Goal: Task Accomplishment & Management: Use online tool/utility

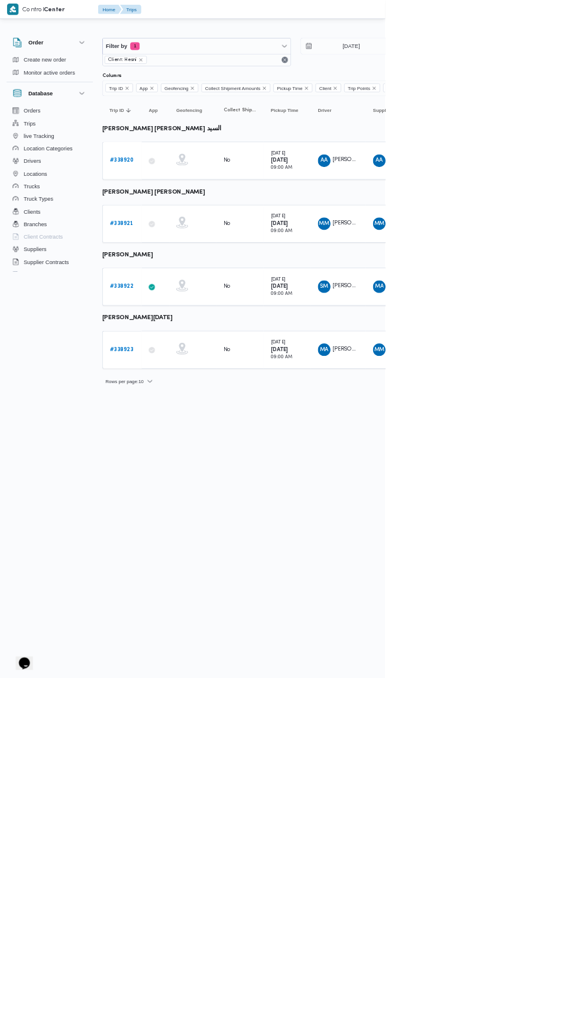
click at [186, 240] on b "# 338920" at bounding box center [183, 241] width 36 height 8
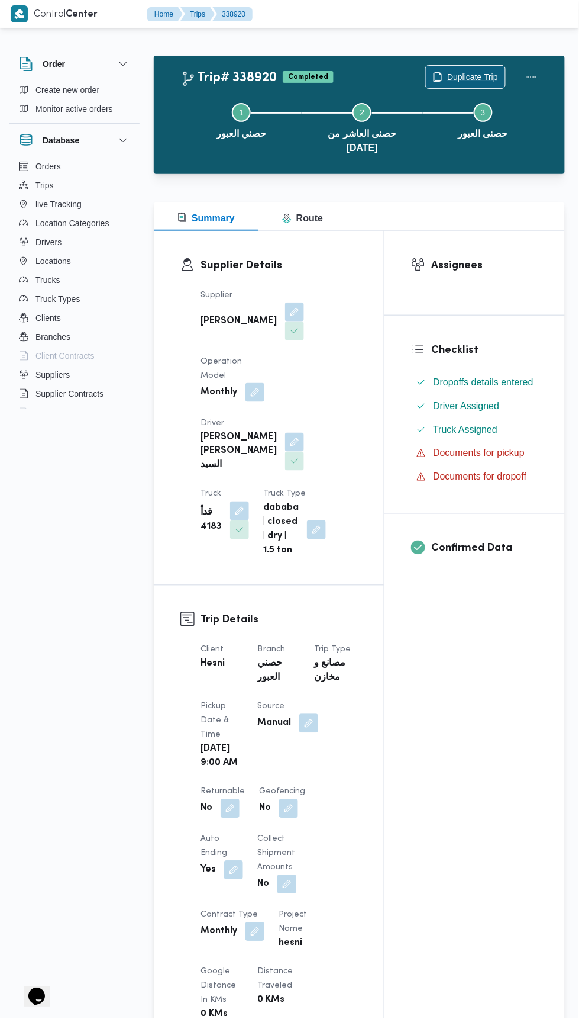
click at [479, 73] on span "Duplicate Trip" at bounding box center [472, 77] width 51 height 14
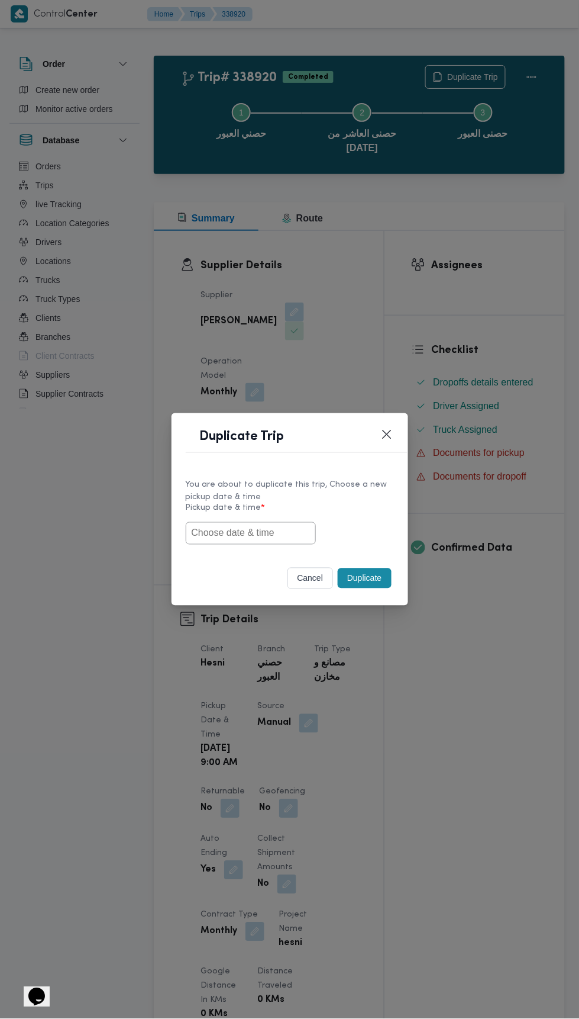
click at [278, 532] on input "text" at bounding box center [251, 533] width 130 height 22
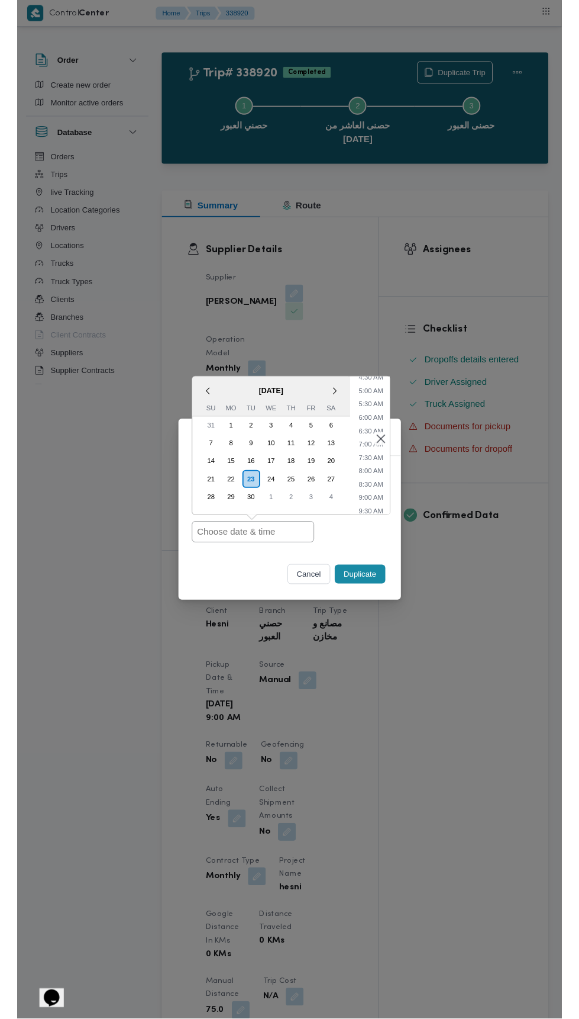
scroll to position [142, 0]
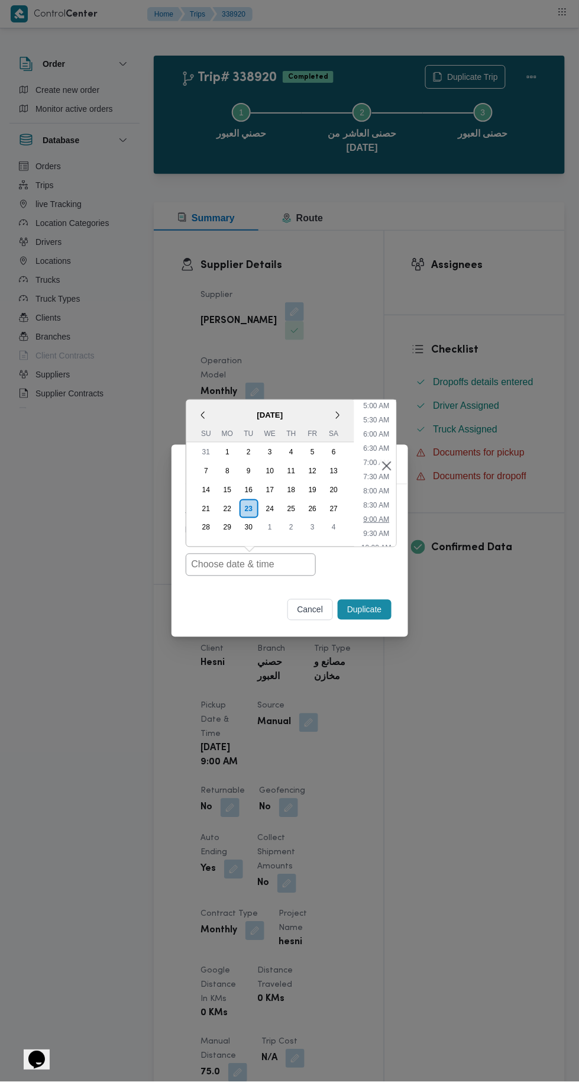
click at [389, 521] on li "9:00 AM" at bounding box center [377, 520] width 36 height 12
type input "23/09/2025 9:00AM"
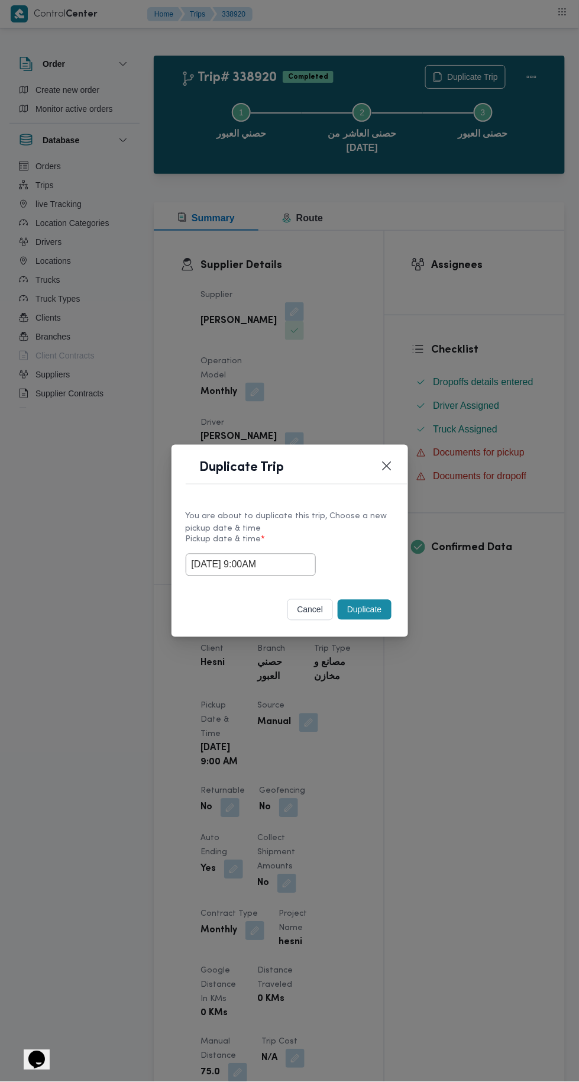
click at [379, 608] on button "Duplicate" at bounding box center [364, 610] width 53 height 20
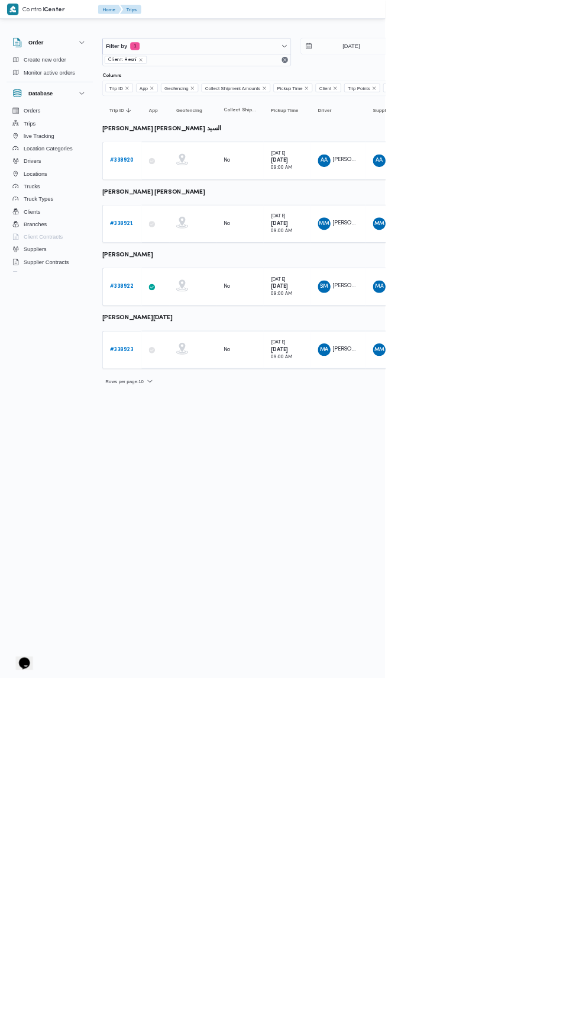
click at [188, 333] on b "# 338921" at bounding box center [182, 336] width 35 height 8
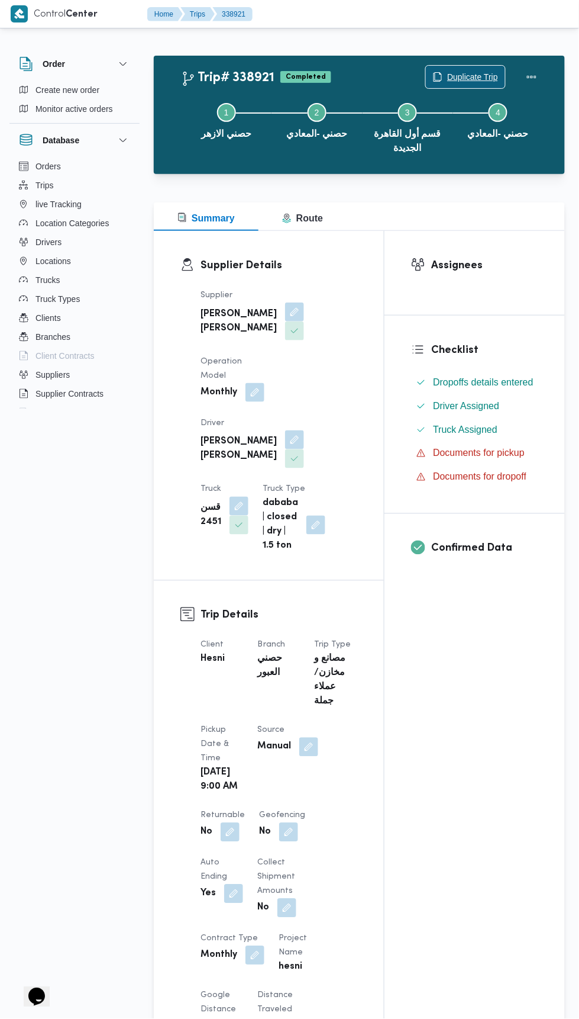
click at [459, 76] on span "Duplicate Trip" at bounding box center [472, 77] width 51 height 14
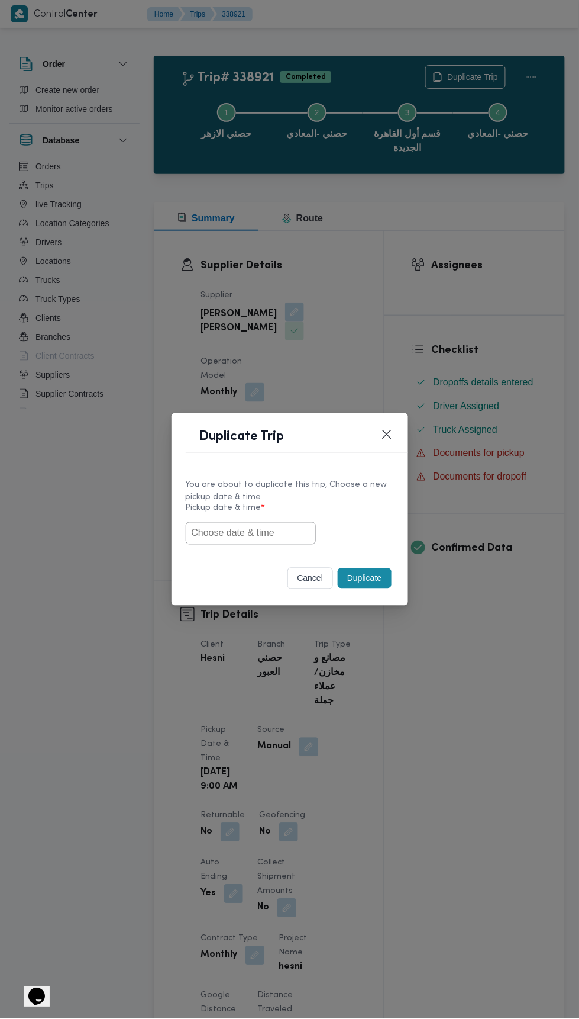
click at [273, 530] on input "text" at bounding box center [251, 533] width 130 height 22
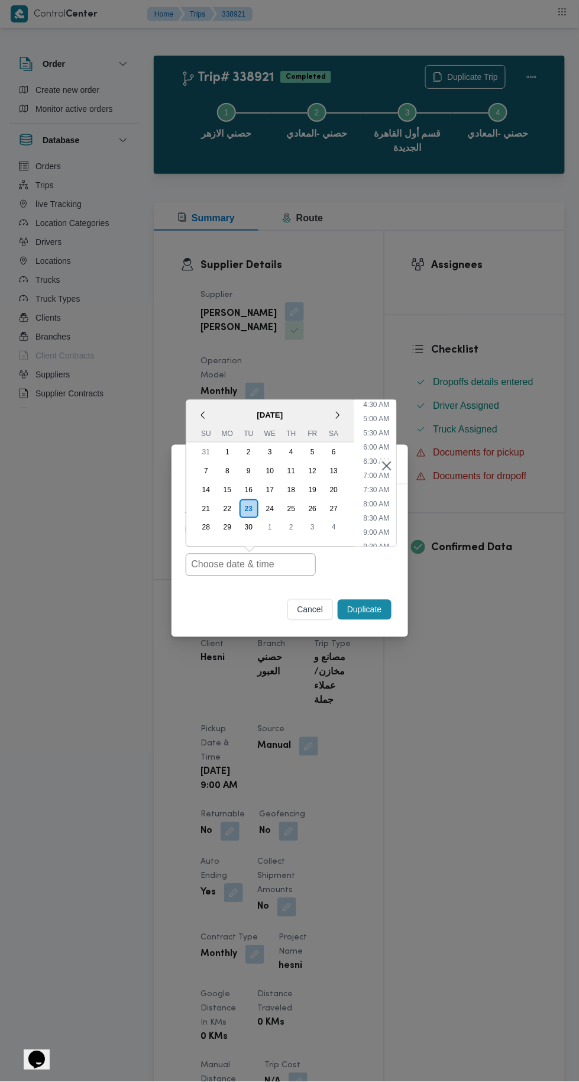
scroll to position [146, 0]
click at [374, 514] on li "9:00 AM" at bounding box center [377, 516] width 36 height 12
type input "23/09/2025 9:00AM"
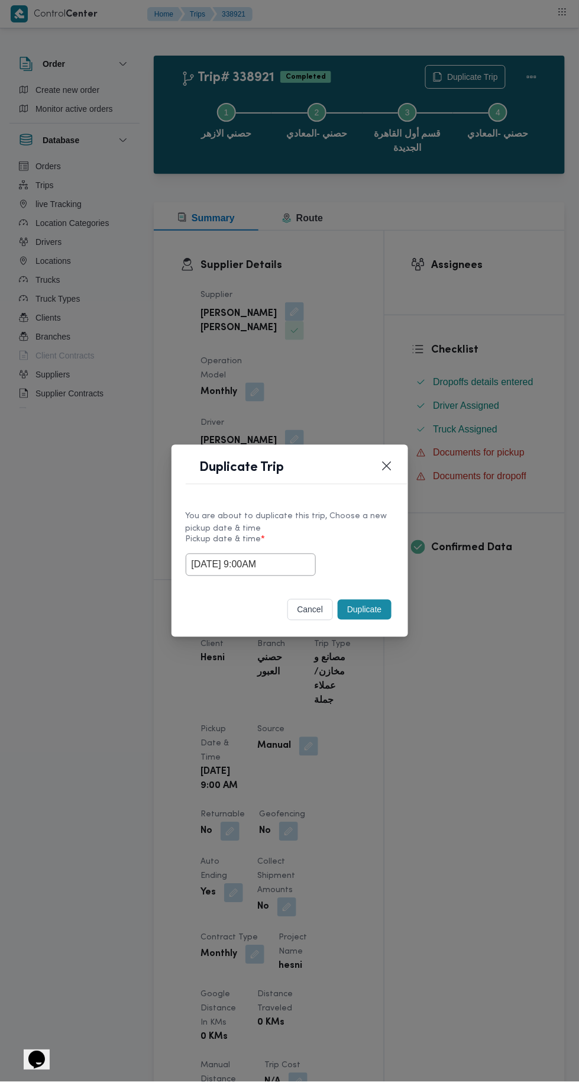
click at [375, 608] on button "Duplicate" at bounding box center [364, 610] width 53 height 20
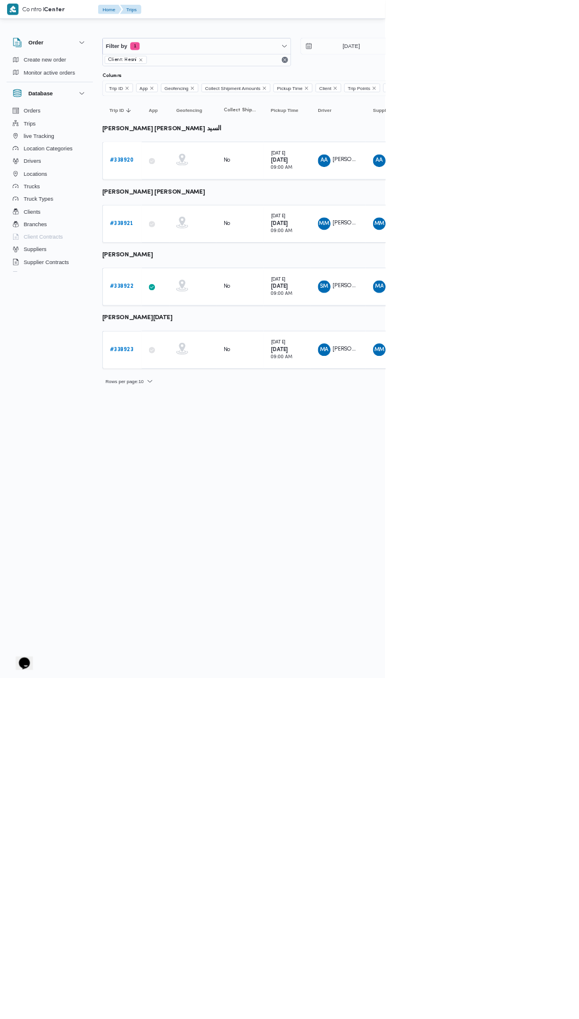
click at [191, 427] on b "# 338922" at bounding box center [182, 431] width 35 height 8
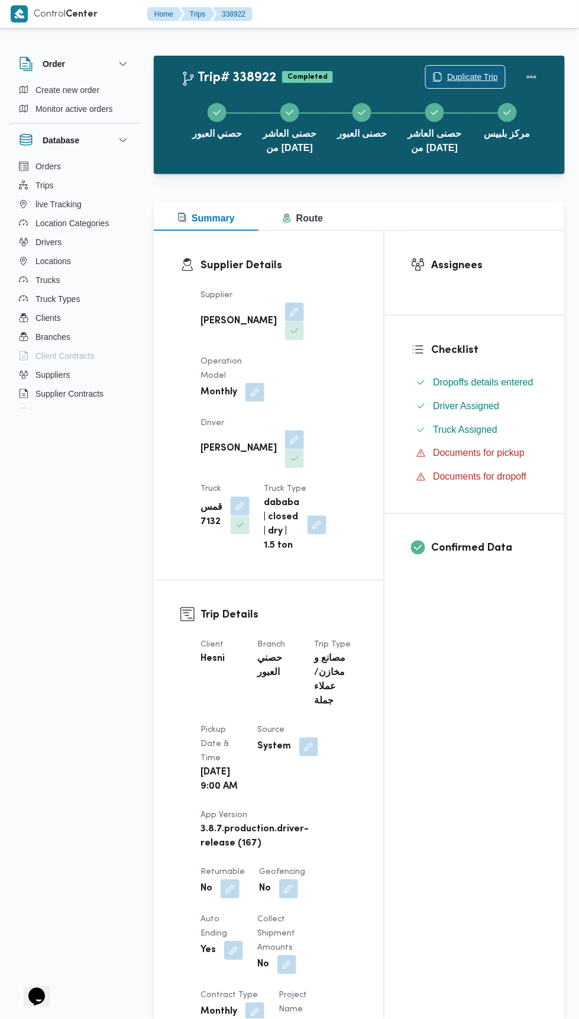
click at [480, 76] on span "Duplicate Trip" at bounding box center [472, 77] width 51 height 14
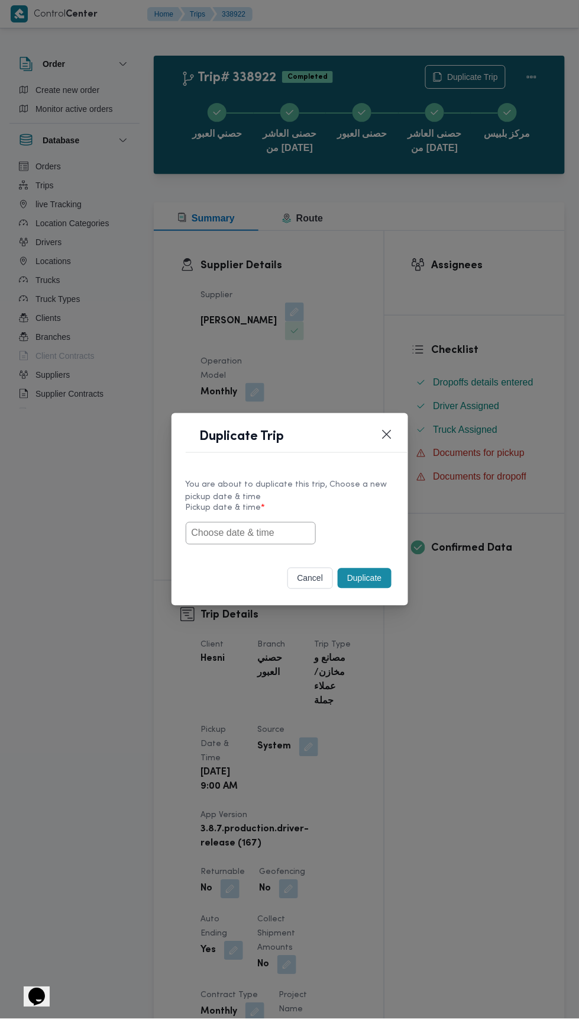
click at [273, 529] on input "text" at bounding box center [251, 533] width 130 height 22
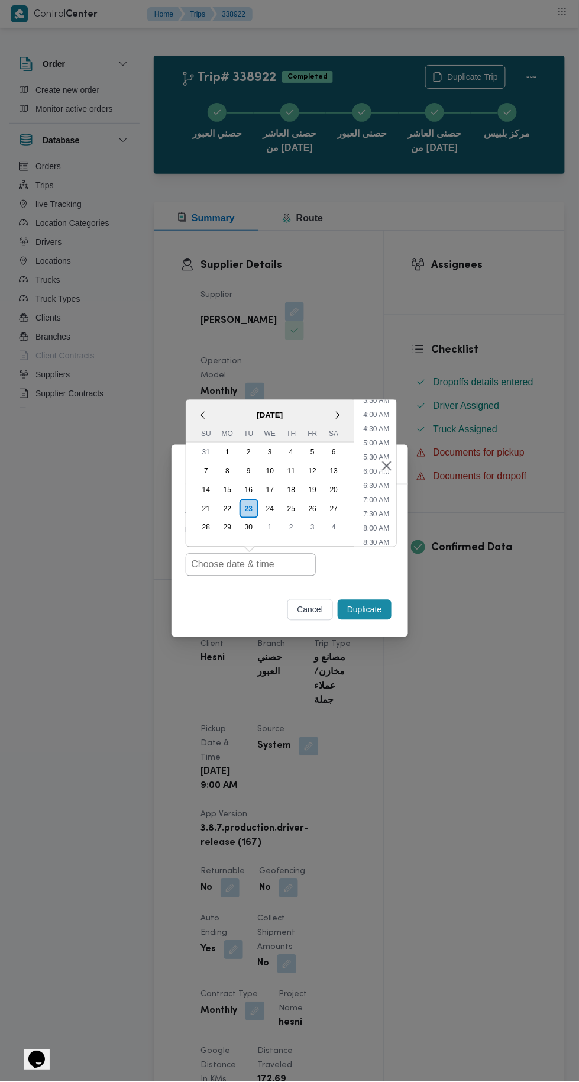
scroll to position [153, 0]
click at [384, 494] on li "8:30 AM" at bounding box center [377, 494] width 36 height 12
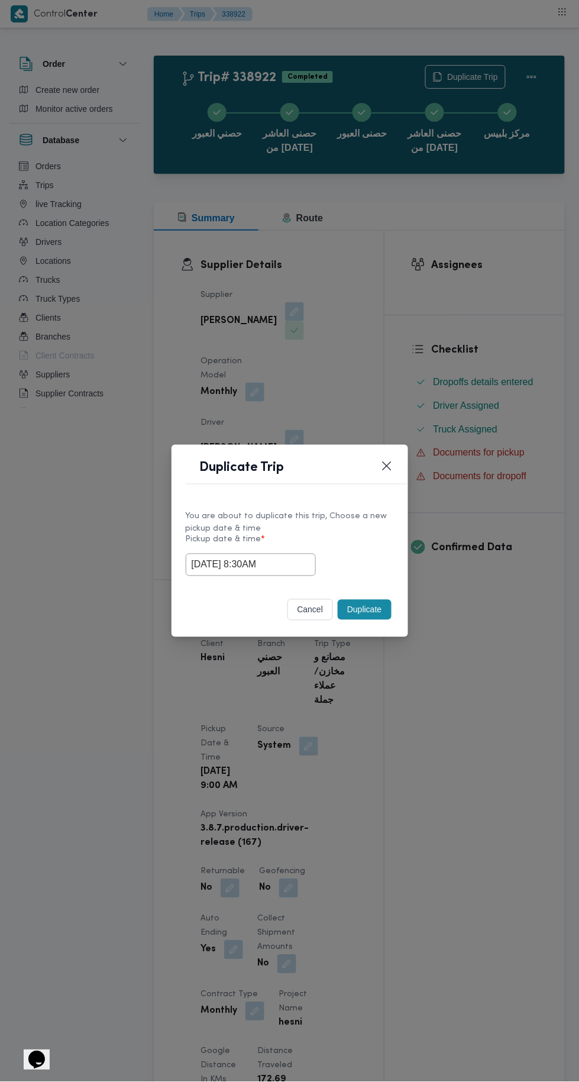
click at [268, 568] on input "23/09/2025 8:30AM" at bounding box center [251, 565] width 130 height 22
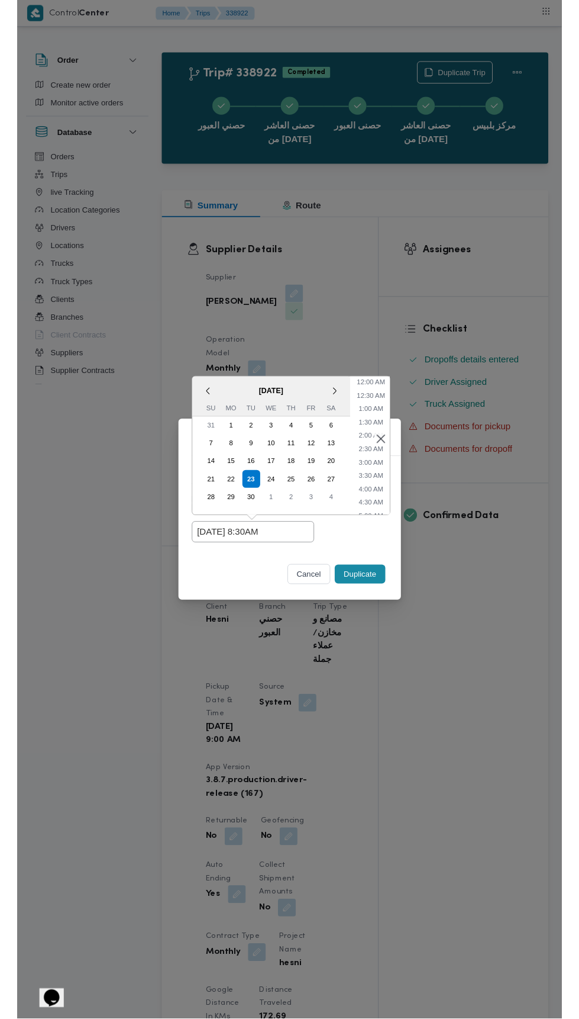
scroll to position [174, 0]
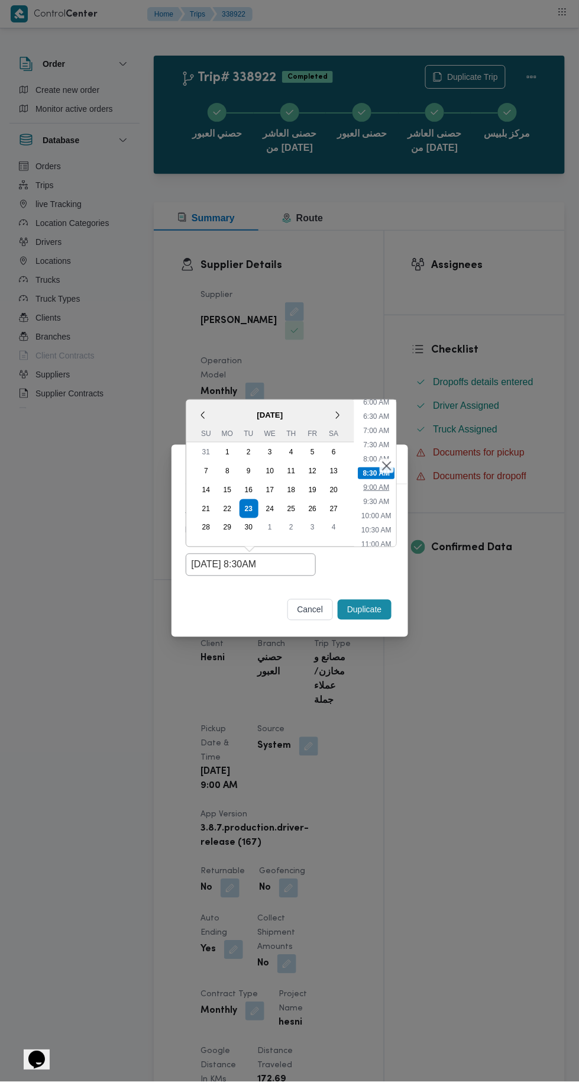
click at [385, 494] on li "9:00 AM" at bounding box center [377, 488] width 36 height 12
type input "23/09/2025 9:00AM"
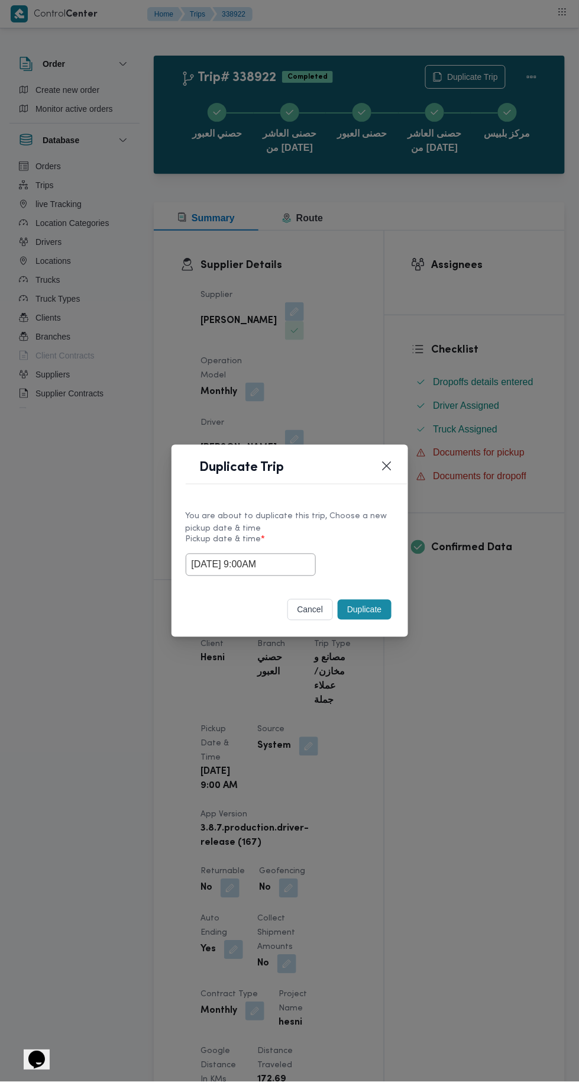
click at [373, 608] on button "Duplicate" at bounding box center [364, 610] width 53 height 20
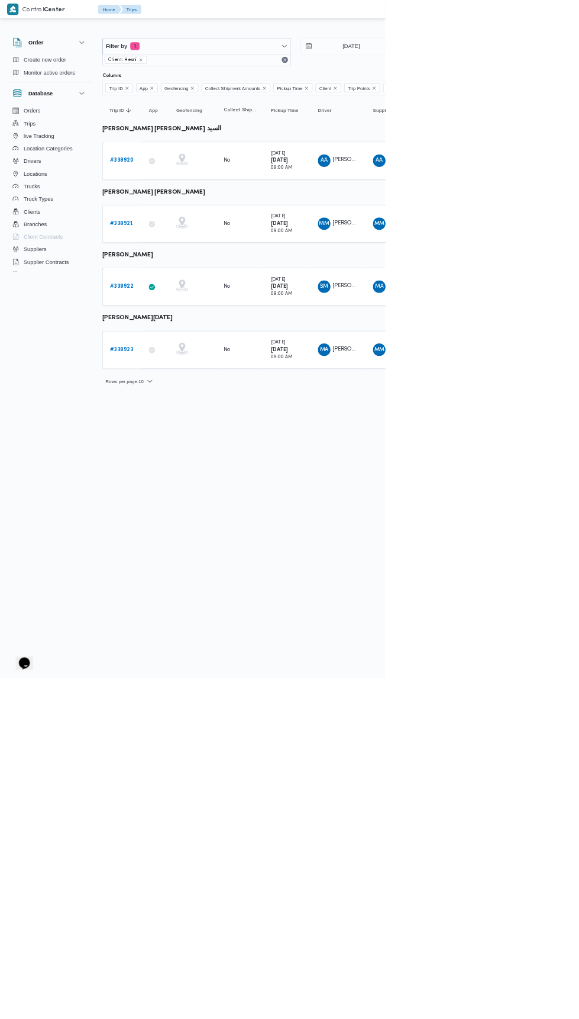
click at [195, 521] on b "# 338923" at bounding box center [182, 525] width 35 height 8
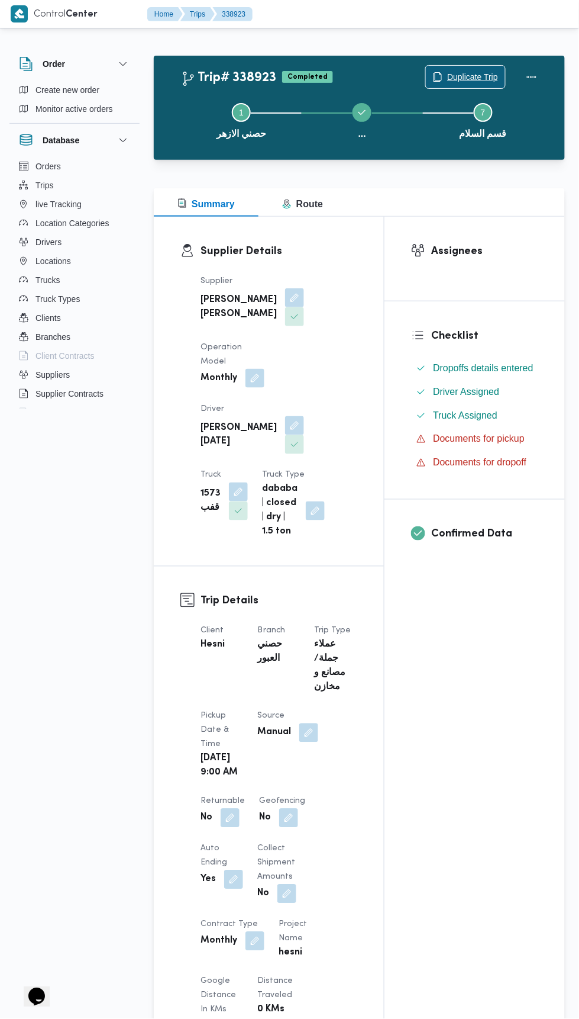
click at [476, 78] on span "Duplicate Trip" at bounding box center [472, 77] width 51 height 14
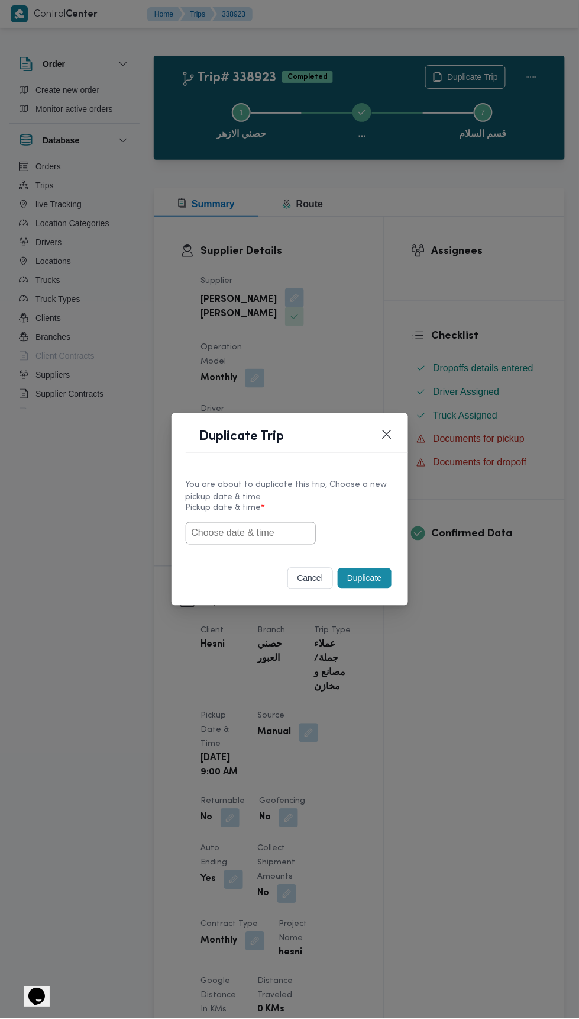
click at [304, 533] on input "text" at bounding box center [251, 533] width 130 height 22
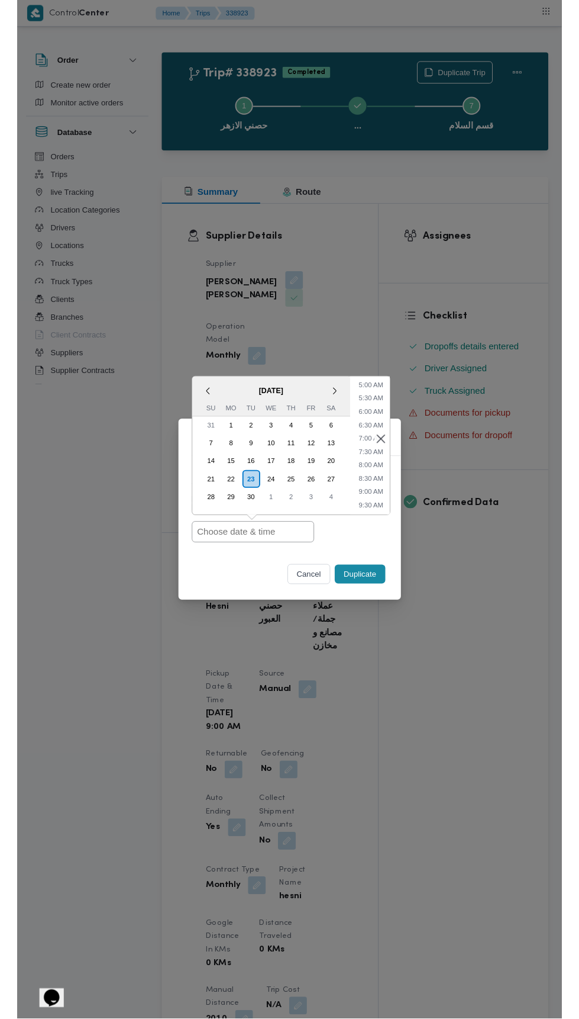
scroll to position [145, 0]
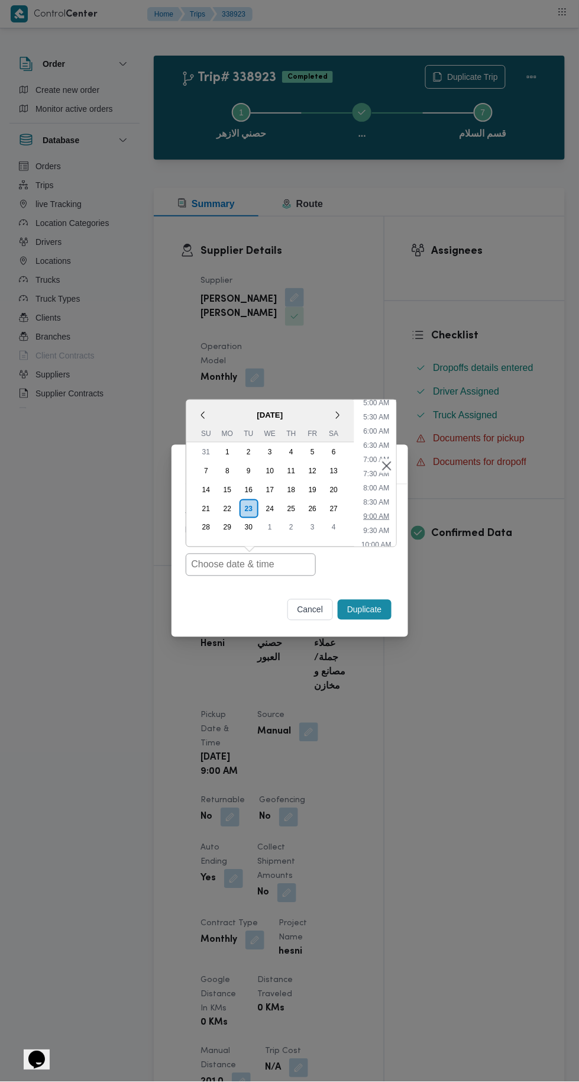
click at [386, 518] on li "9:00 AM" at bounding box center [377, 517] width 36 height 12
type input "23/09/2025 9:00AM"
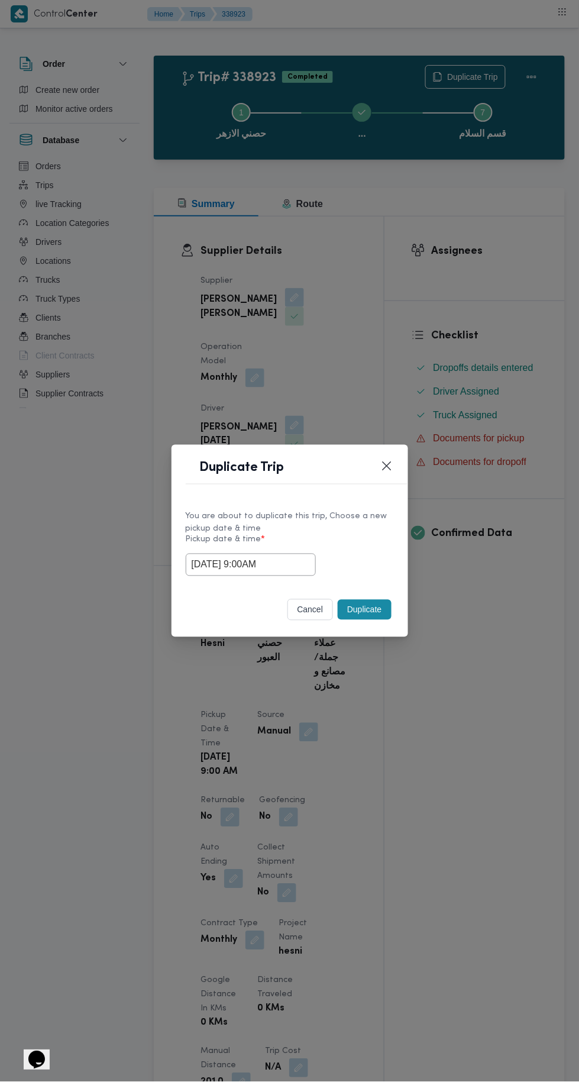
click at [380, 606] on button "Duplicate" at bounding box center [364, 610] width 53 height 20
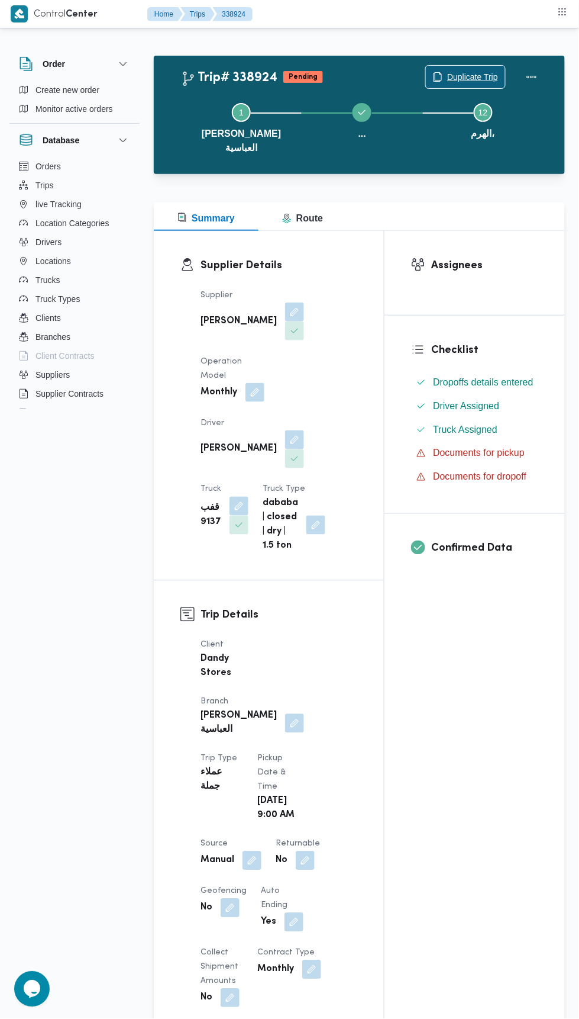
click at [492, 67] on span "Duplicate Trip" at bounding box center [465, 77] width 79 height 22
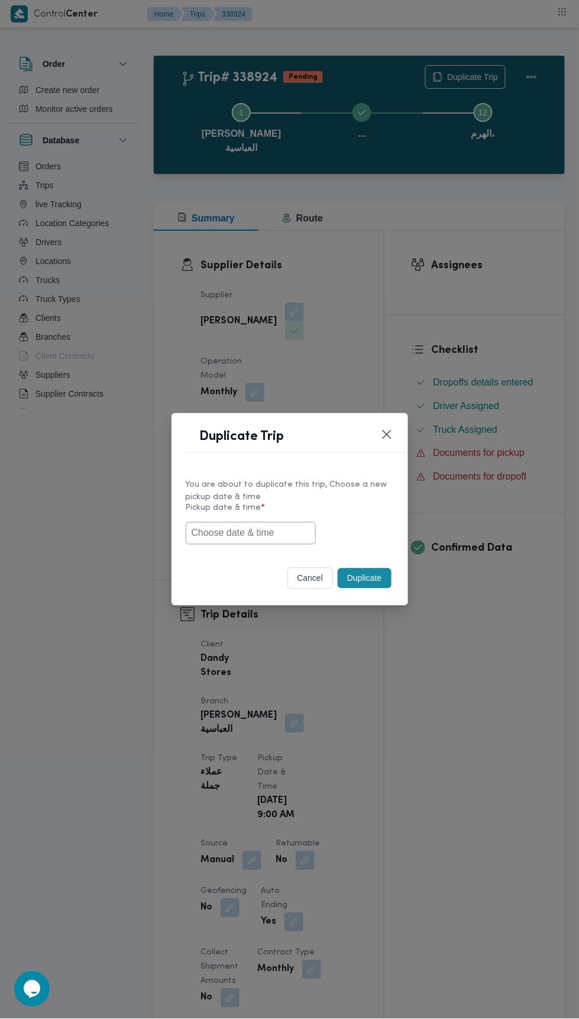
click at [300, 529] on input "text" at bounding box center [251, 533] width 130 height 22
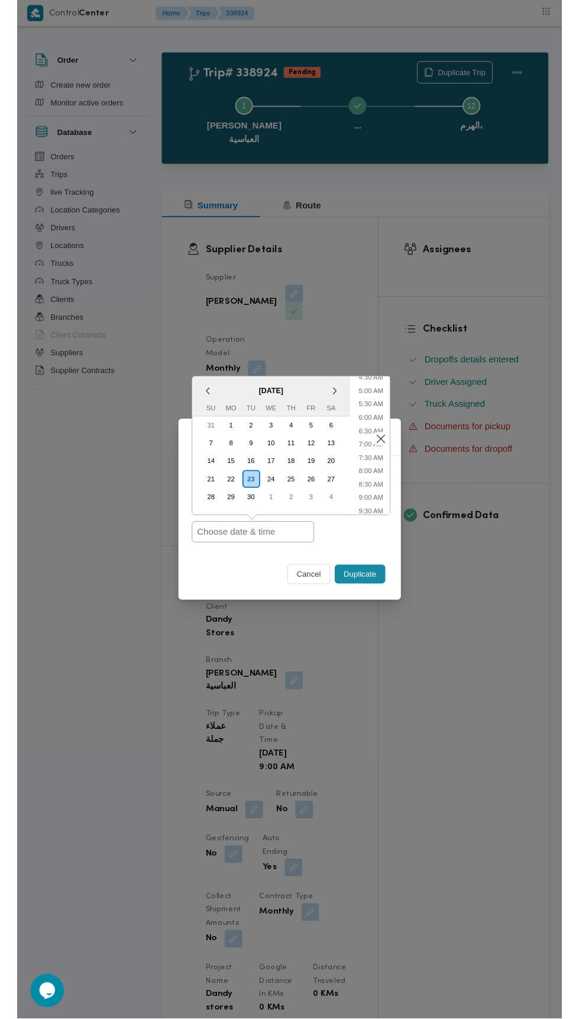
scroll to position [135, 0]
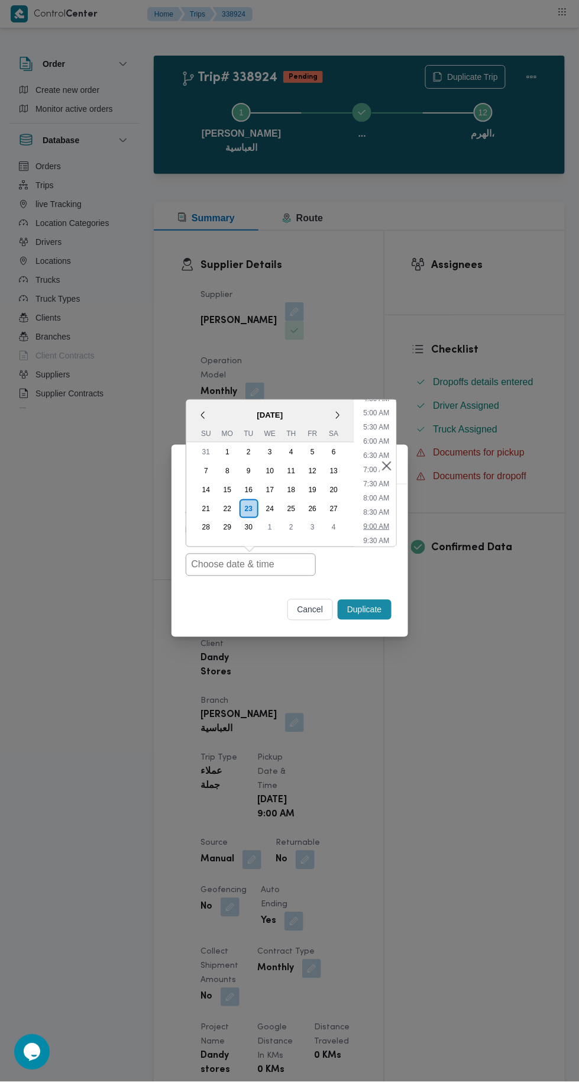
click at [394, 526] on li "9:00 AM" at bounding box center [377, 527] width 36 height 12
type input "23/09/2025 9:00AM"
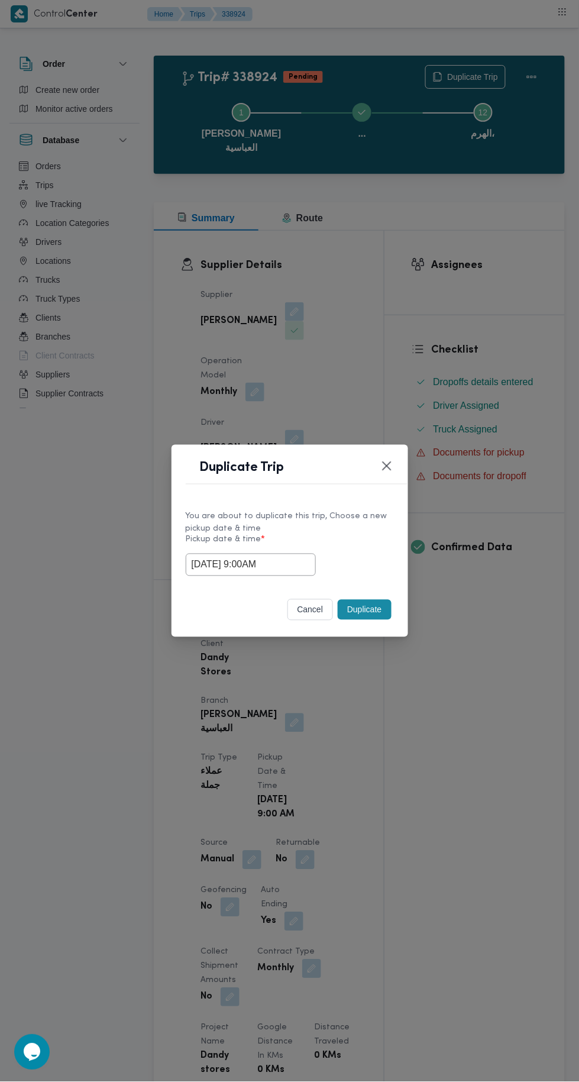
click at [378, 586] on div "You are about to duplicate this trip, Choose a new pickup date & time Pickup da…" at bounding box center [290, 543] width 237 height 88
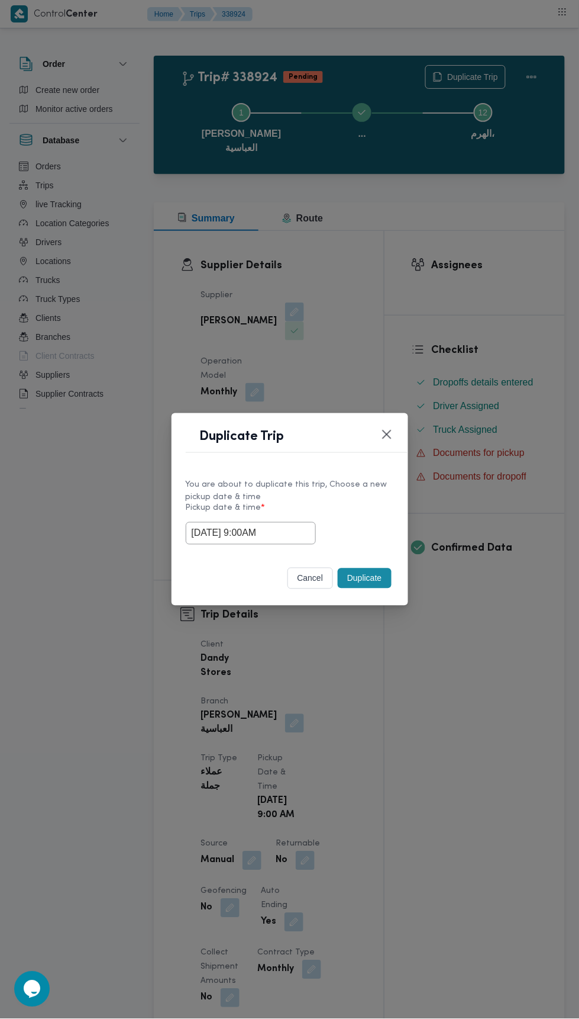
click at [365, 585] on button "Duplicate" at bounding box center [364, 578] width 53 height 20
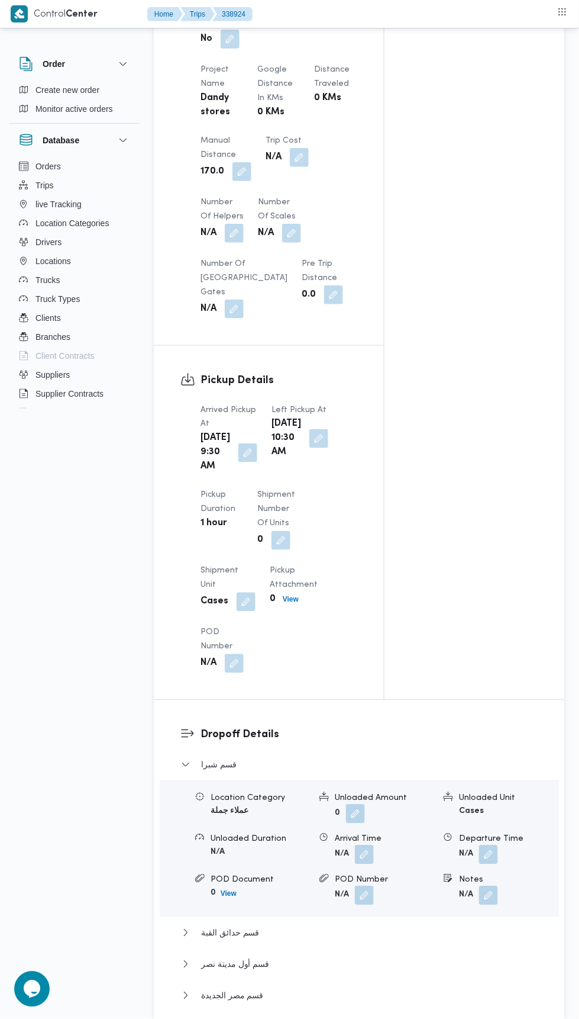
scroll to position [903, 0]
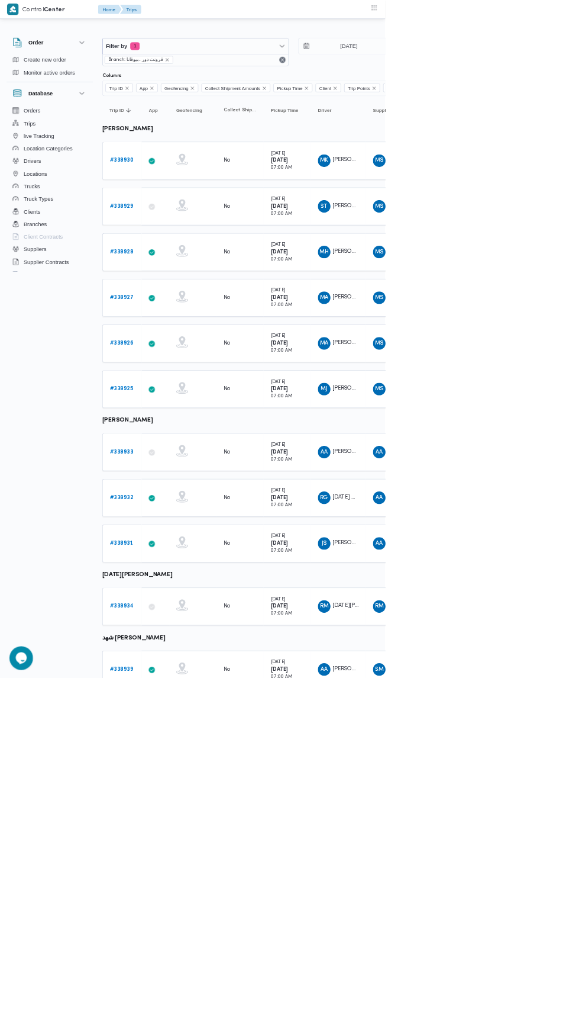
click at [188, 240] on b "# 338930" at bounding box center [183, 241] width 36 height 8
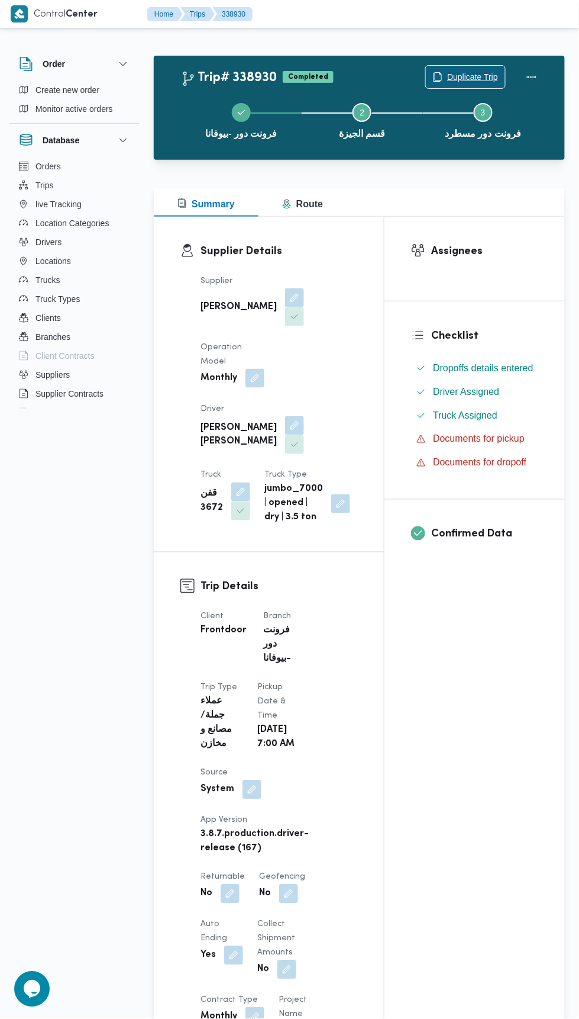
click at [462, 71] on span "Duplicate Trip" at bounding box center [472, 77] width 51 height 14
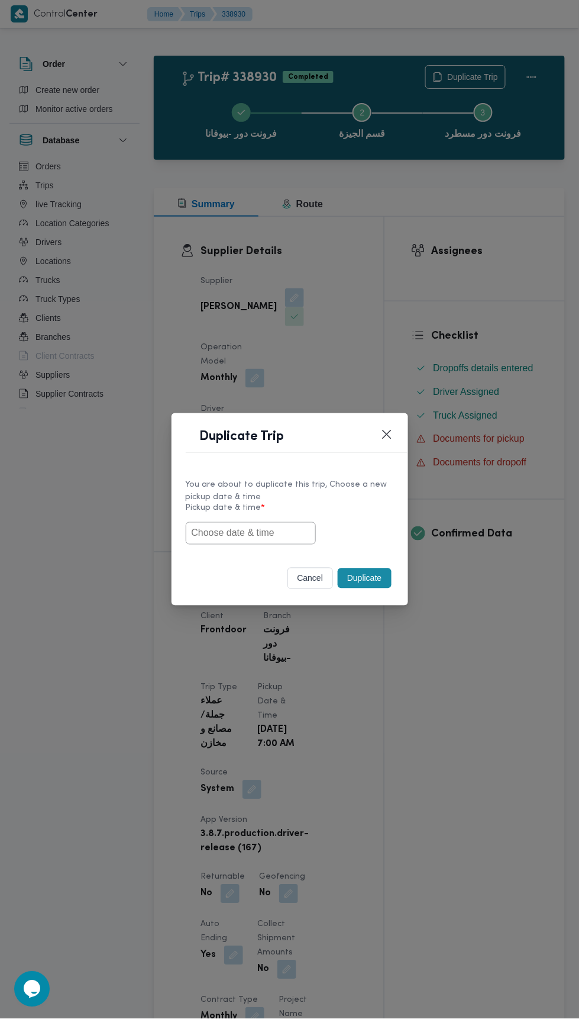
click at [291, 531] on input "text" at bounding box center [251, 533] width 130 height 22
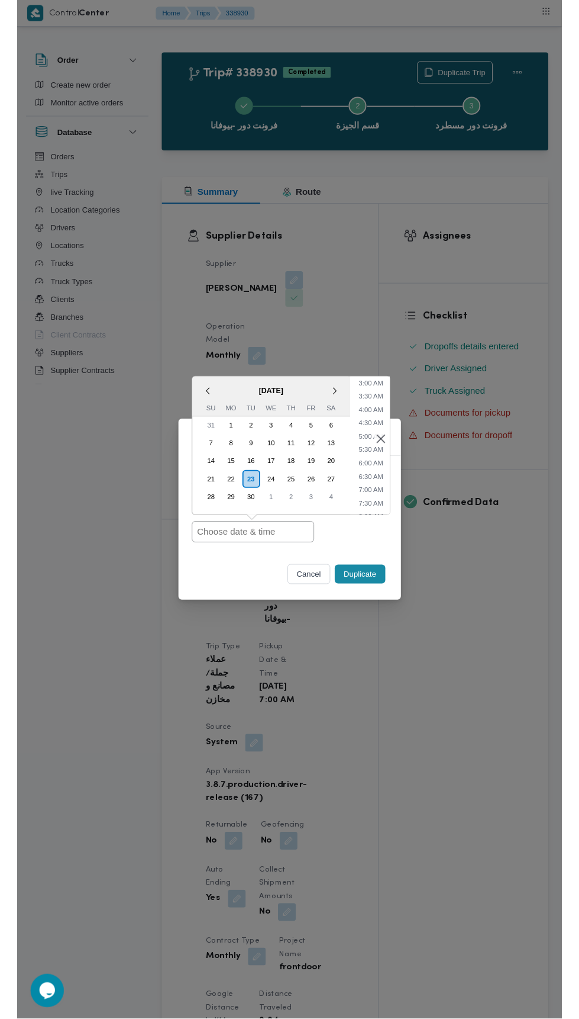
scroll to position [83, 0]
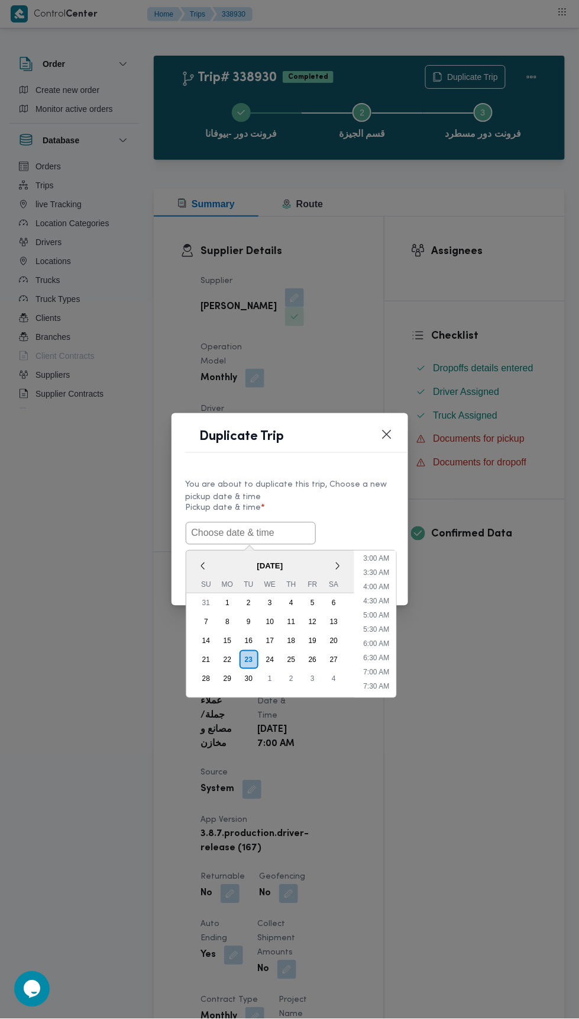
click at [282, 537] on input "text" at bounding box center [251, 533] width 130 height 22
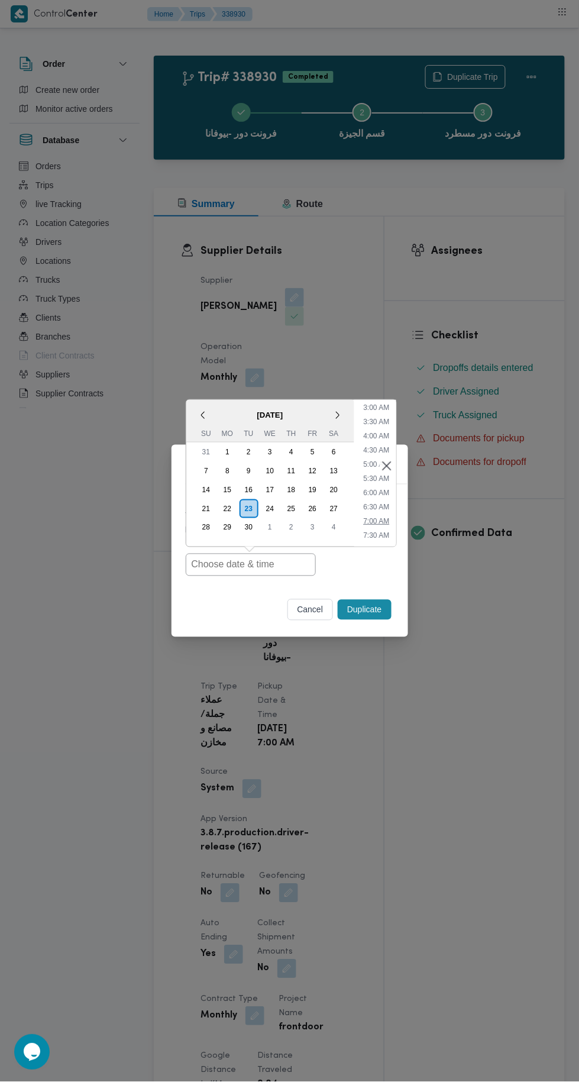
click at [376, 516] on li "7:00 AM" at bounding box center [377, 521] width 36 height 12
type input "[DATE] 7:00AM"
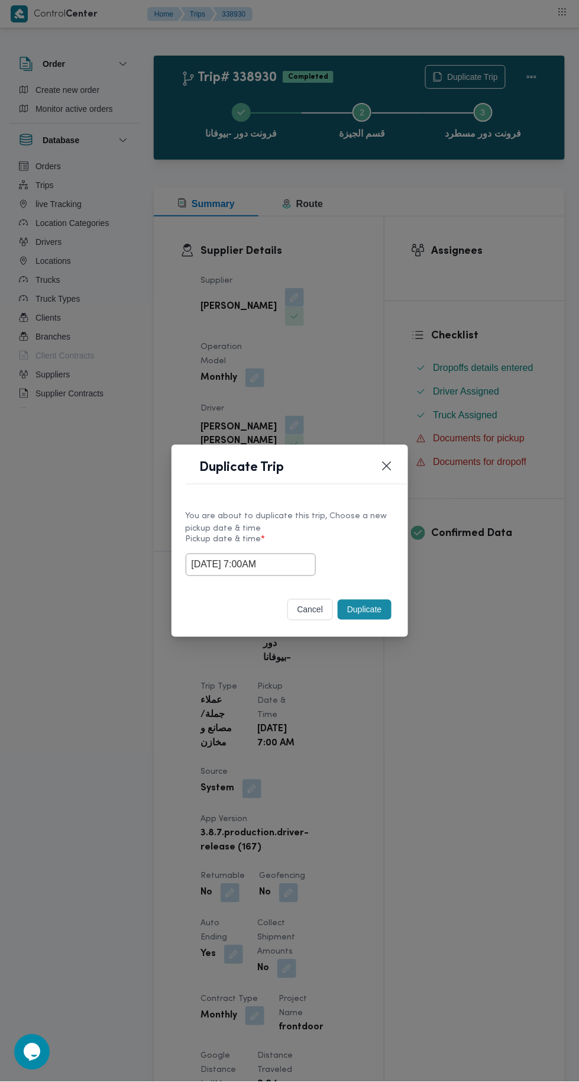
click at [448, 298] on div "Duplicate Trip You are about to duplicate this trip, Choose a new pickup date &…" at bounding box center [289, 541] width 579 height 1082
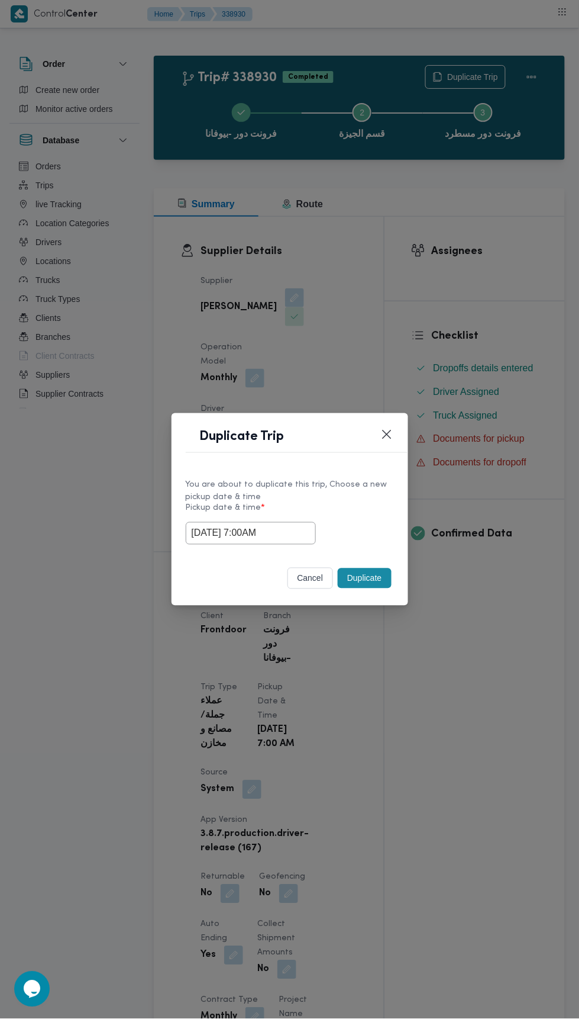
click at [377, 578] on button "Duplicate" at bounding box center [364, 578] width 53 height 20
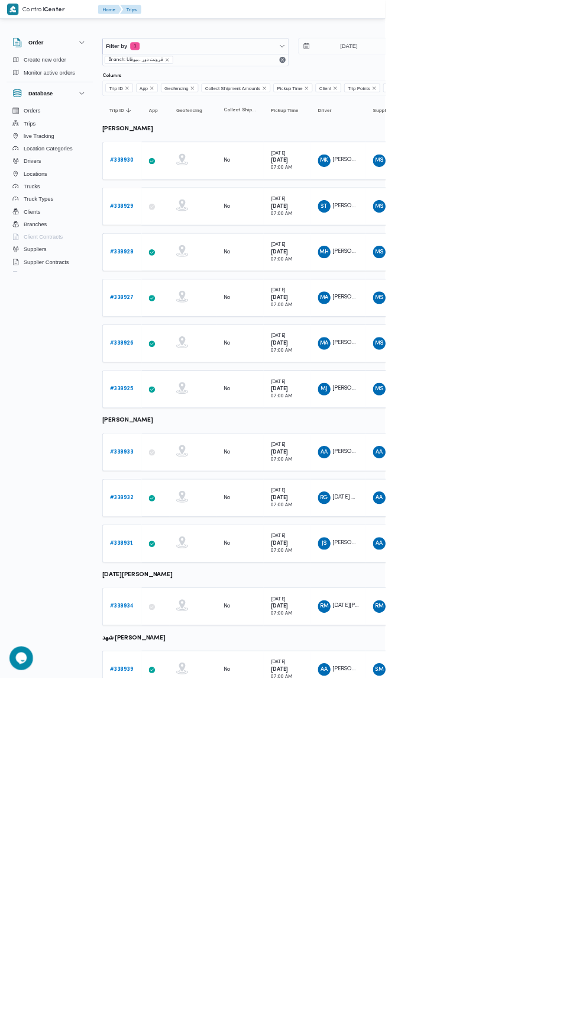
click at [188, 308] on b "# 338929" at bounding box center [182, 310] width 35 height 8
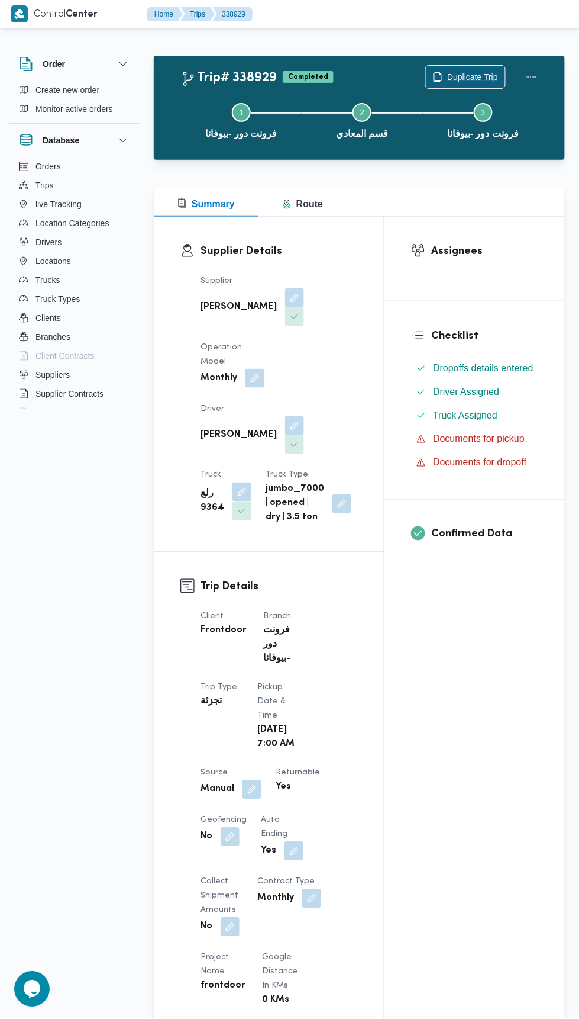
click at [477, 66] on span "Duplicate Trip" at bounding box center [465, 77] width 79 height 22
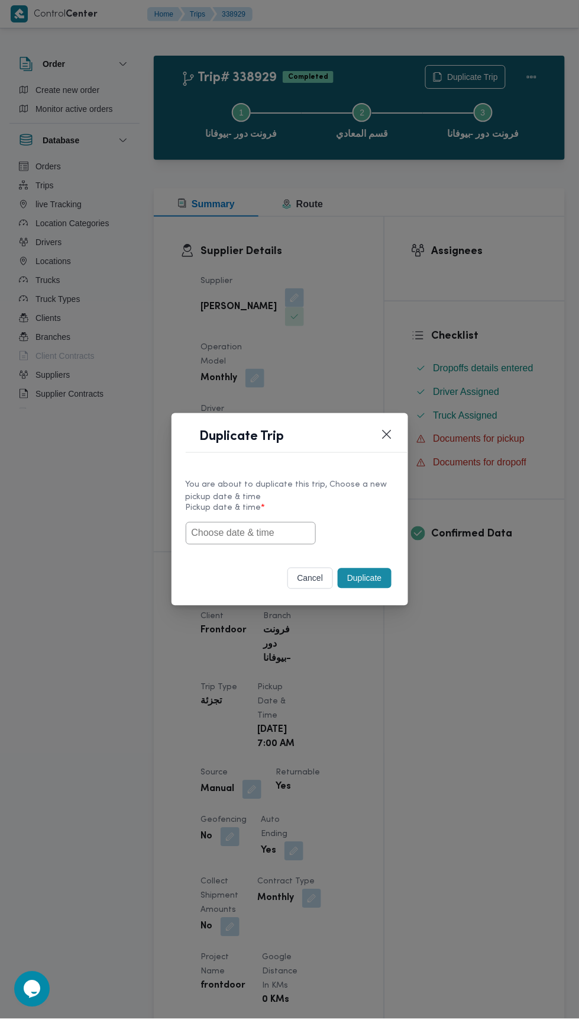
click at [276, 530] on input "text" at bounding box center [251, 533] width 130 height 22
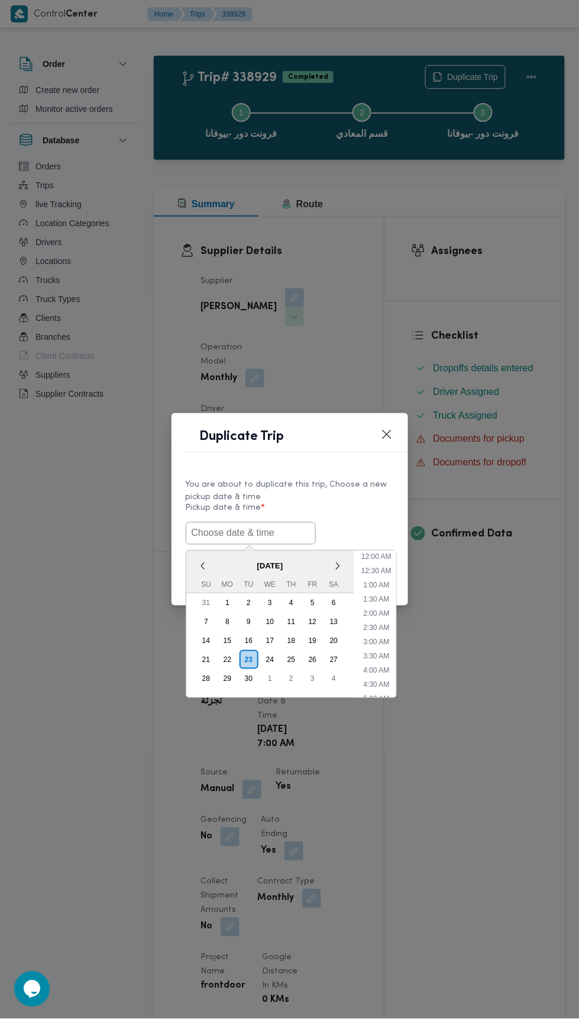
scroll to position [3, 0]
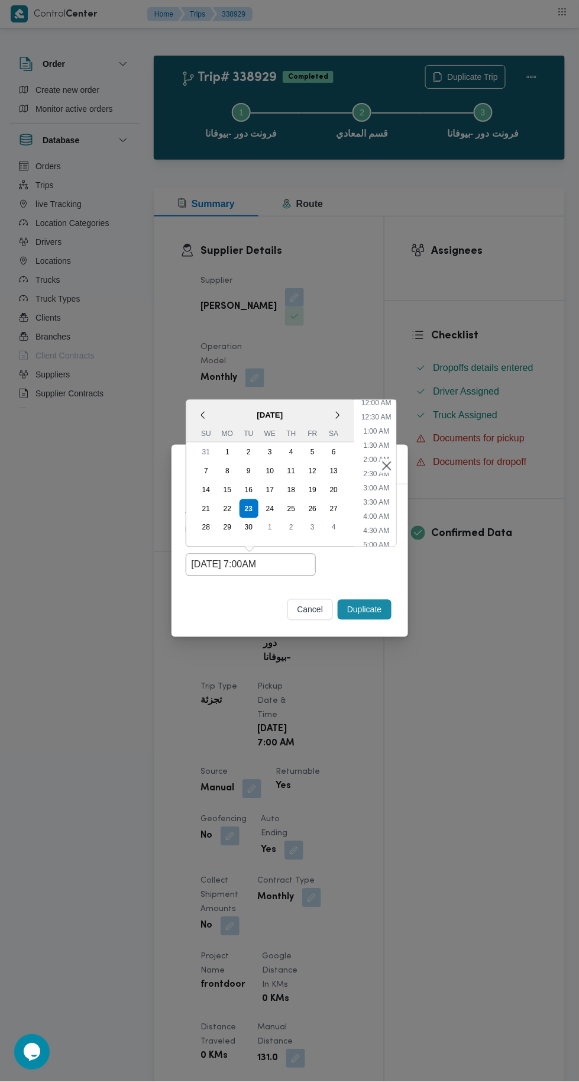
type input "[DATE] 7:00AM"
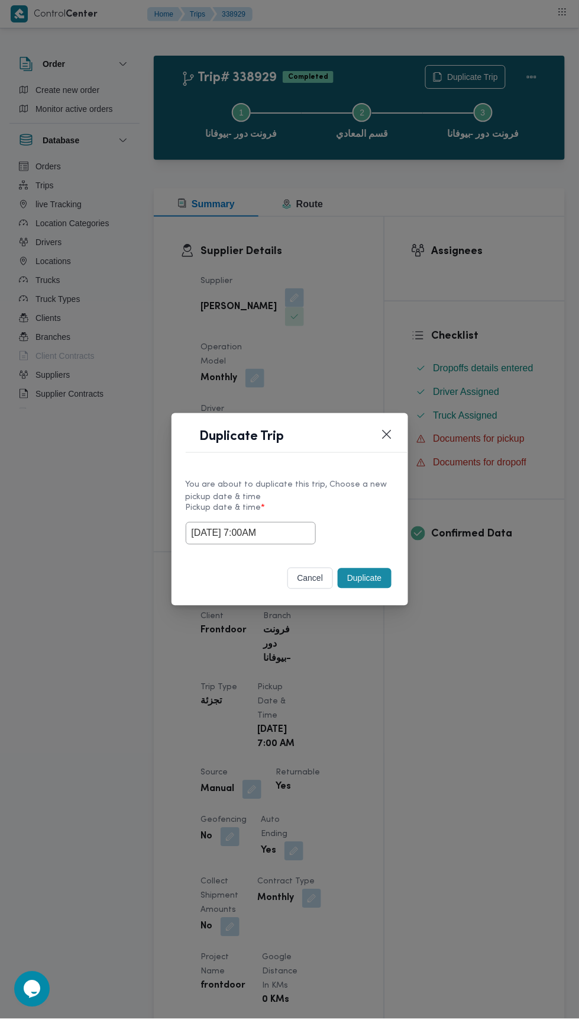
click at [527, 330] on div "Duplicate Trip You are about to duplicate this trip, Choose a new pickup date &…" at bounding box center [289, 509] width 579 height 1019
click at [371, 578] on button "Duplicate" at bounding box center [364, 578] width 53 height 20
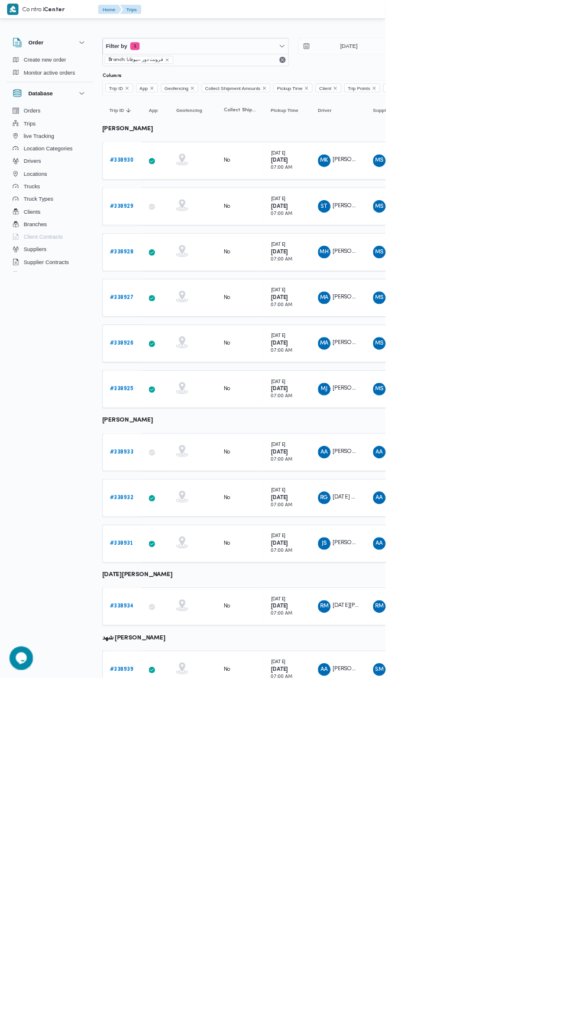
click at [186, 375] on b "# 338928" at bounding box center [183, 379] width 36 height 8
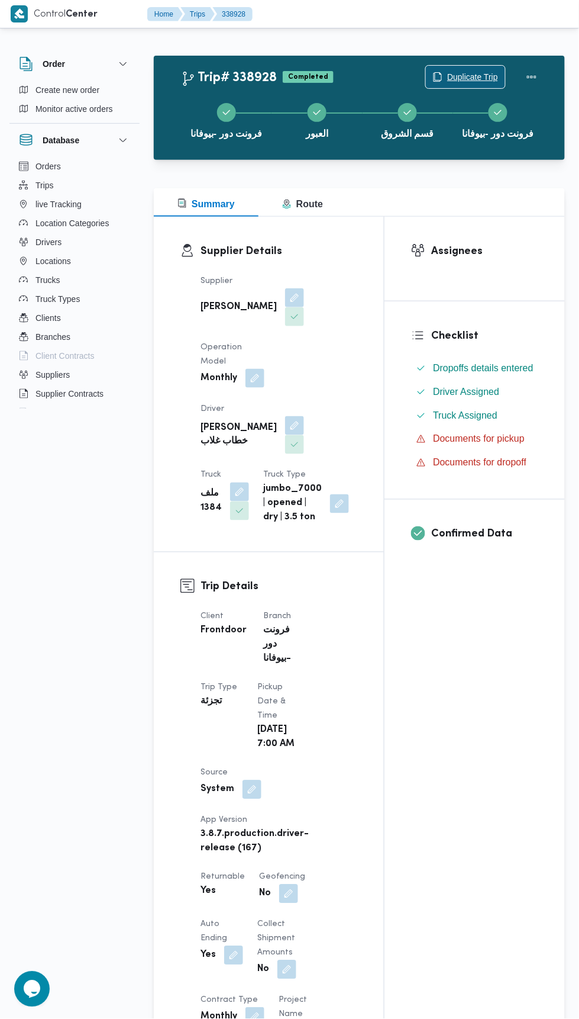
click at [478, 68] on span "Duplicate Trip" at bounding box center [465, 77] width 79 height 22
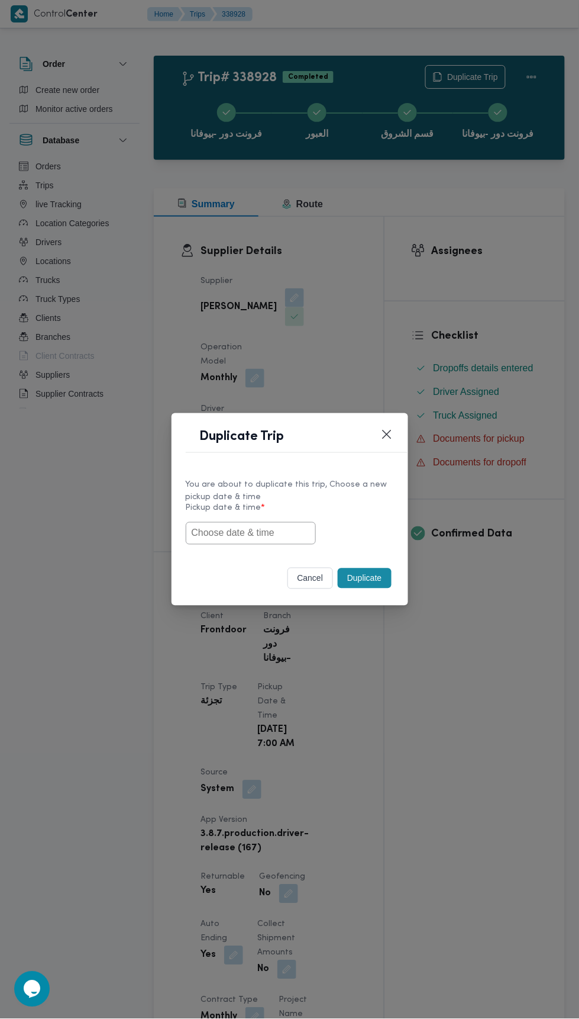
click at [298, 529] on input "text" at bounding box center [251, 533] width 130 height 22
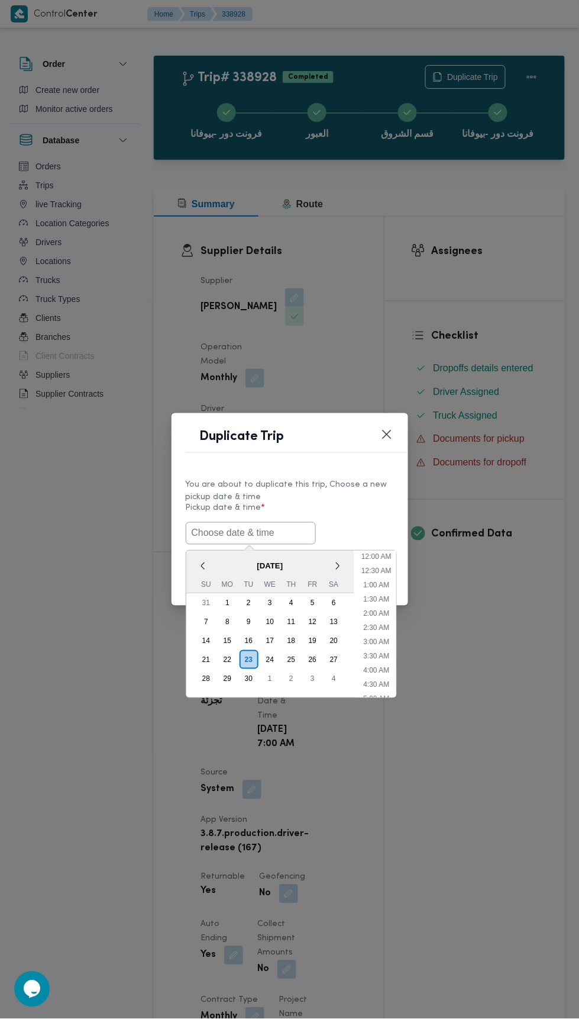
scroll to position [3, 0]
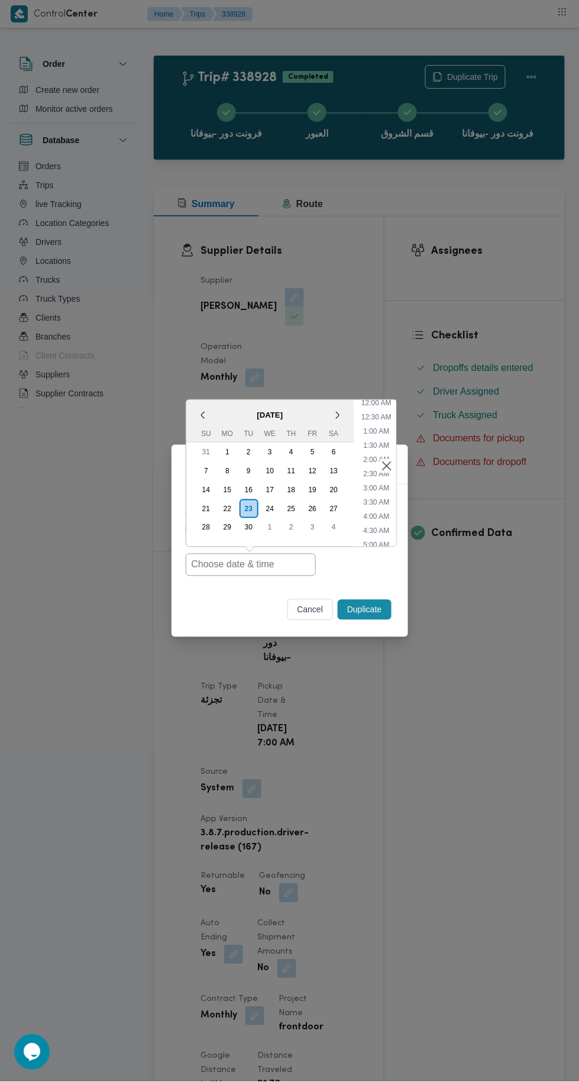
type input "[DATE] 7:00AM"
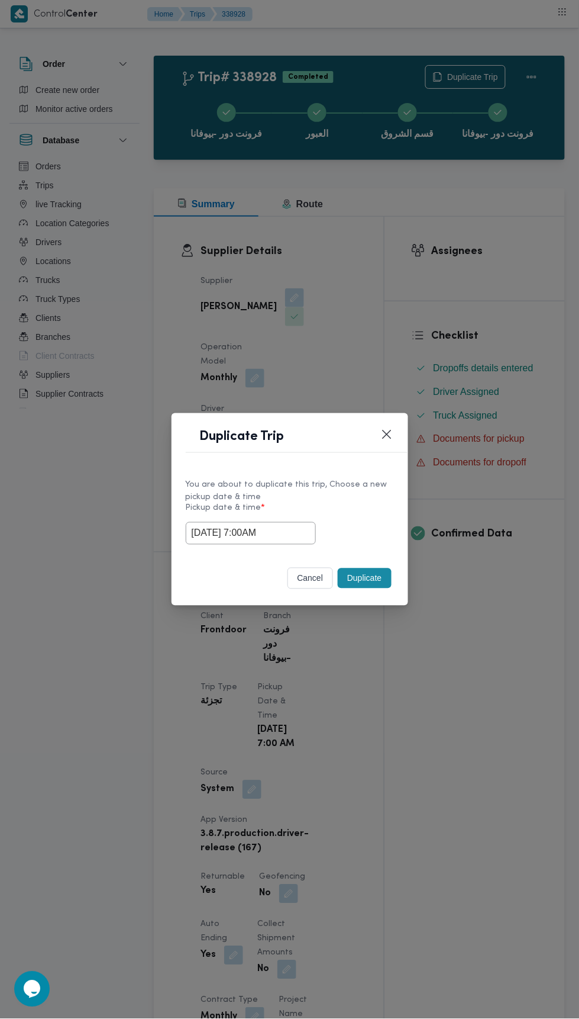
click at [488, 268] on div "Duplicate Trip You are about to duplicate this trip, Choose a new pickup date &…" at bounding box center [289, 509] width 579 height 1019
click at [375, 570] on button "Duplicate" at bounding box center [364, 578] width 53 height 20
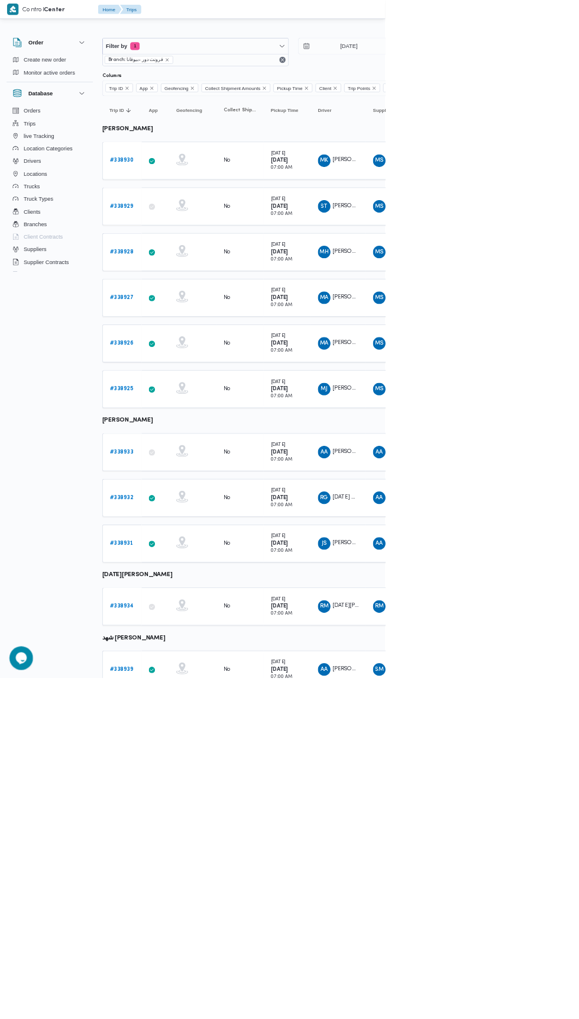
click at [191, 443] on b "# 338927" at bounding box center [183, 447] width 36 height 8
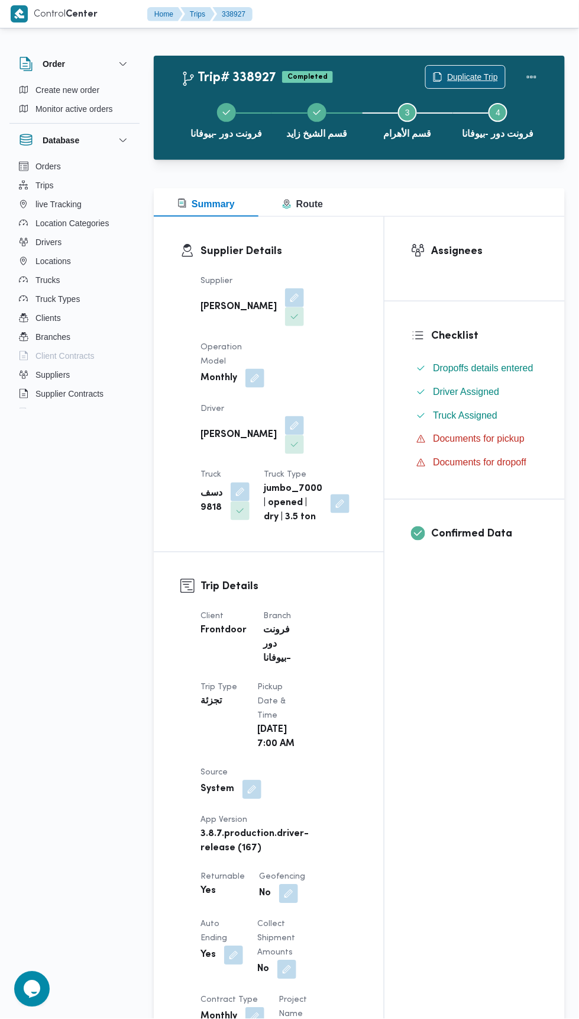
click at [485, 73] on span "Duplicate Trip" at bounding box center [472, 77] width 51 height 14
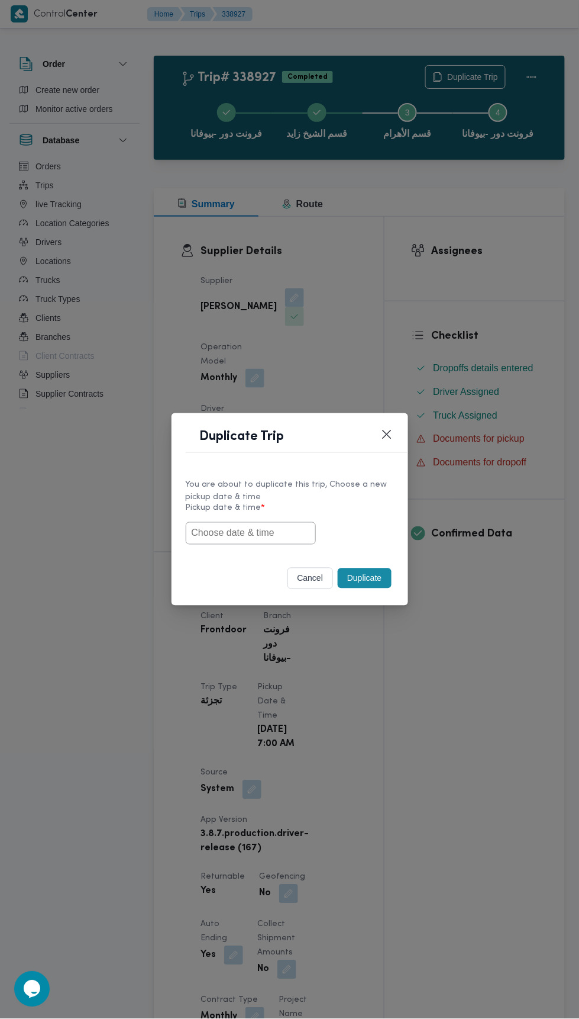
click at [288, 532] on input "text" at bounding box center [251, 533] width 130 height 22
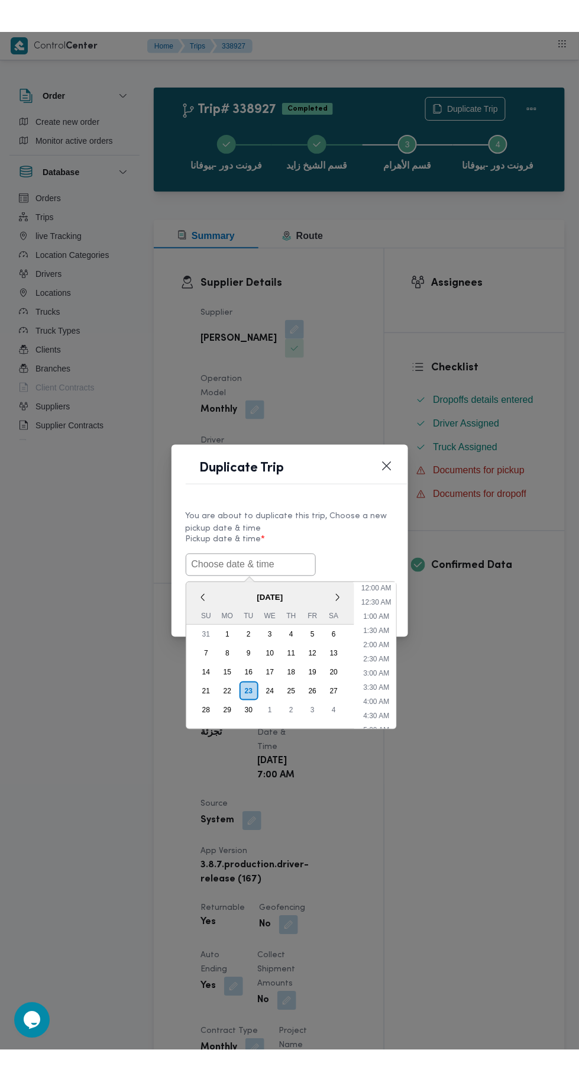
scroll to position [3, 0]
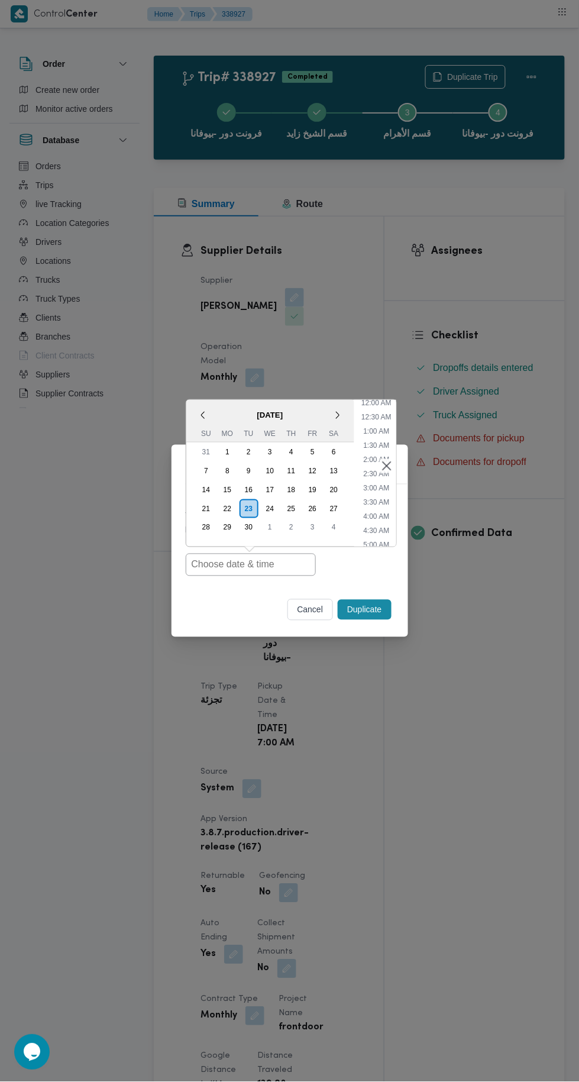
type input "[DATE] 7:00AM"
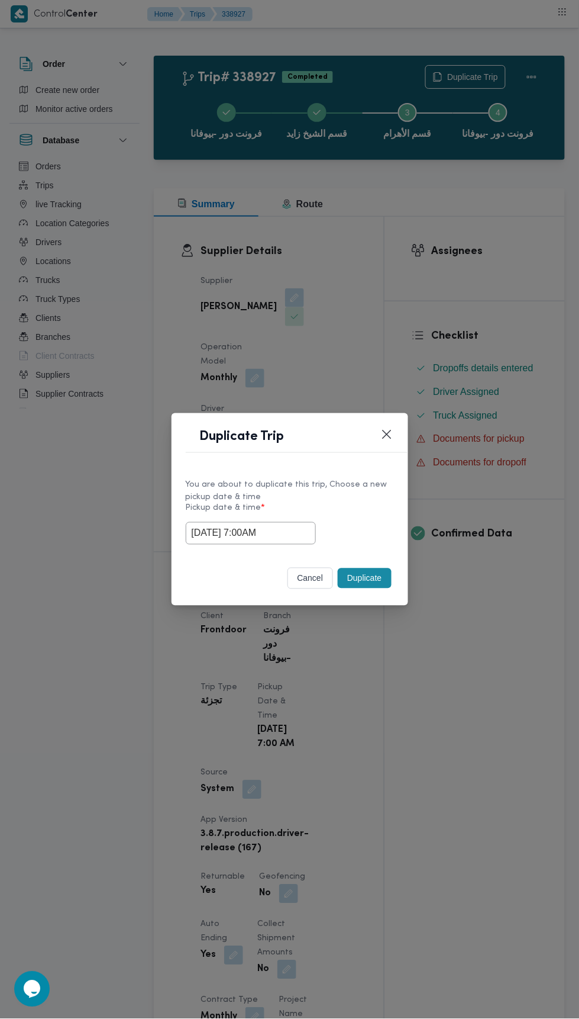
click at [519, 286] on div "Duplicate Trip You are about to duplicate this trip, Choose a new pickup date &…" at bounding box center [289, 509] width 579 height 1019
click at [382, 582] on button "Duplicate" at bounding box center [364, 578] width 53 height 20
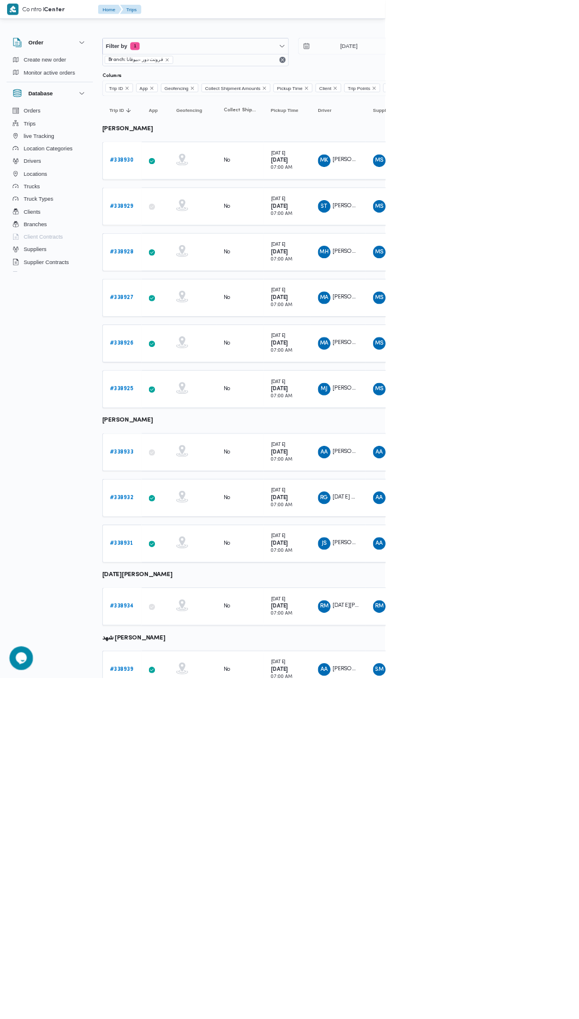
click at [199, 469] on td "Trip ID # 338927" at bounding box center [183, 447] width 59 height 57
click at [185, 512] on b "# 338926" at bounding box center [183, 516] width 36 height 8
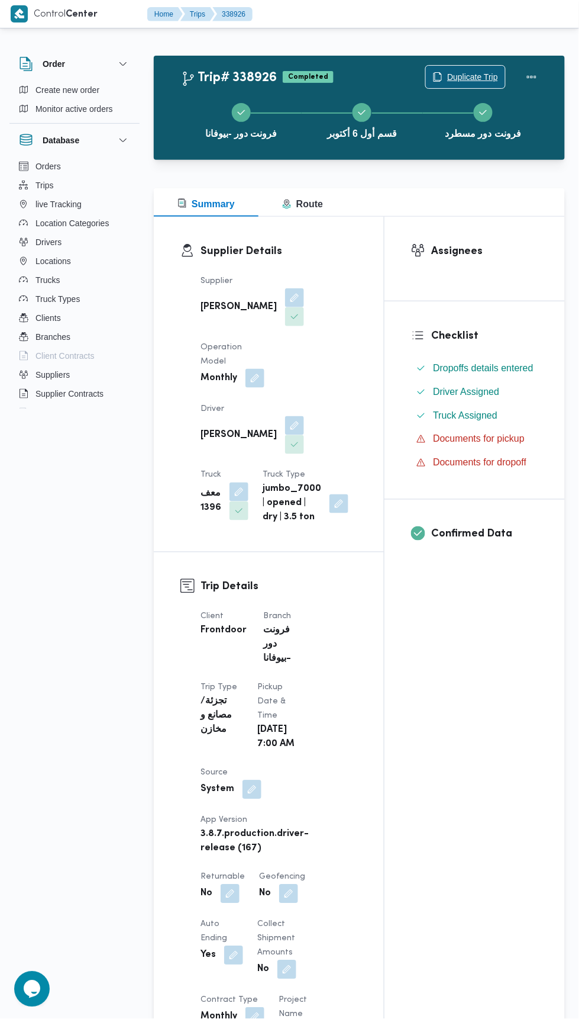
click at [463, 76] on span "Duplicate Trip" at bounding box center [472, 77] width 51 height 14
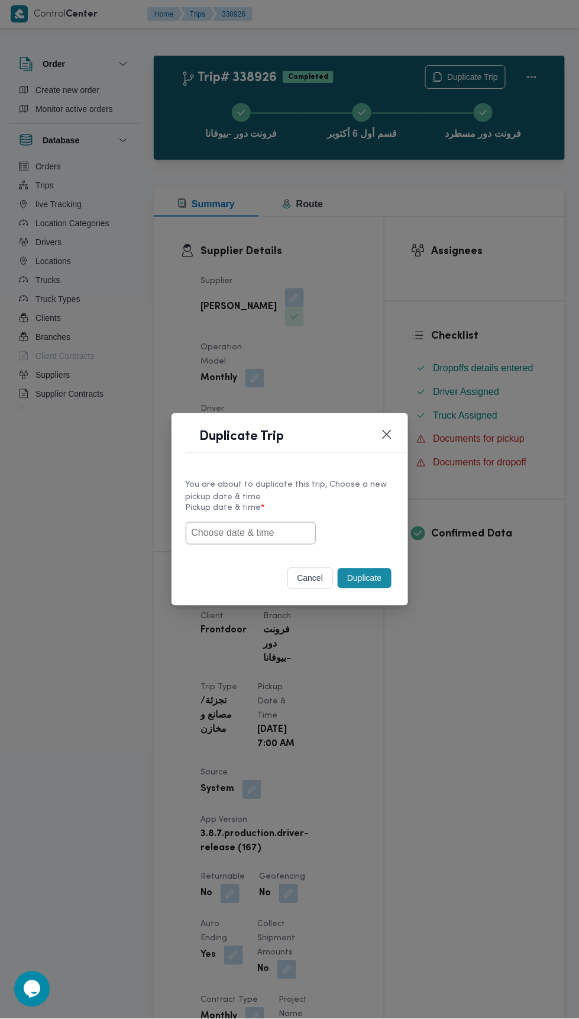
click at [286, 531] on input "text" at bounding box center [251, 533] width 130 height 22
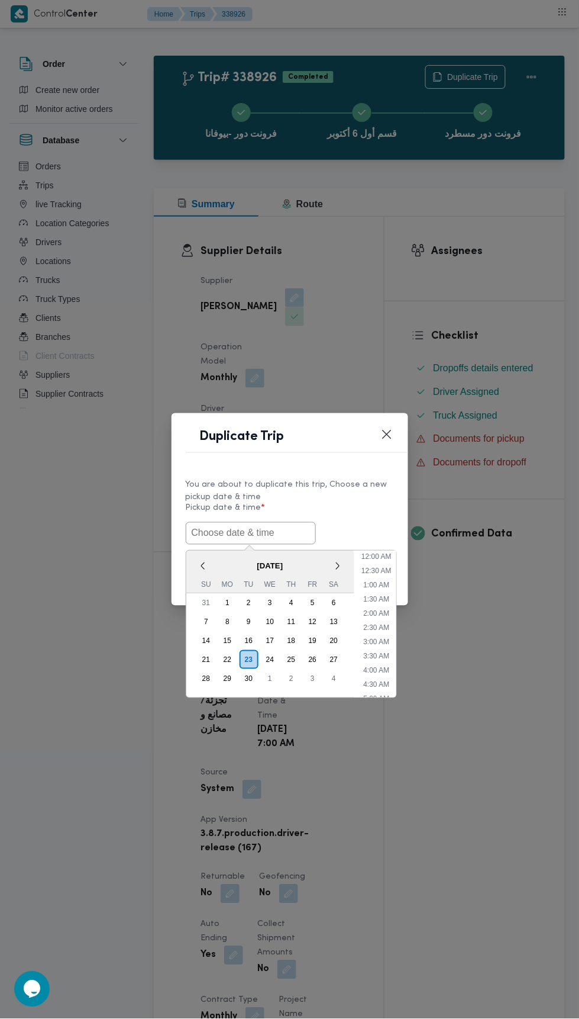
scroll to position [3, 0]
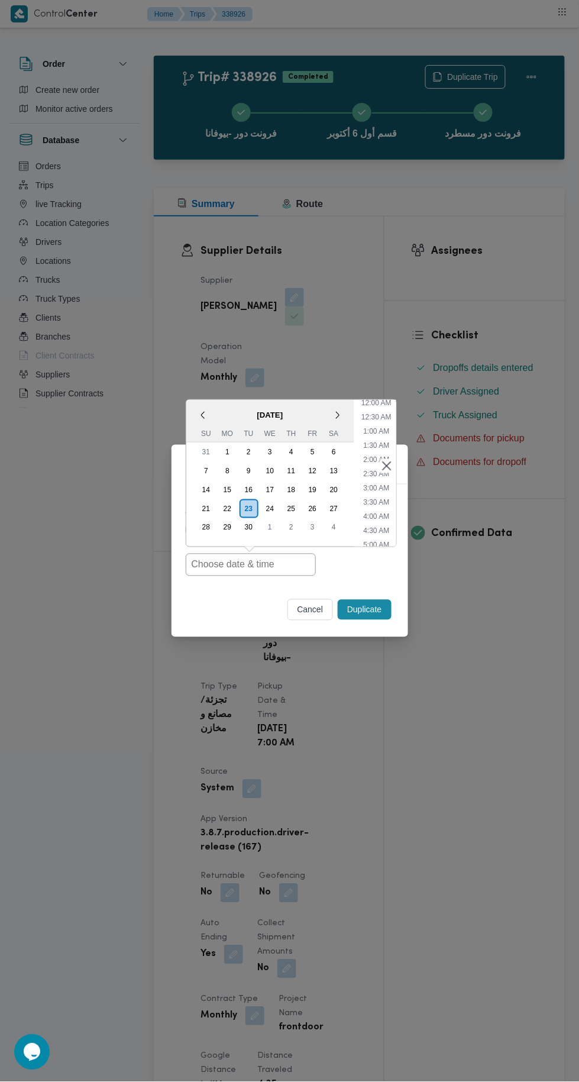
type input "[DATE] 7:00AM"
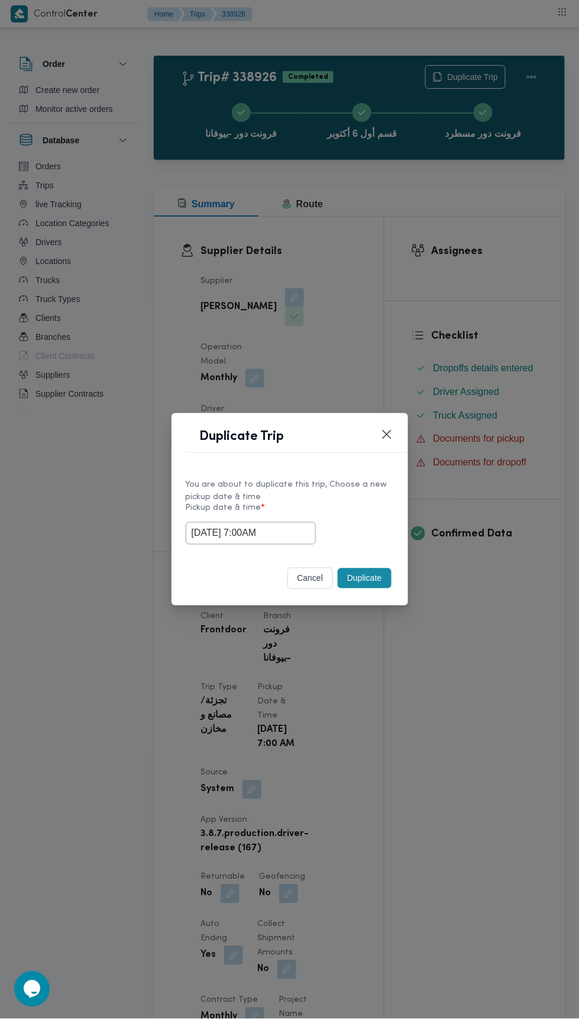
click at [480, 255] on div "Duplicate Trip You are about to duplicate this trip, Choose a new pickup date &…" at bounding box center [289, 509] width 579 height 1019
click at [377, 571] on button "Duplicate" at bounding box center [364, 578] width 53 height 20
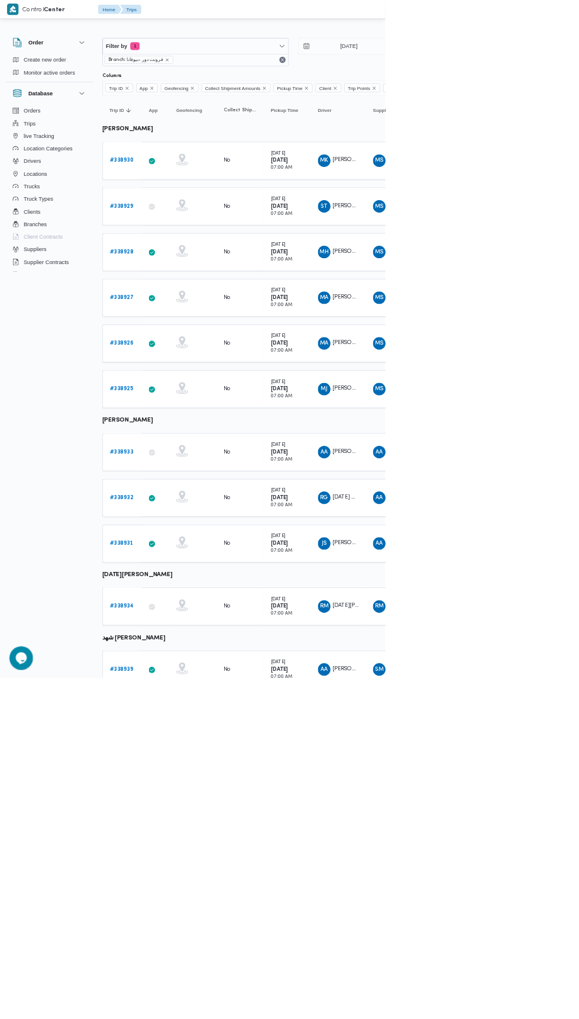
click at [183, 581] on b "# 338925" at bounding box center [182, 585] width 35 height 8
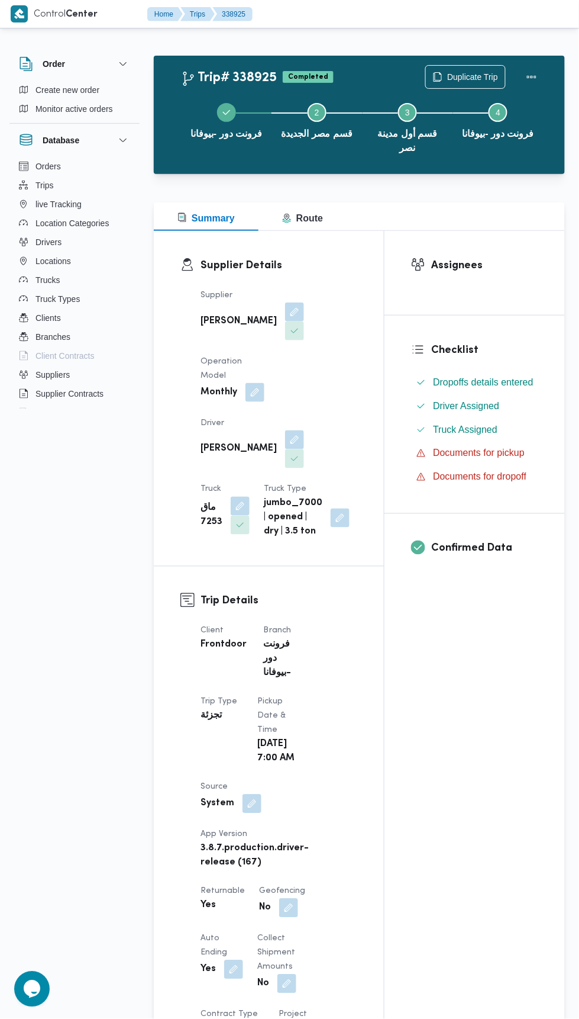
click at [484, 71] on span "Duplicate Trip" at bounding box center [472, 77] width 51 height 14
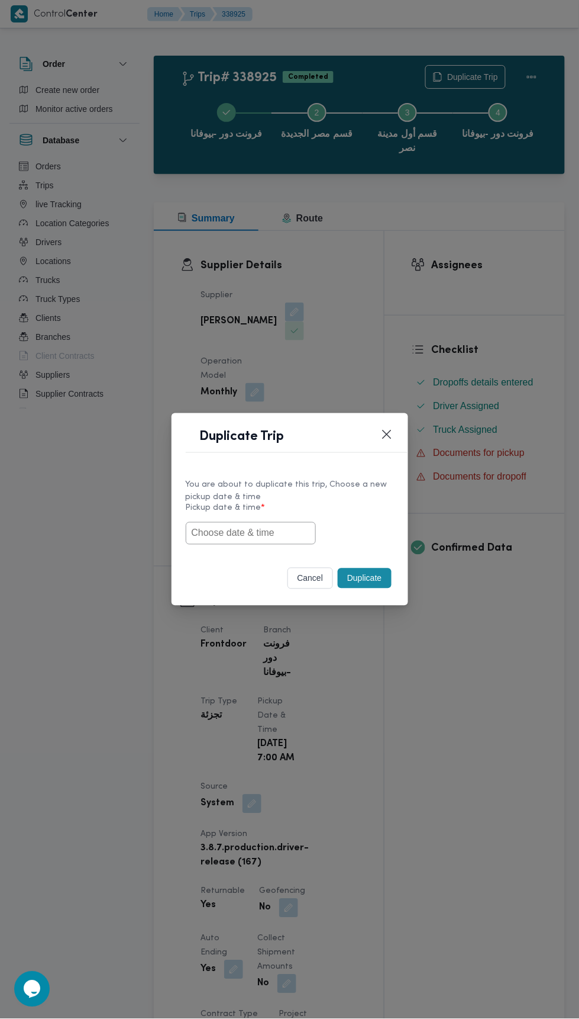
click at [254, 532] on input "text" at bounding box center [251, 533] width 130 height 22
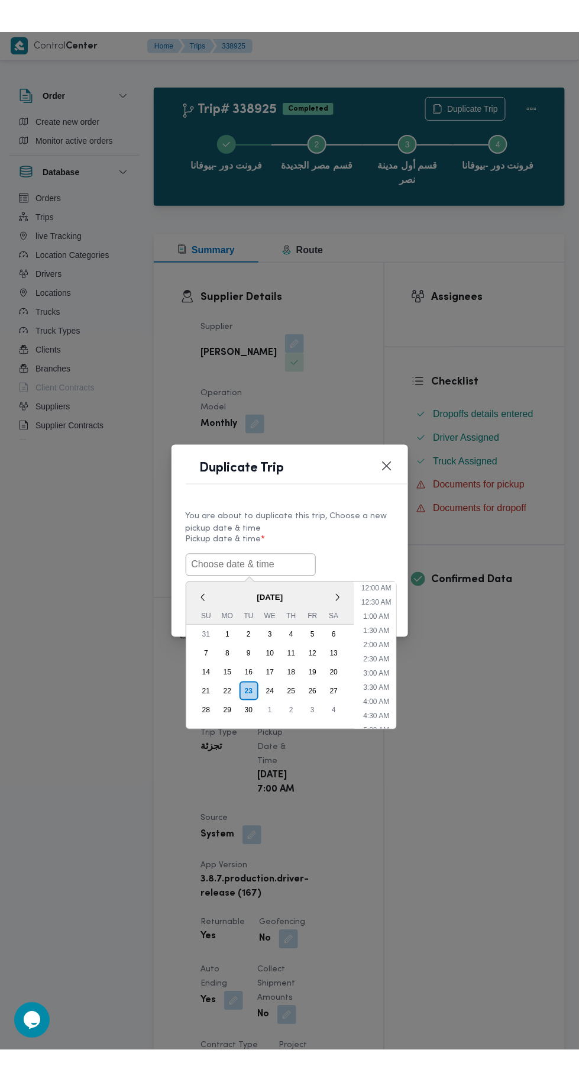
scroll to position [3, 0]
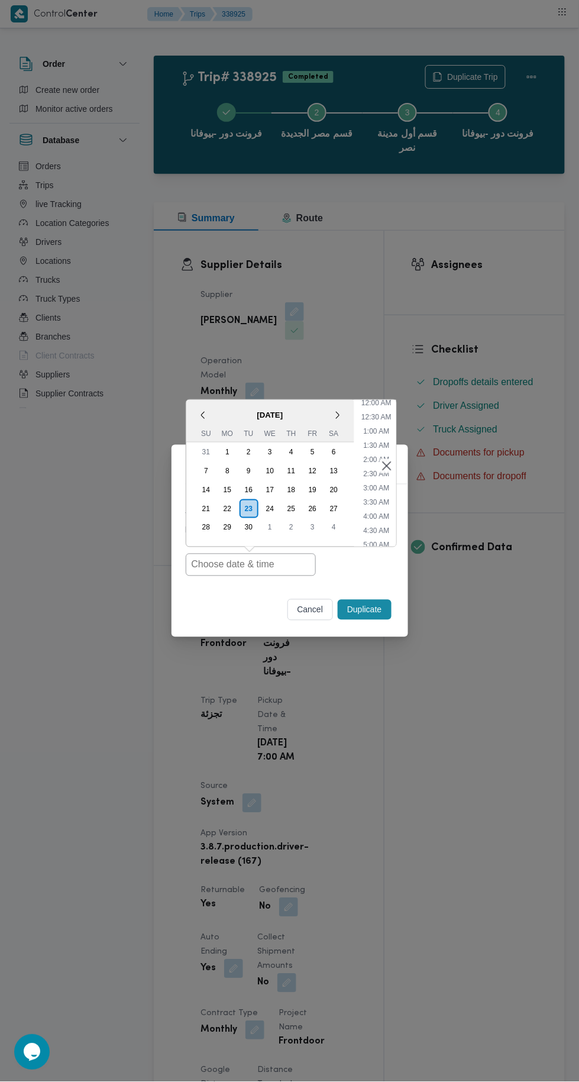
type input "[DATE] 7:00AM"
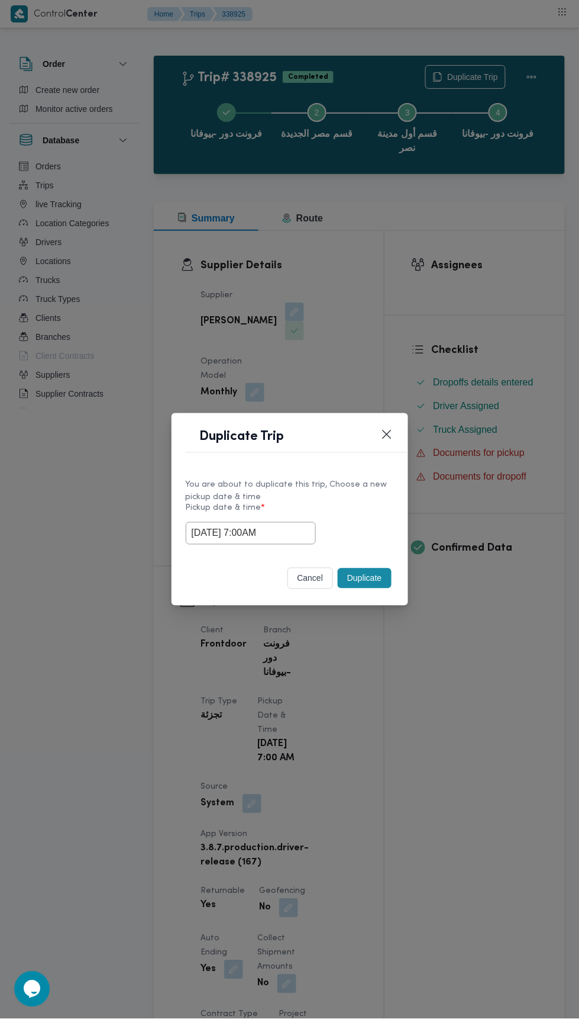
click at [524, 228] on div "Duplicate Trip You are about to duplicate this trip, Choose a new pickup date &…" at bounding box center [289, 509] width 579 height 1019
click at [381, 575] on button "Duplicate" at bounding box center [364, 578] width 53 height 20
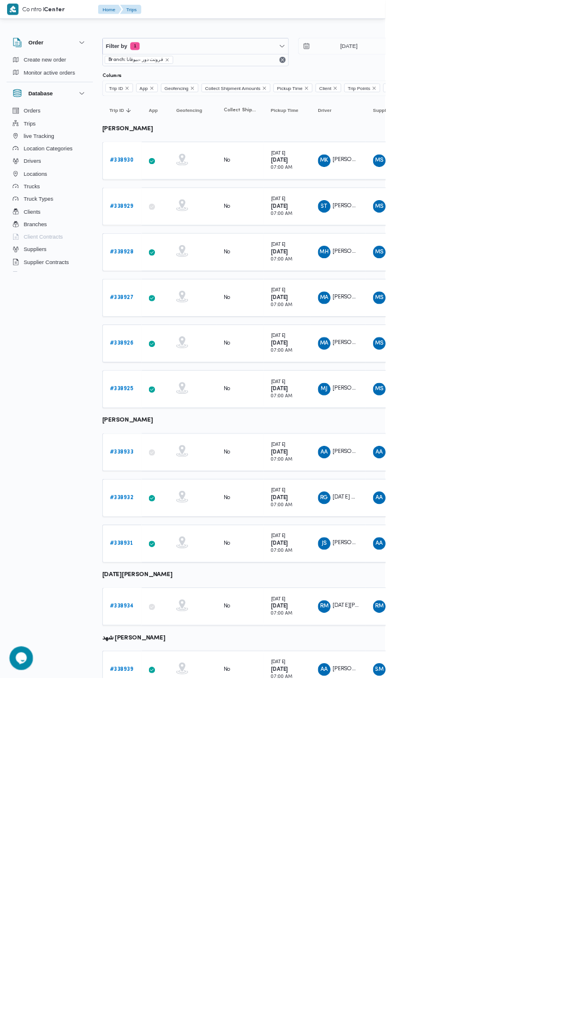
click at [187, 675] on b "# 338933" at bounding box center [182, 679] width 35 height 8
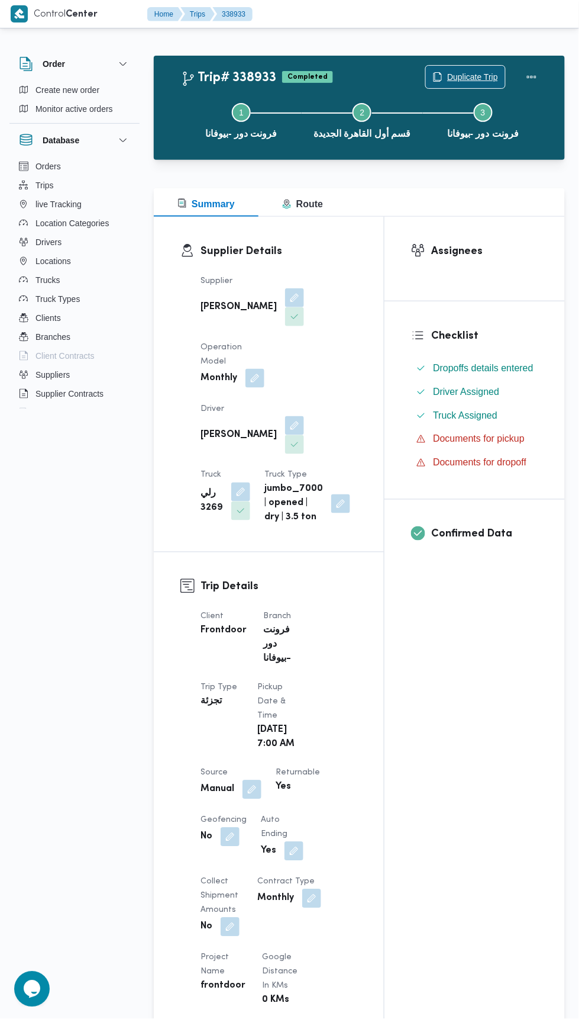
click at [465, 73] on span "Duplicate Trip" at bounding box center [472, 77] width 51 height 14
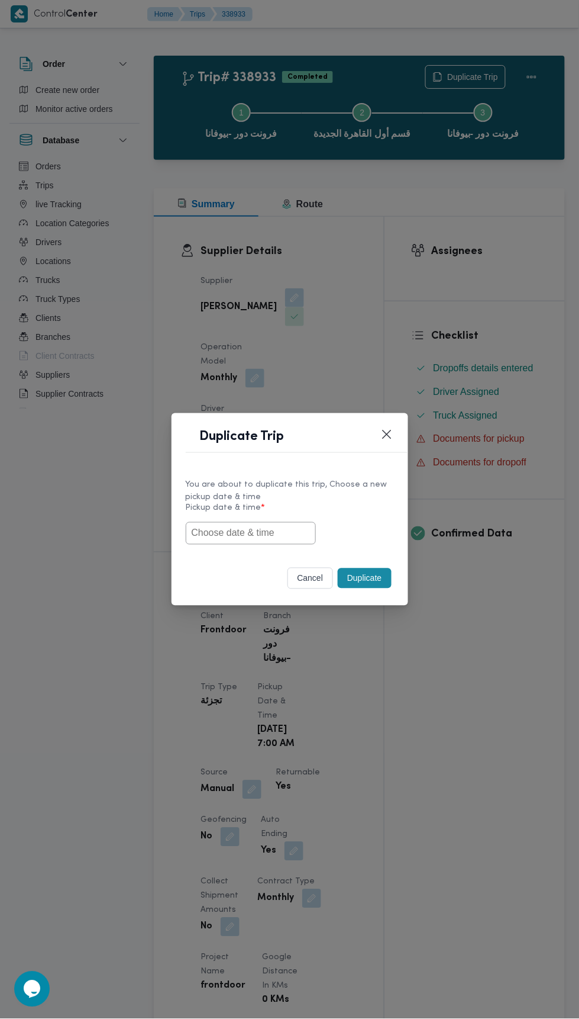
click at [270, 529] on input "text" at bounding box center [251, 533] width 130 height 22
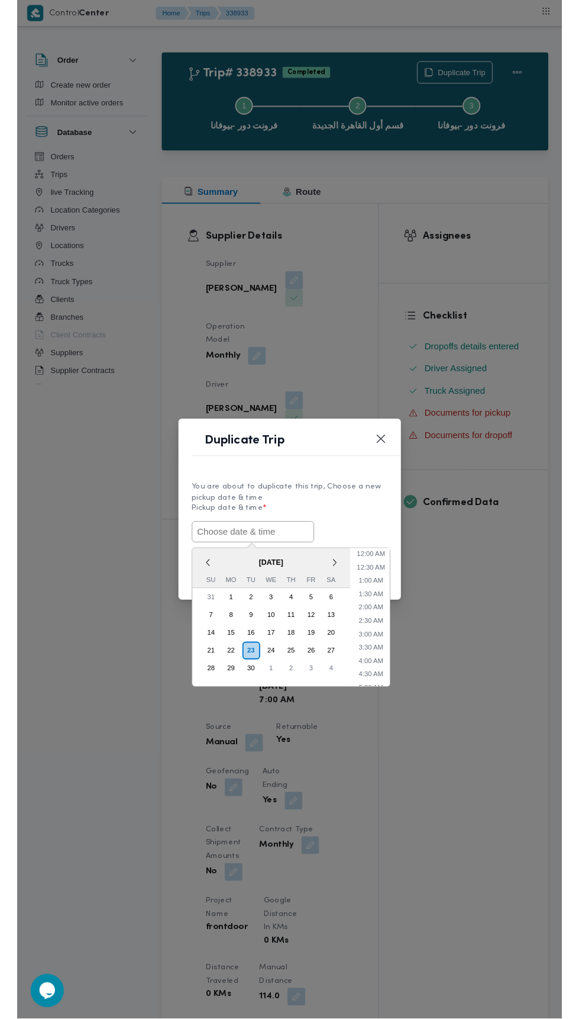
scroll to position [3, 0]
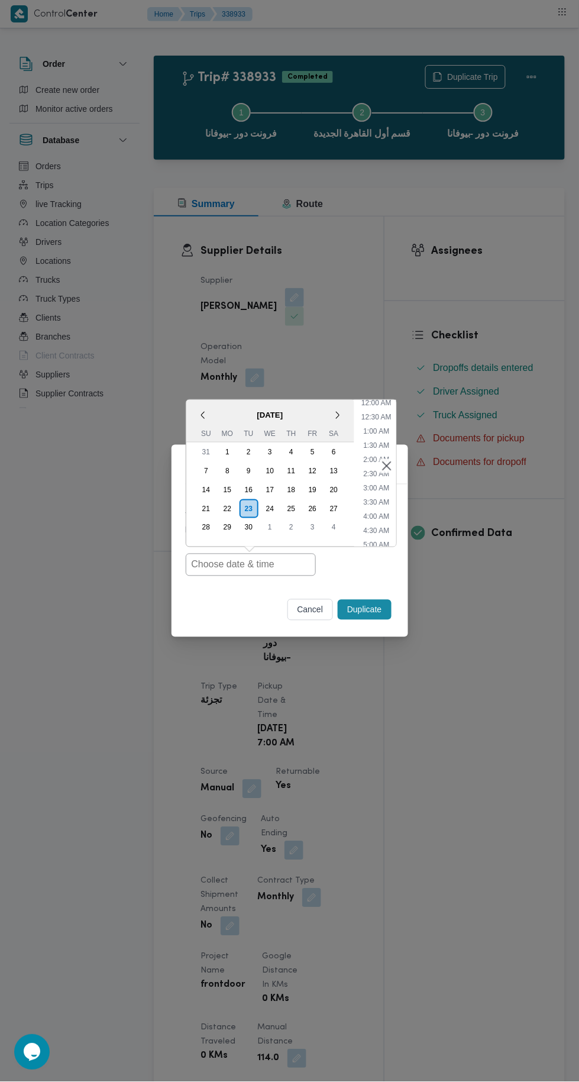
type input "[DATE] 7:00AM"
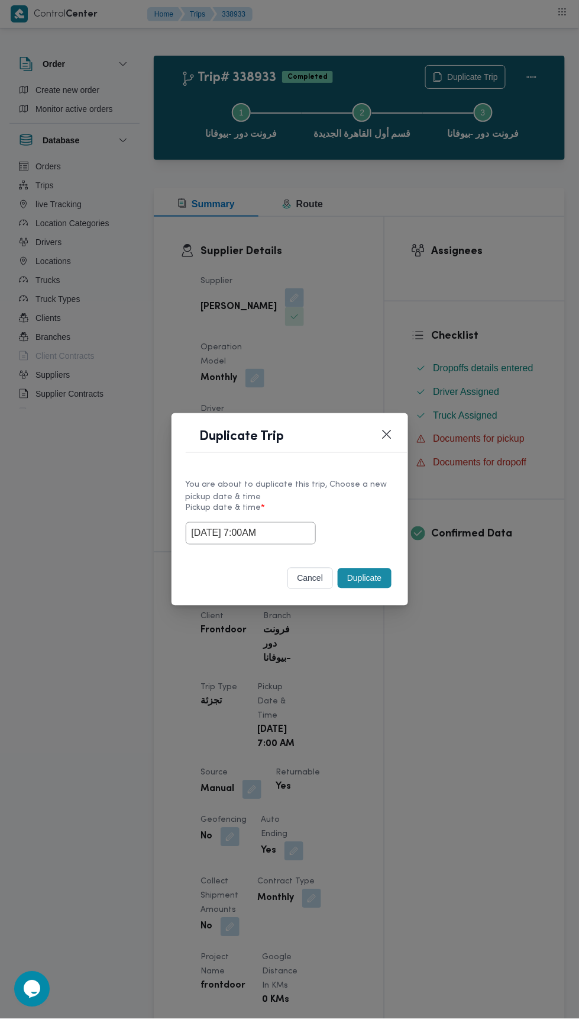
click at [479, 270] on div "Duplicate Trip You are about to duplicate this trip, Choose a new pickup date &…" at bounding box center [289, 509] width 579 height 1019
click at [380, 582] on button "Duplicate" at bounding box center [364, 578] width 53 height 20
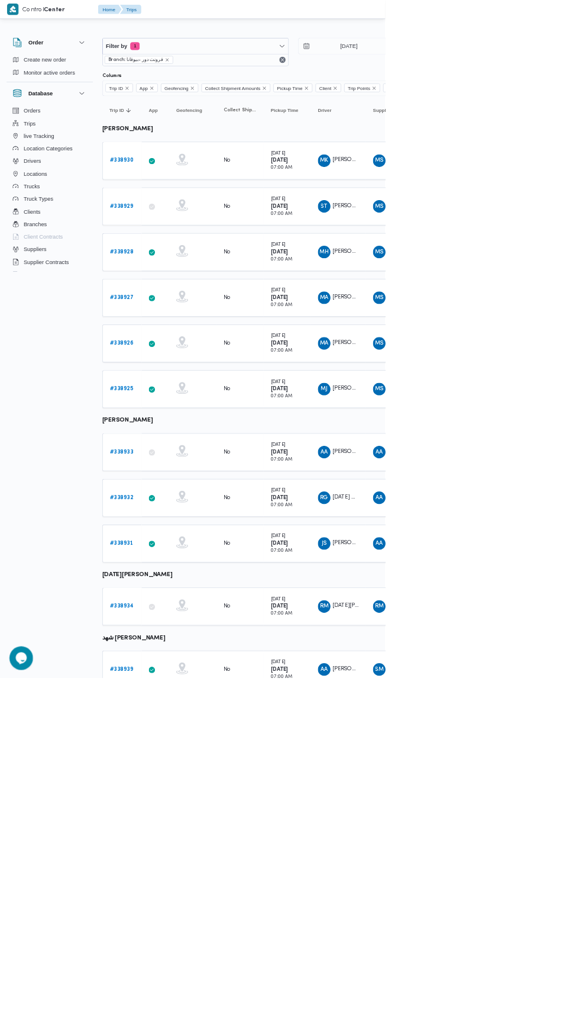
click at [193, 744] on b "# 338932" at bounding box center [182, 748] width 35 height 8
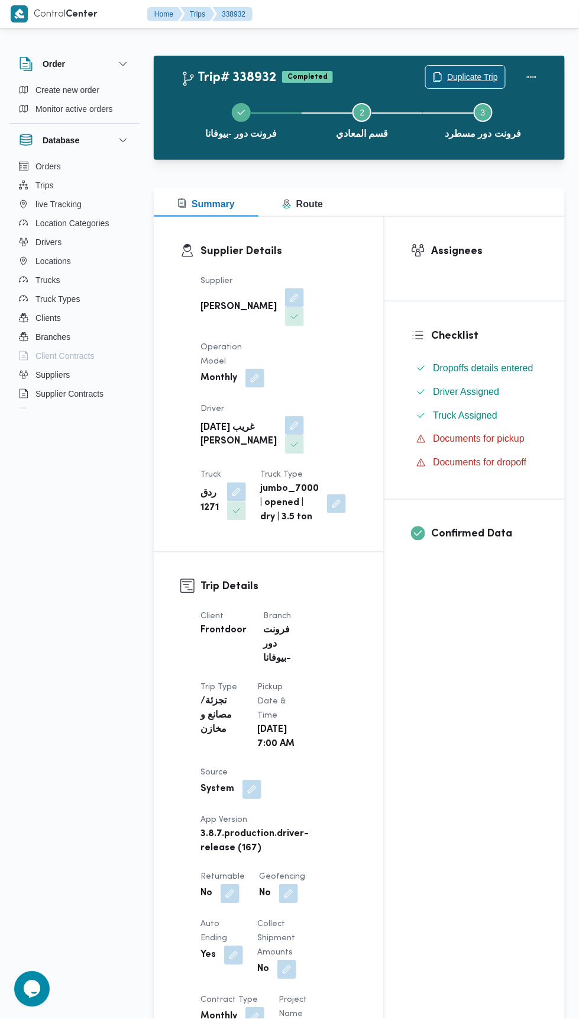
click at [485, 70] on span "Duplicate Trip" at bounding box center [472, 77] width 51 height 14
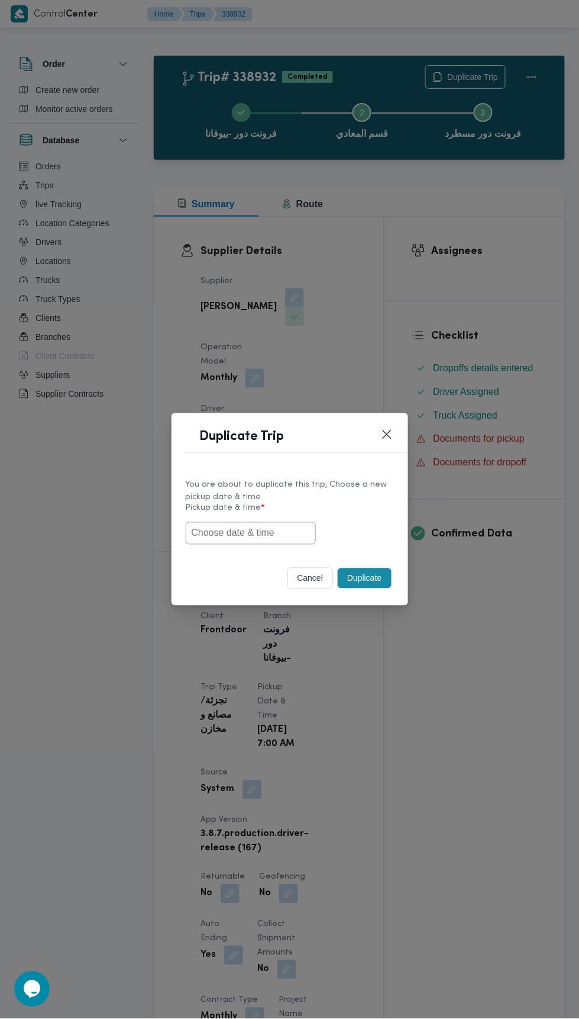
click at [265, 527] on input "text" at bounding box center [251, 533] width 130 height 22
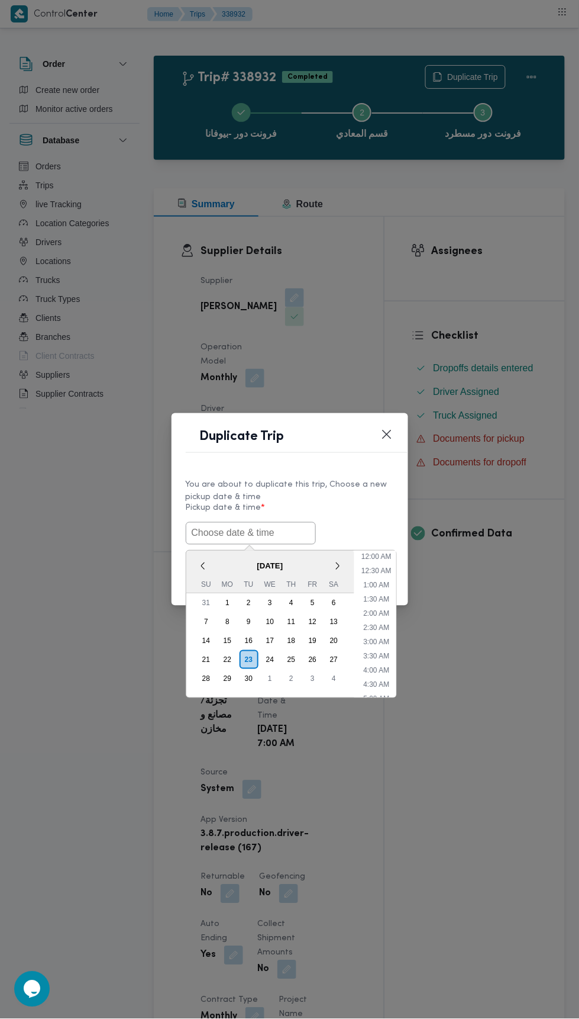
scroll to position [3, 0]
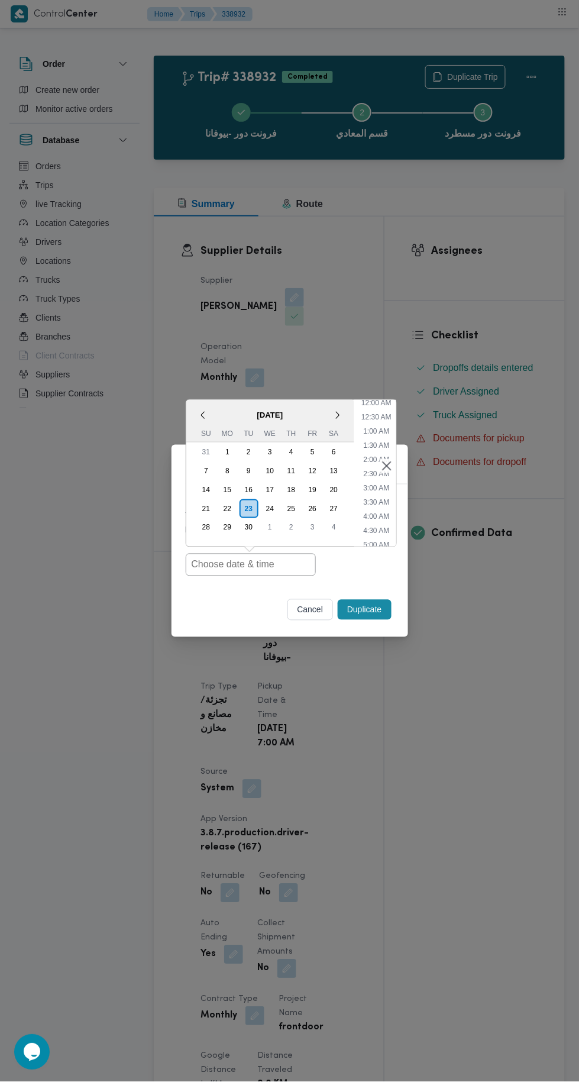
type input "[DATE] 7:00AM"
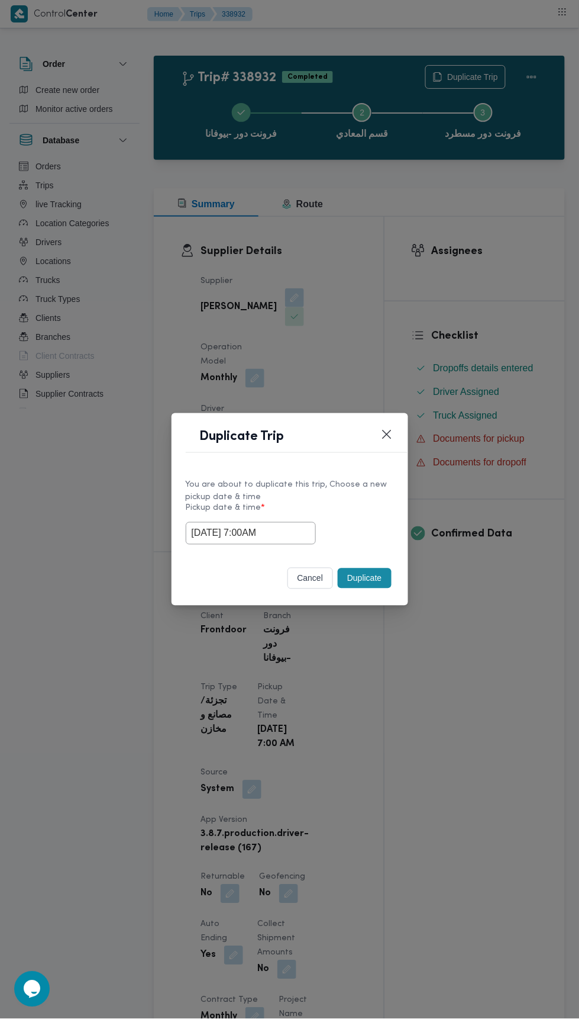
click at [522, 213] on div "Duplicate Trip You are about to duplicate this trip, Choose a new pickup date &…" at bounding box center [289, 509] width 579 height 1019
click at [382, 579] on button "Duplicate" at bounding box center [364, 578] width 53 height 20
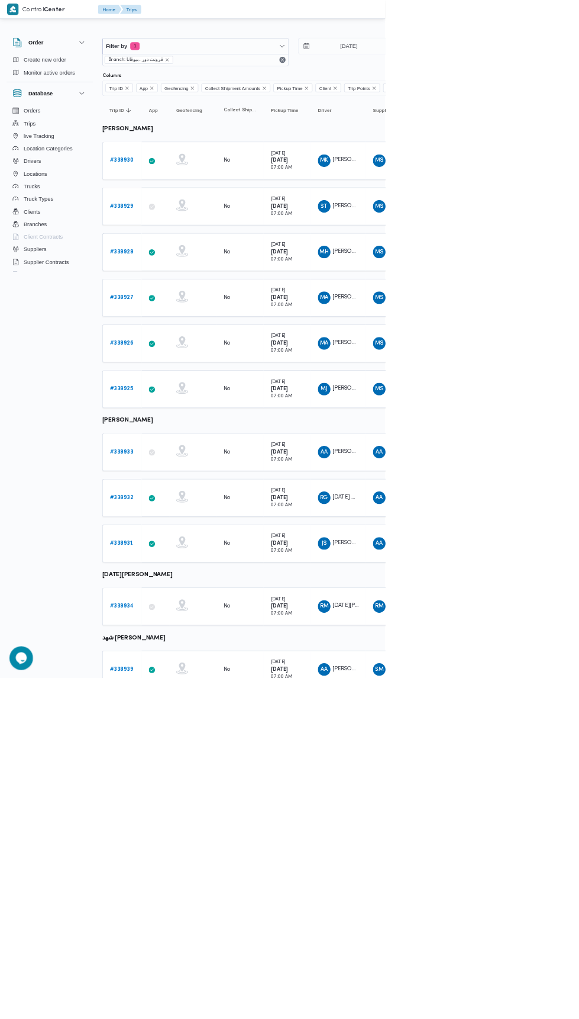
click at [185, 813] on b "# 338931" at bounding box center [182, 817] width 35 height 8
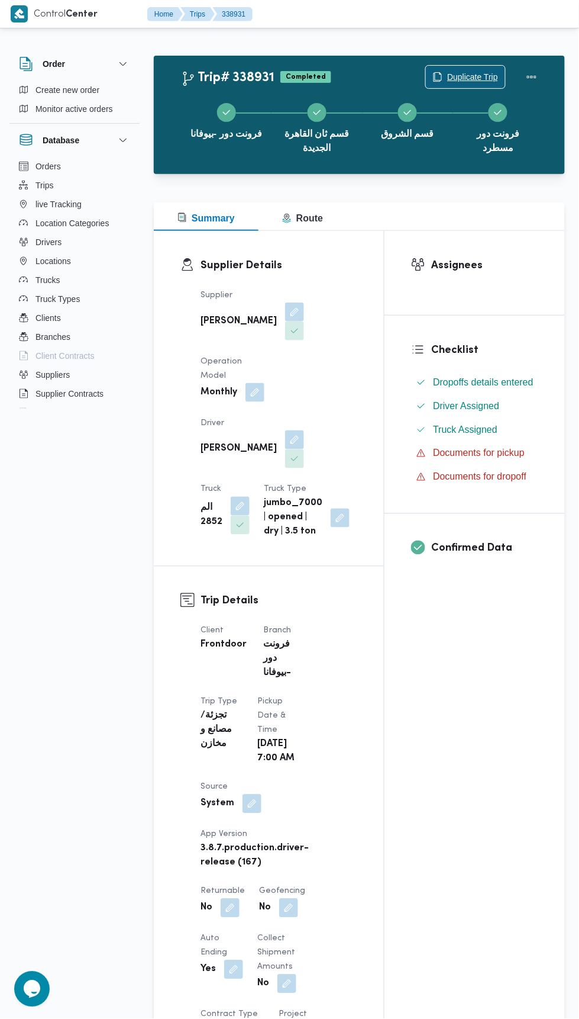
click at [466, 76] on span "Duplicate Trip" at bounding box center [472, 77] width 51 height 14
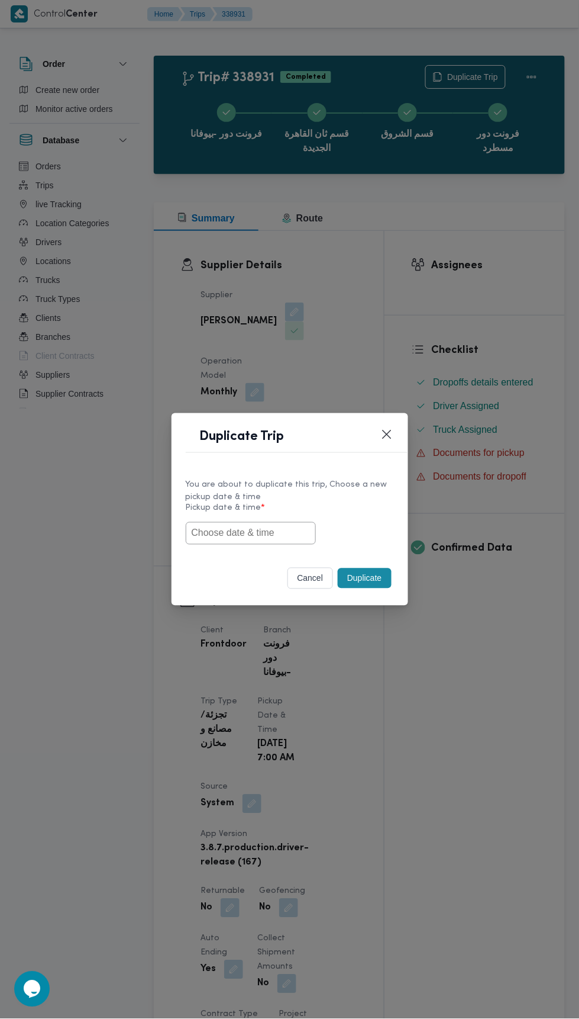
click at [261, 527] on input "text" at bounding box center [251, 533] width 130 height 22
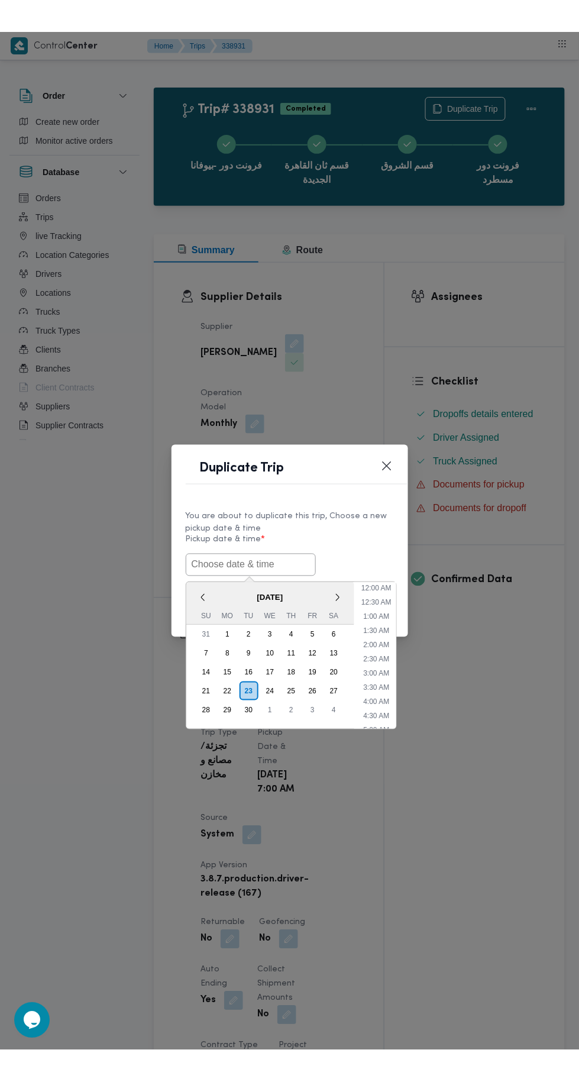
scroll to position [3, 0]
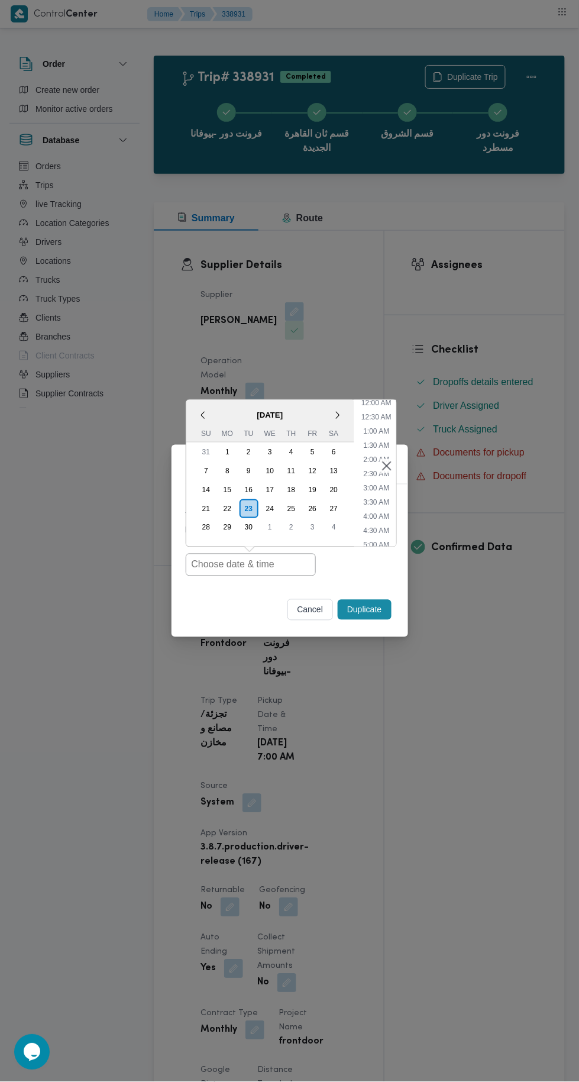
type input "[DATE] 7:00AM"
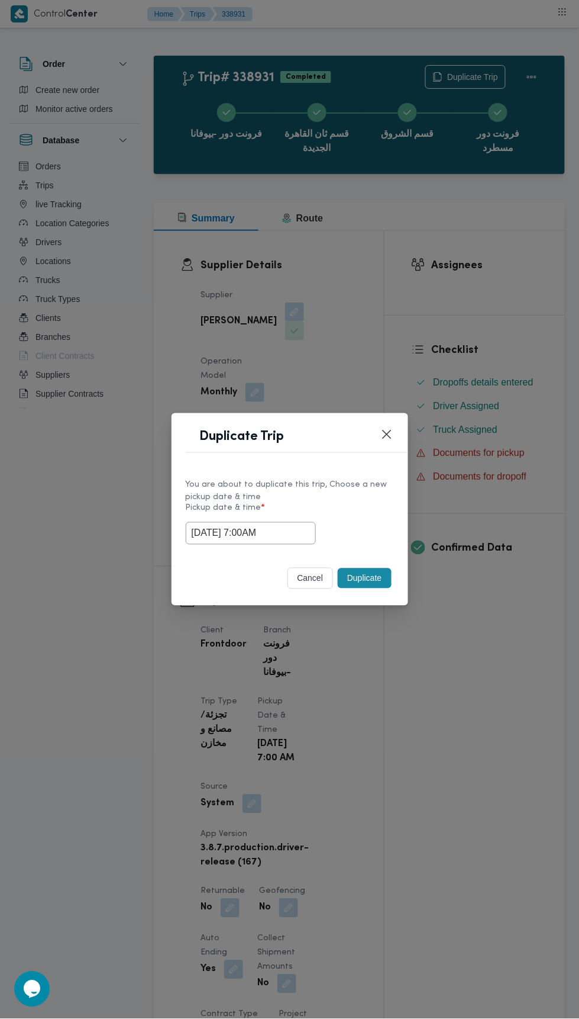
click at [510, 320] on div "Duplicate Trip You are about to duplicate this trip, Choose a new pickup date &…" at bounding box center [289, 509] width 579 height 1019
click at [386, 581] on button "Duplicate" at bounding box center [364, 578] width 53 height 20
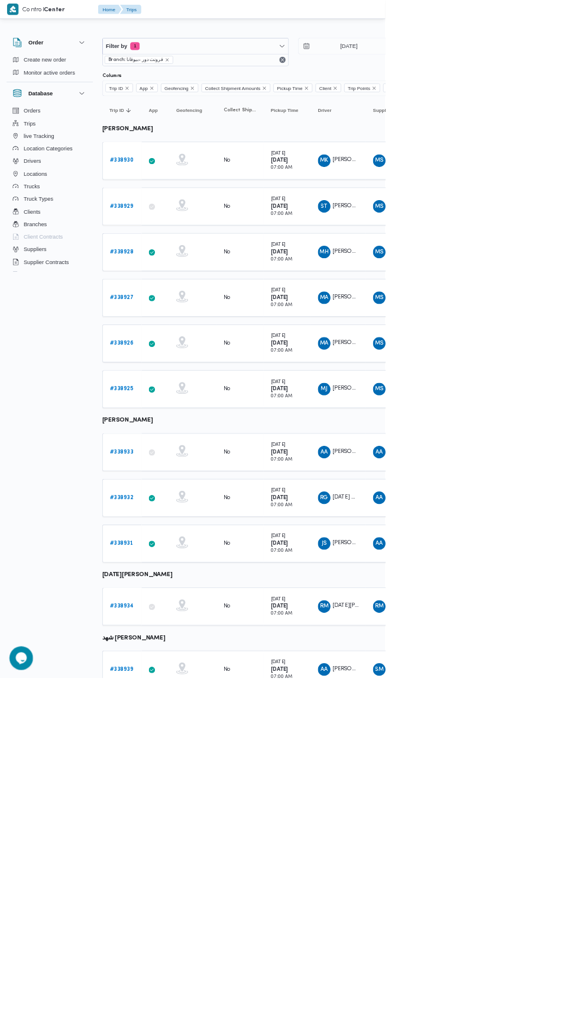
click at [185, 907] on b "# 338934" at bounding box center [183, 911] width 36 height 8
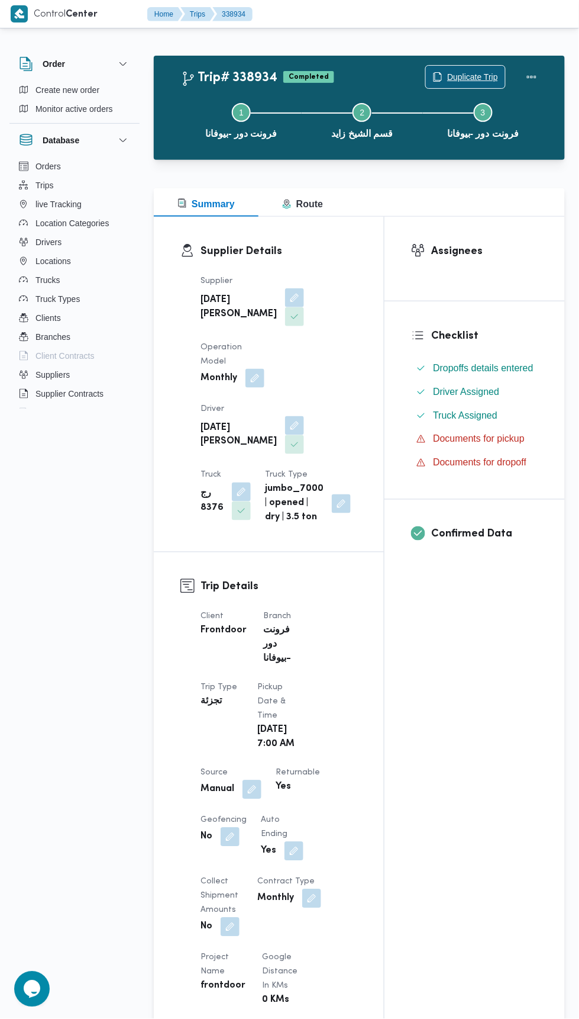
click at [482, 71] on span "Duplicate Trip" at bounding box center [472, 77] width 51 height 14
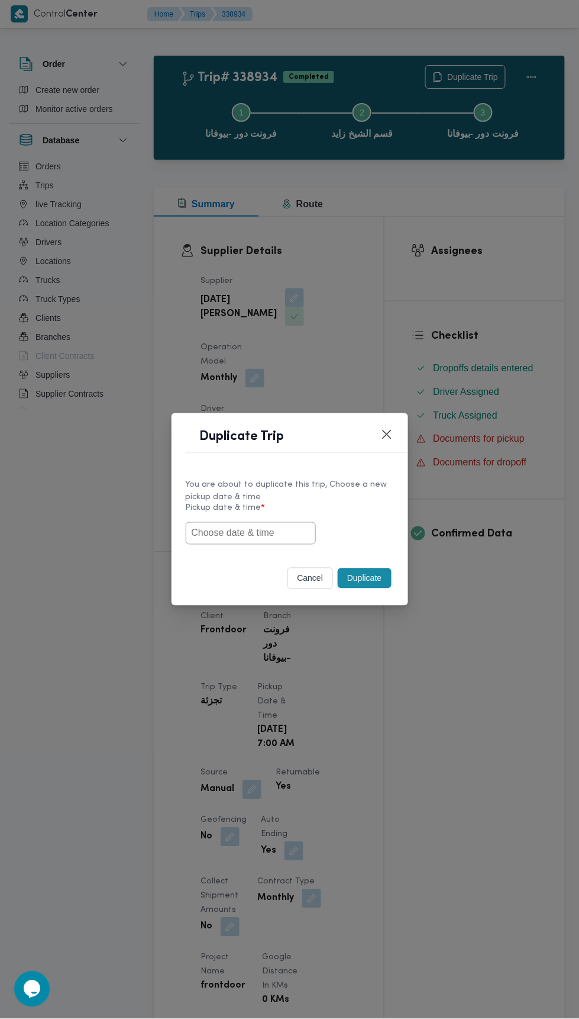
click at [269, 531] on input "text" at bounding box center [251, 533] width 130 height 22
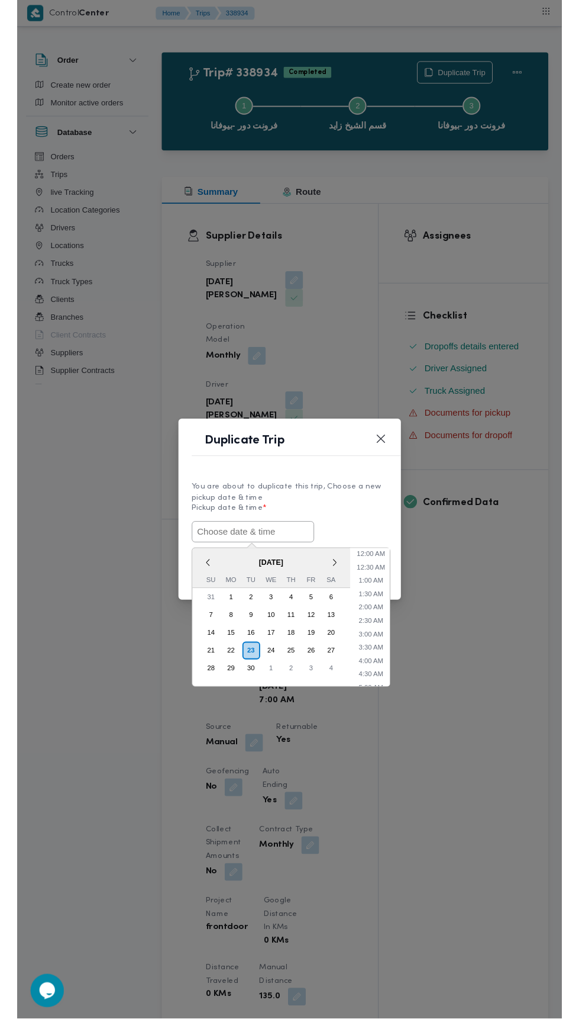
scroll to position [3, 0]
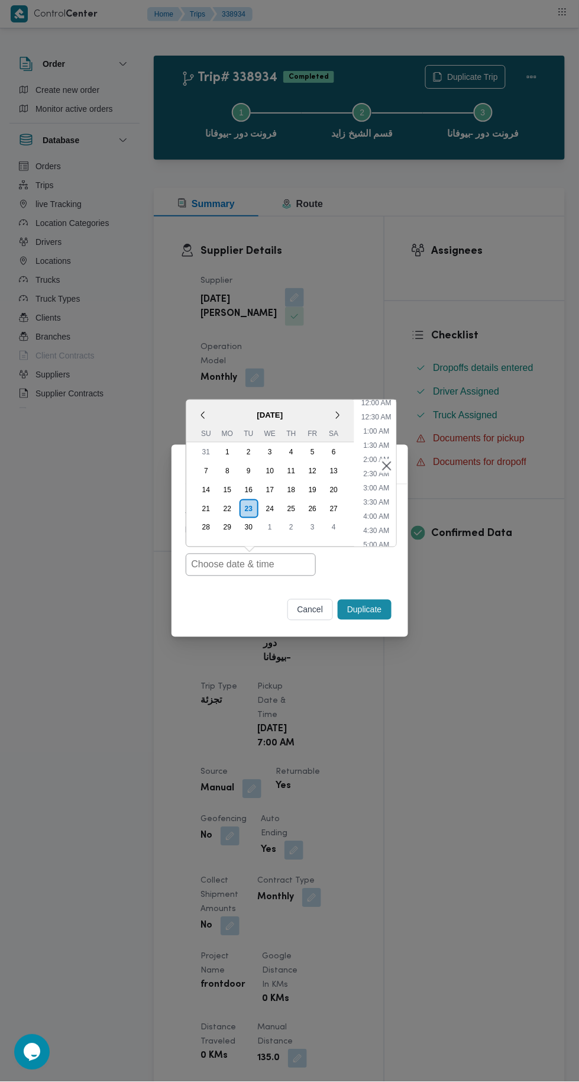
type input "[DATE] 7:00AM"
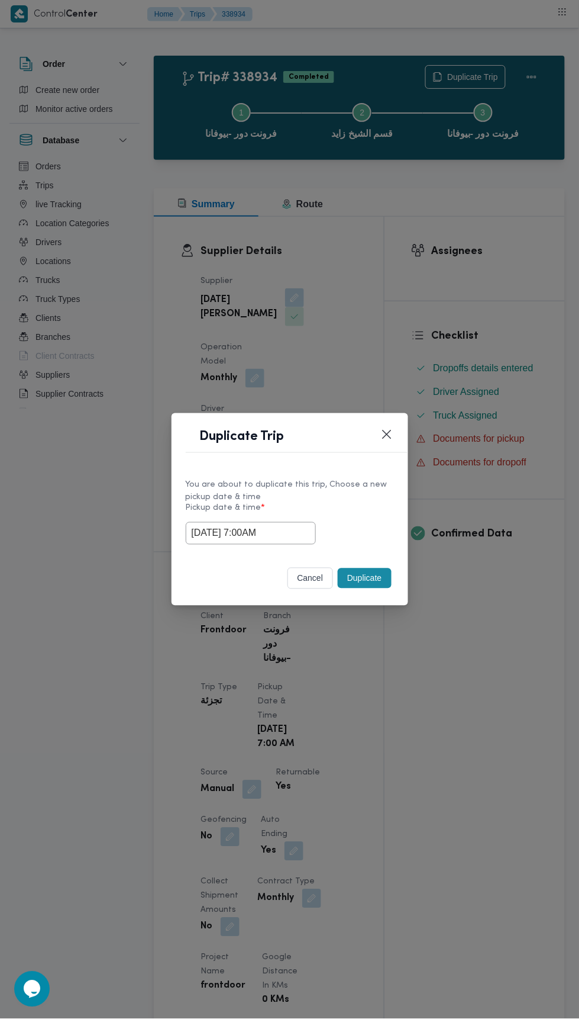
click at [498, 311] on div "Duplicate Trip You are about to duplicate this trip, Choose a new pickup date &…" at bounding box center [289, 509] width 579 height 1019
click at [387, 571] on button "Duplicate" at bounding box center [364, 578] width 53 height 20
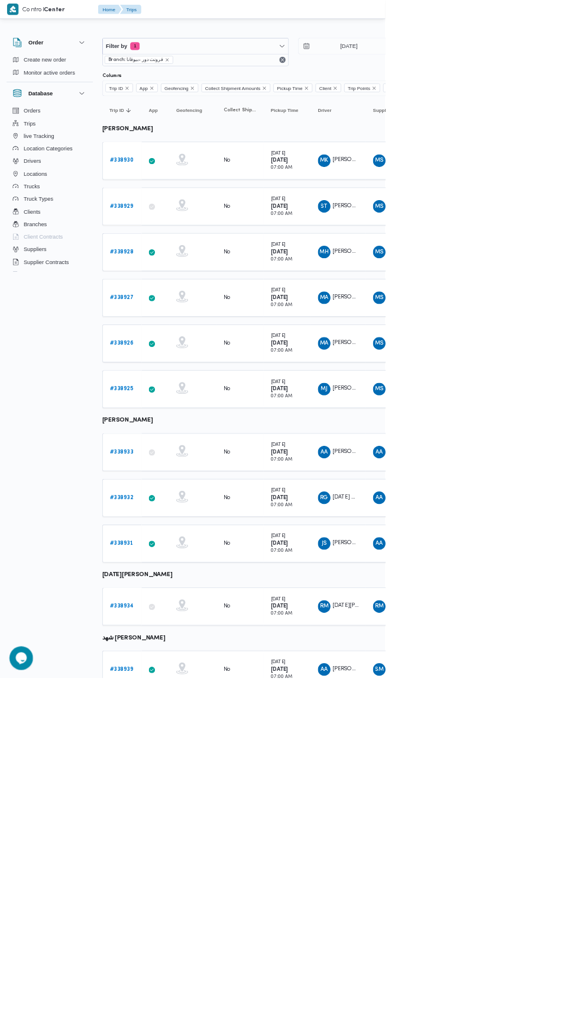
click at [195, 1002] on b "# 338939" at bounding box center [182, 1006] width 35 height 8
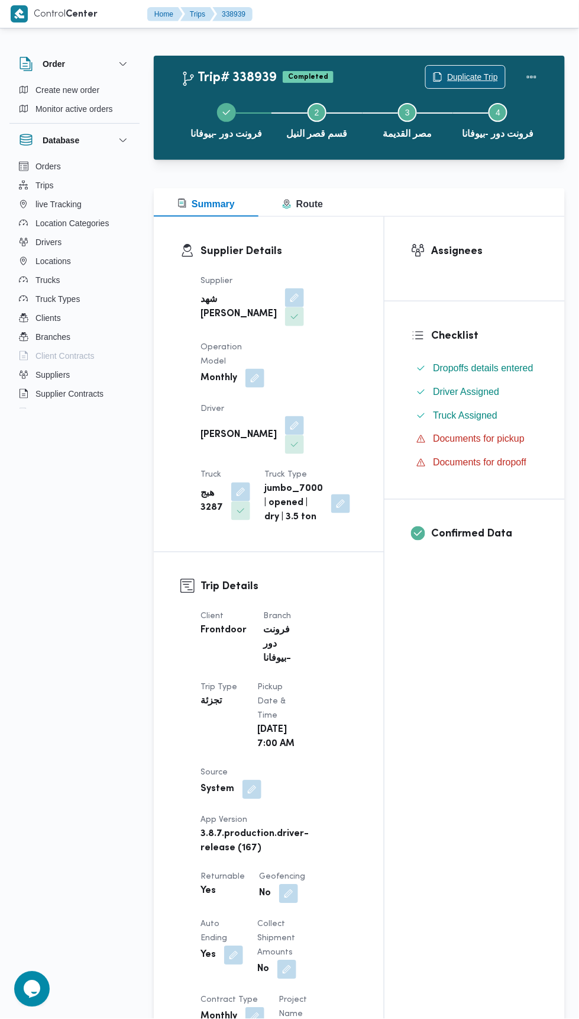
click at [493, 70] on span "Duplicate Trip" at bounding box center [472, 77] width 51 height 14
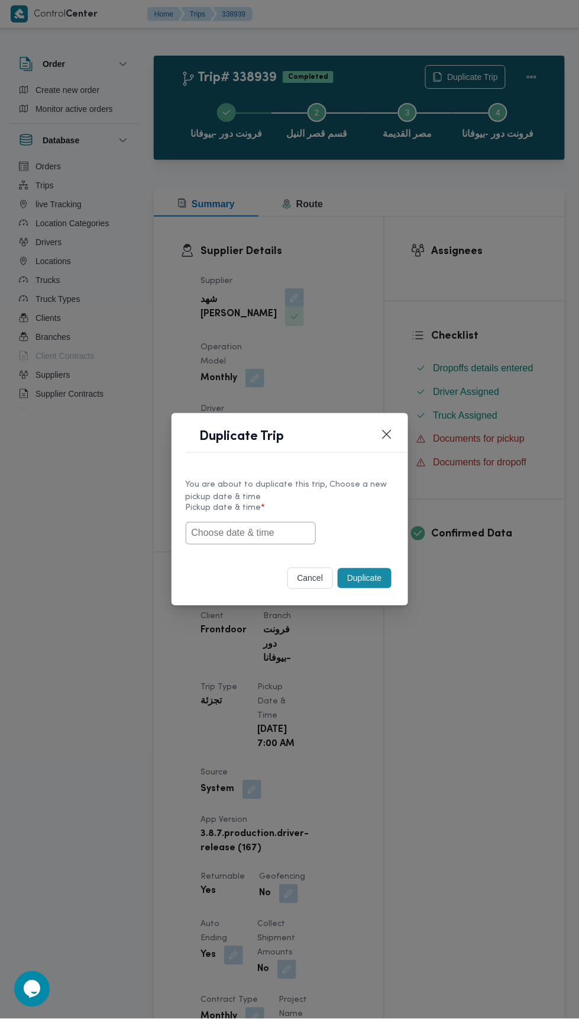
click at [299, 531] on input "text" at bounding box center [251, 533] width 130 height 22
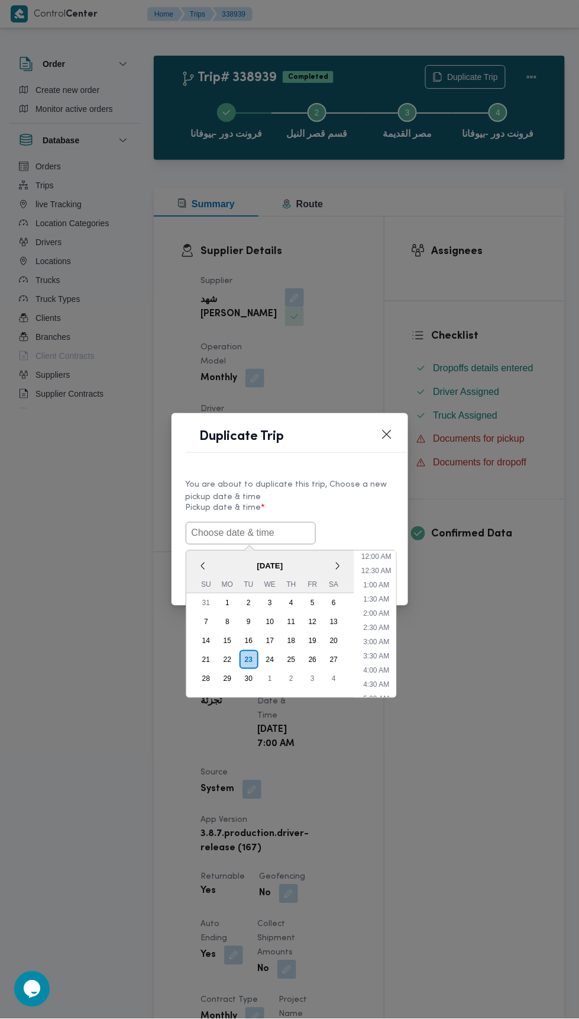
scroll to position [3, 0]
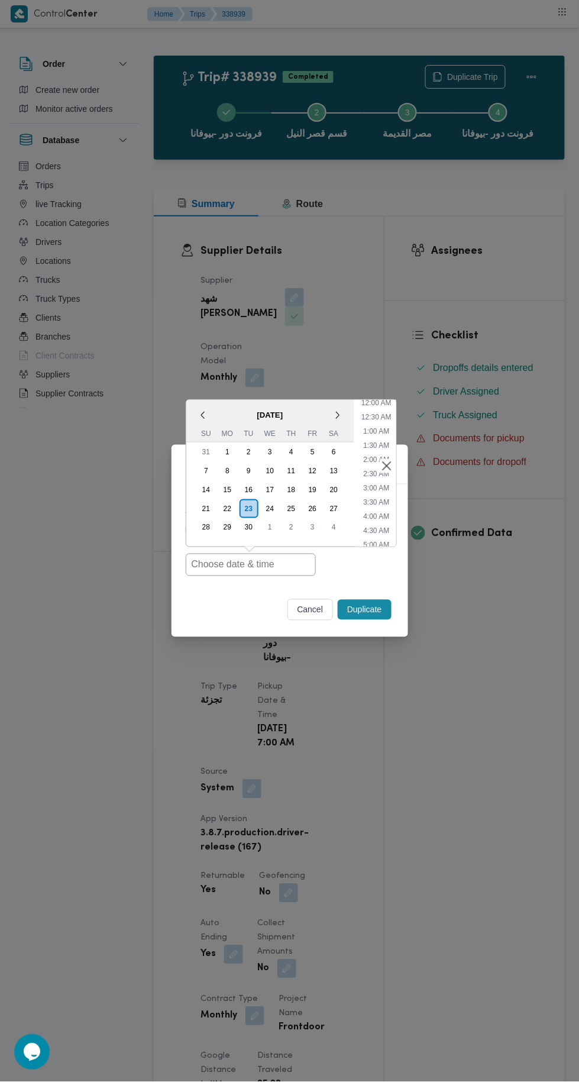
type input "[DATE] 7:00AM"
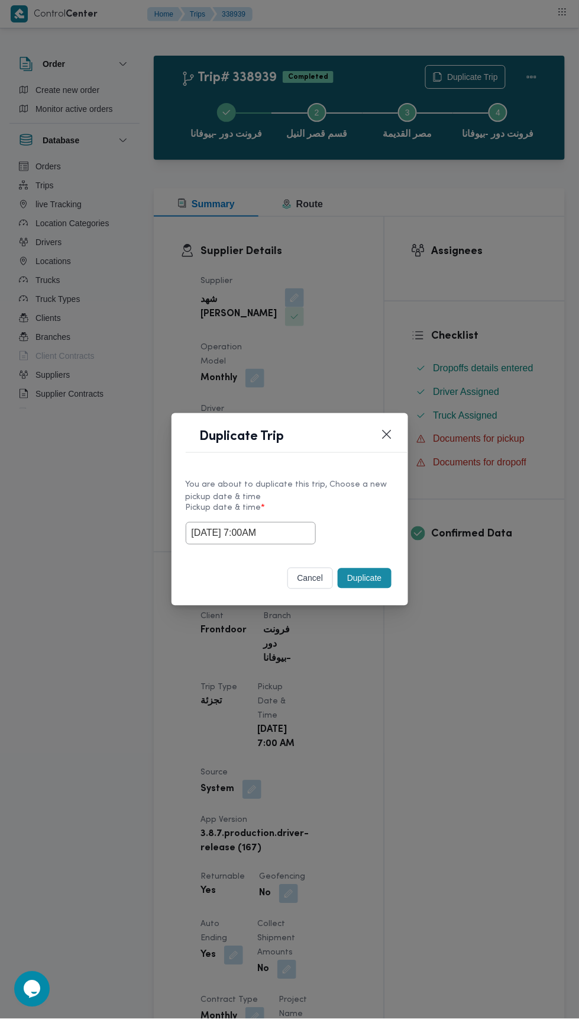
click at [479, 254] on div "Duplicate Trip You are about to duplicate this trip, Choose a new pickup date &…" at bounding box center [289, 509] width 579 height 1019
click at [377, 569] on button "Duplicate" at bounding box center [364, 578] width 53 height 20
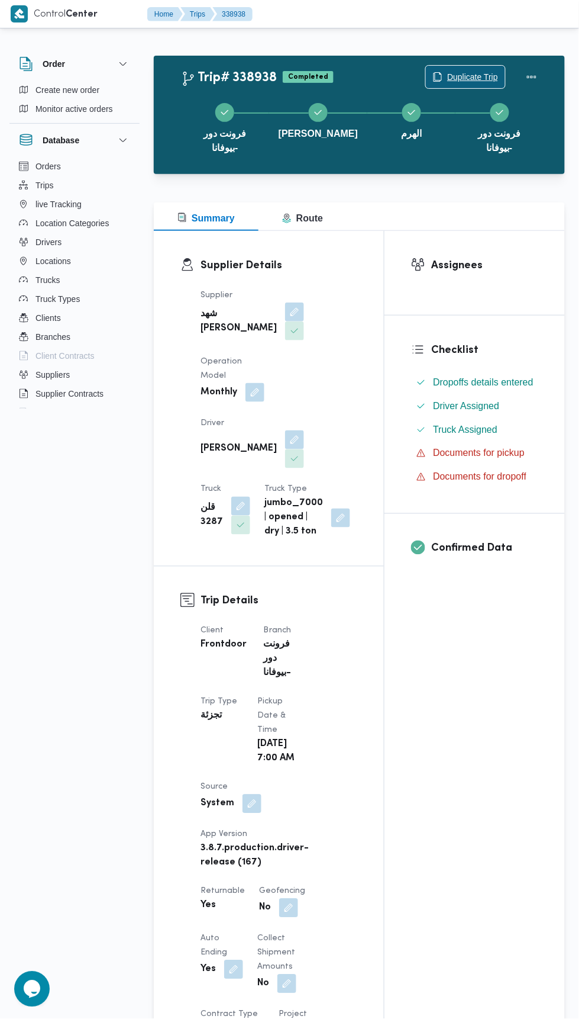
click at [469, 80] on span "Duplicate Trip" at bounding box center [472, 77] width 51 height 14
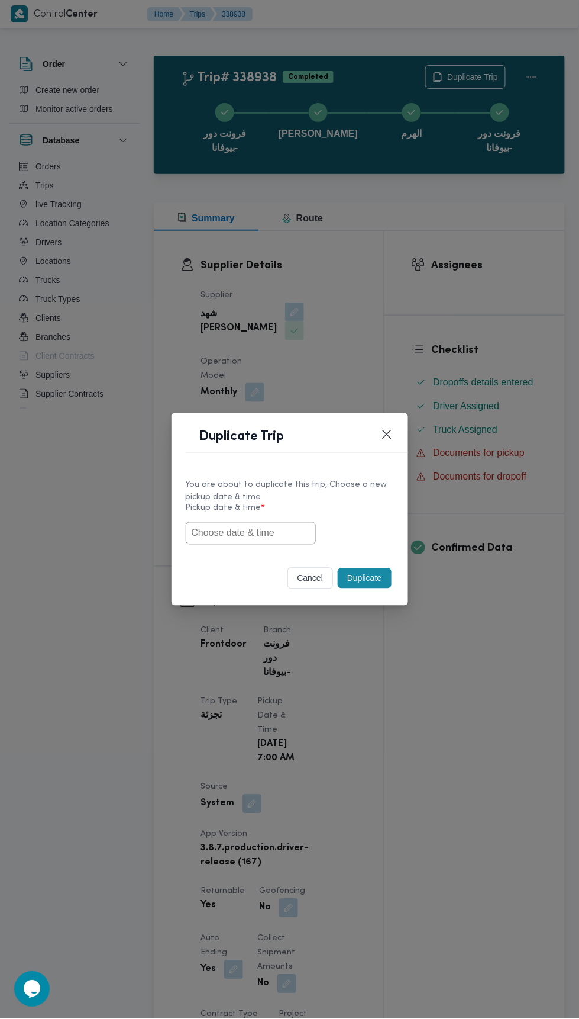
click at [279, 531] on input "text" at bounding box center [251, 533] width 130 height 22
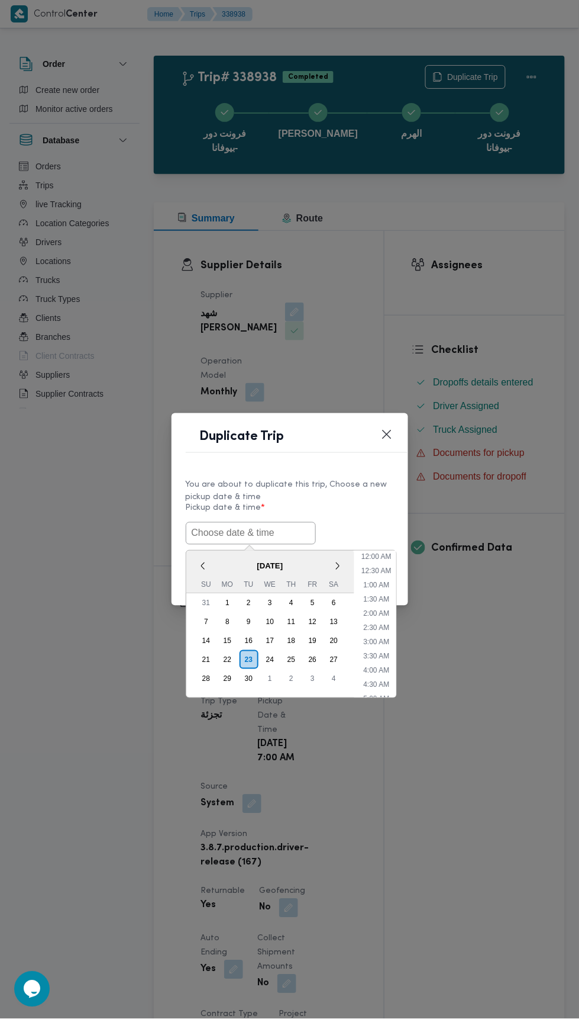
scroll to position [3, 0]
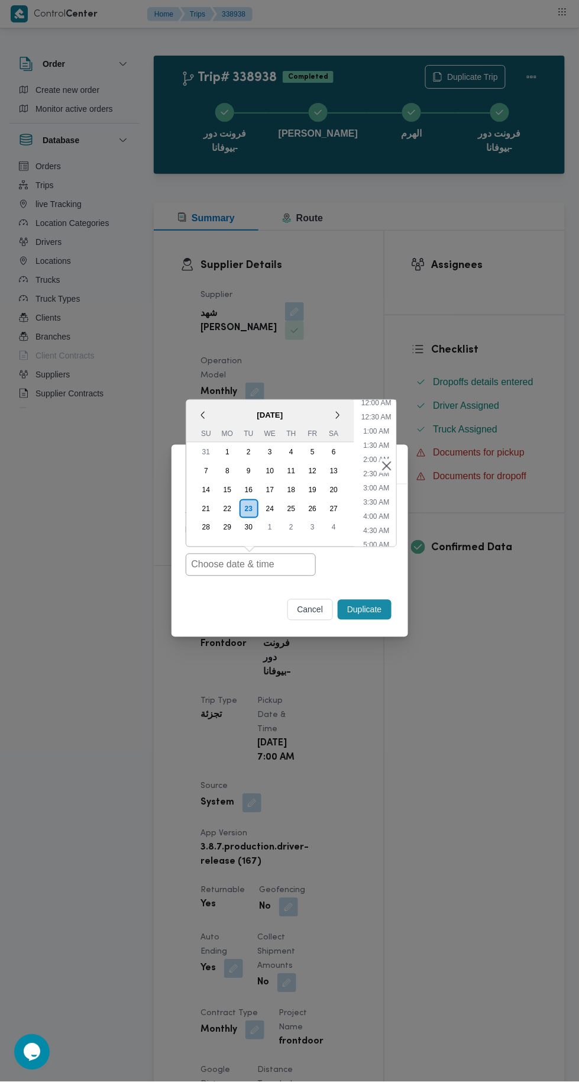
type input "[DATE] 7:00AM"
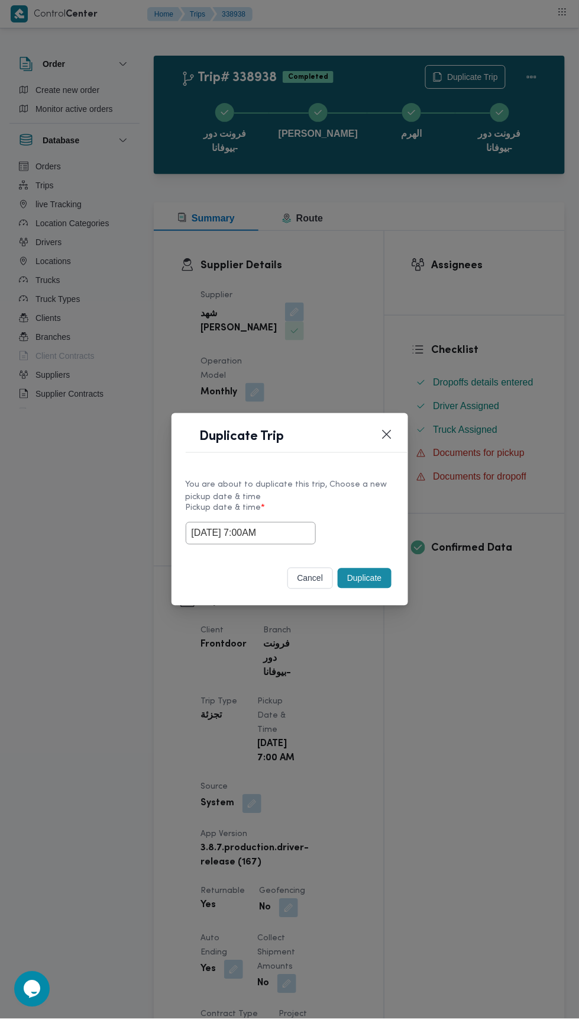
click at [513, 326] on div "Duplicate Trip You are about to duplicate this trip, Choose a new pickup date &…" at bounding box center [289, 509] width 579 height 1019
click at [386, 568] on button "Duplicate" at bounding box center [364, 578] width 53 height 20
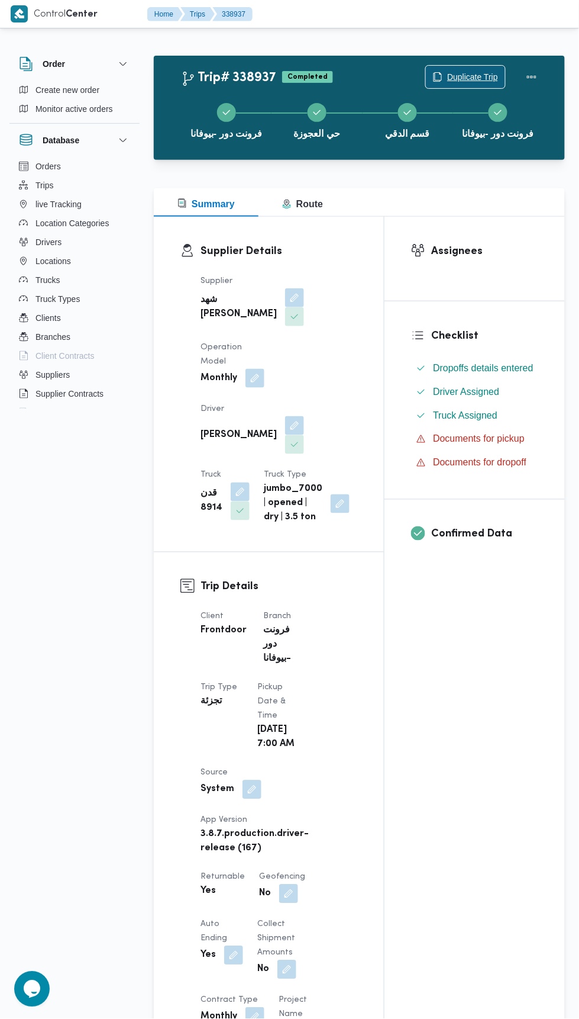
click at [464, 76] on span "Duplicate Trip" at bounding box center [472, 77] width 51 height 14
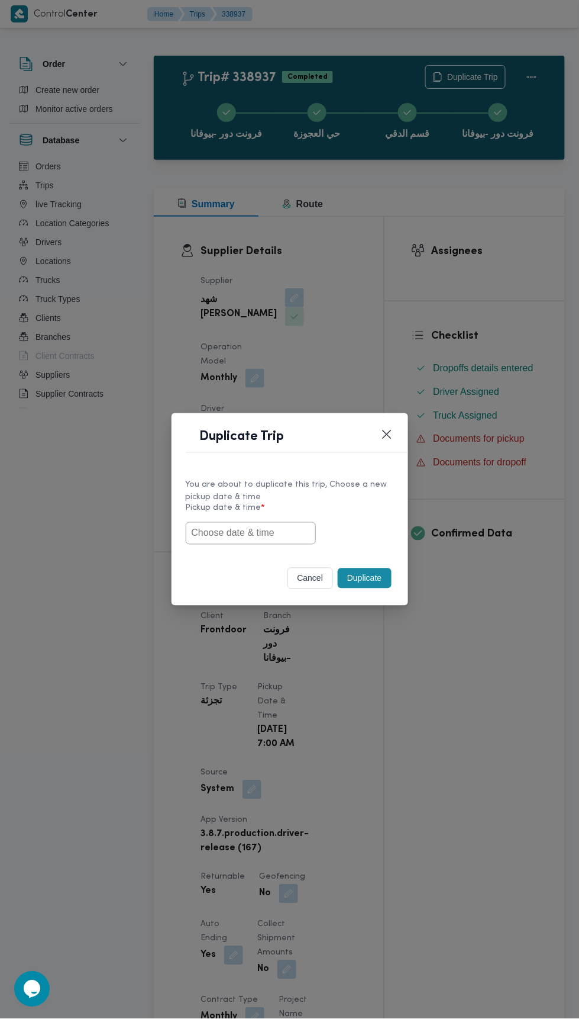
click at [259, 530] on input "text" at bounding box center [251, 533] width 130 height 22
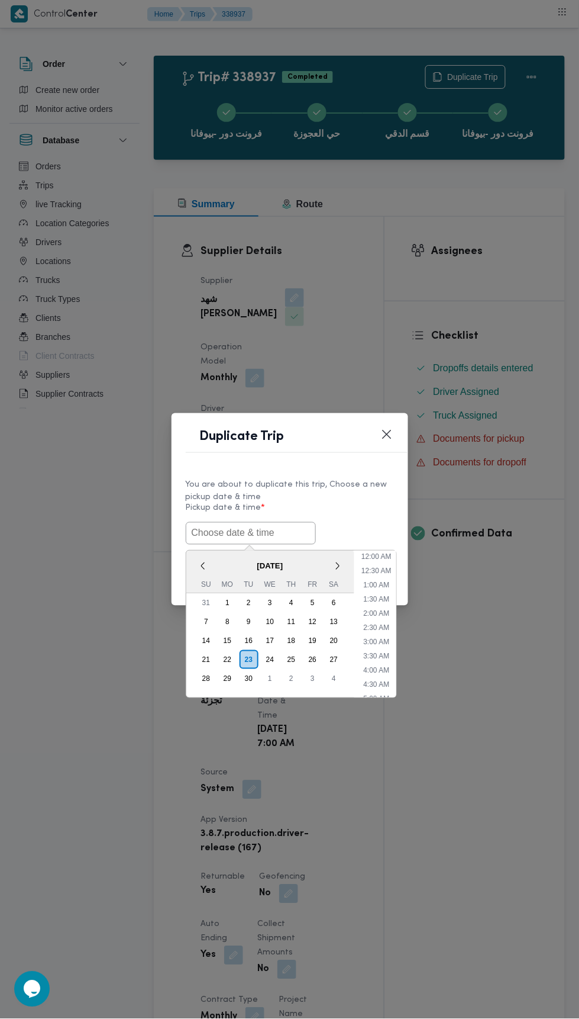
scroll to position [3, 0]
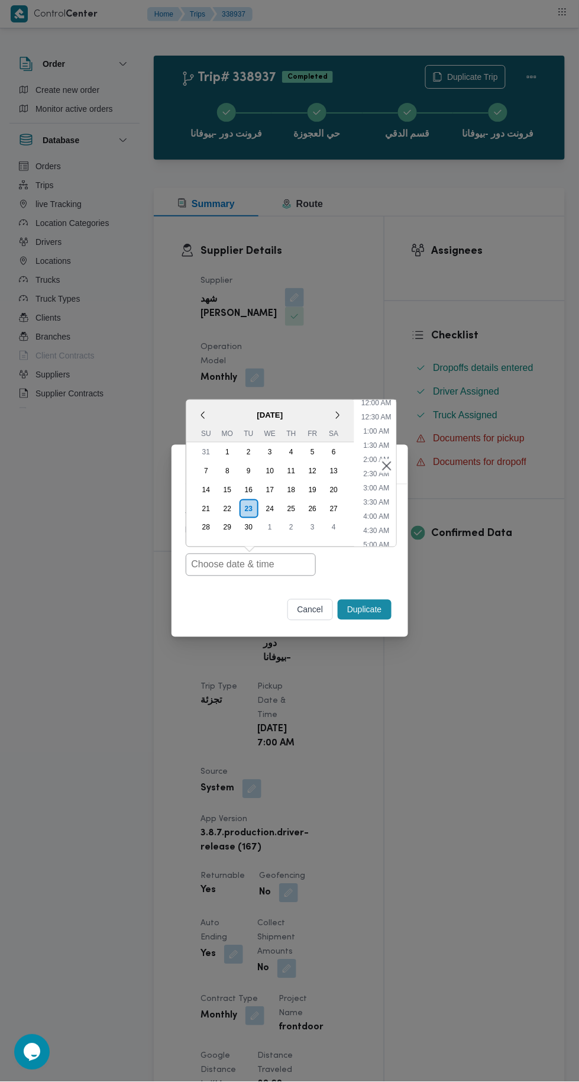
type input "[DATE] 7:00AM"
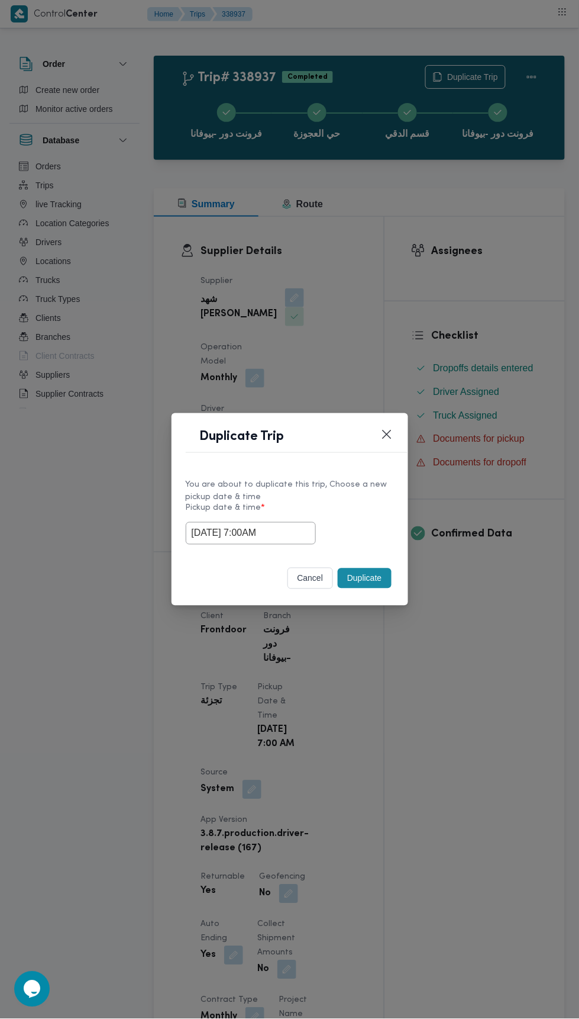
click at [517, 274] on div "Duplicate Trip You are about to duplicate this trip, Choose a new pickup date &…" at bounding box center [289, 509] width 579 height 1019
click at [383, 578] on button "Duplicate" at bounding box center [364, 578] width 53 height 20
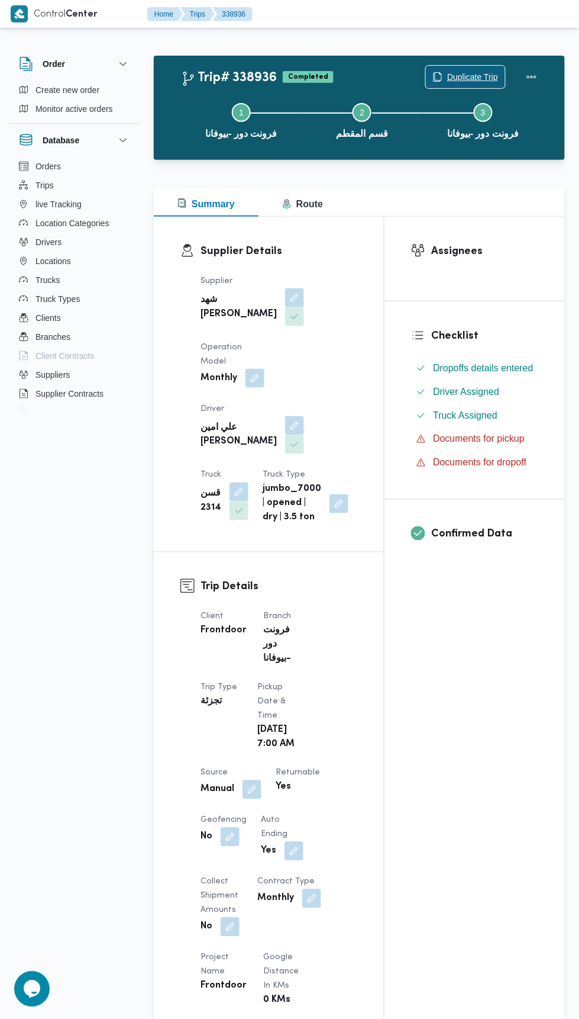
click at [472, 75] on span "Duplicate Trip" at bounding box center [472, 77] width 51 height 14
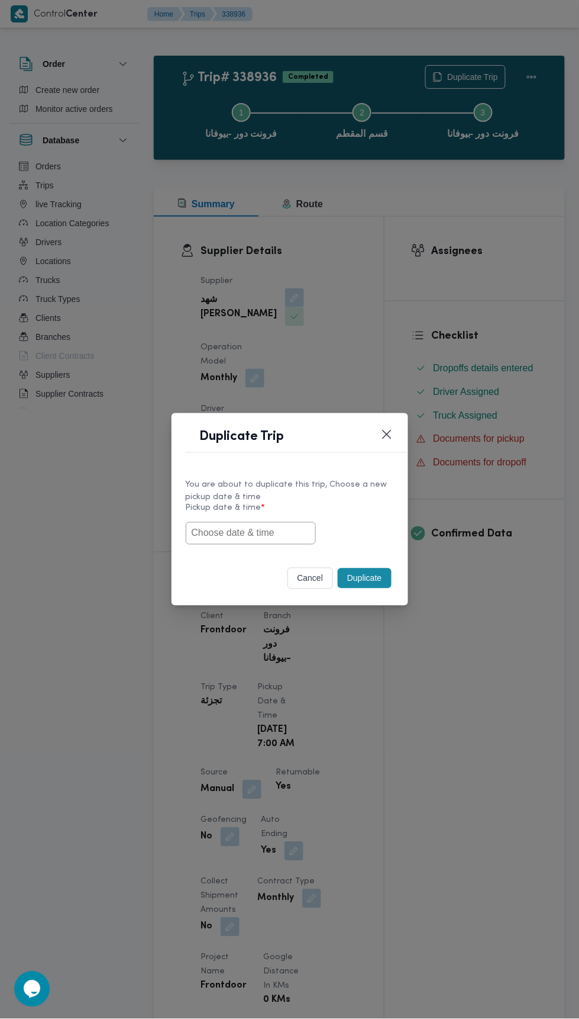
click at [279, 535] on input "text" at bounding box center [251, 533] width 130 height 22
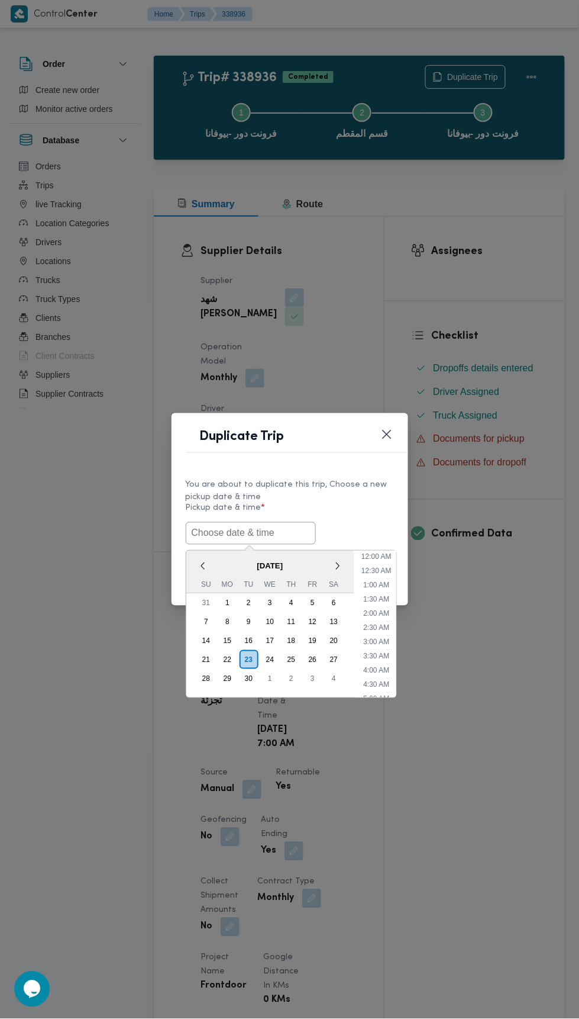
scroll to position [3, 0]
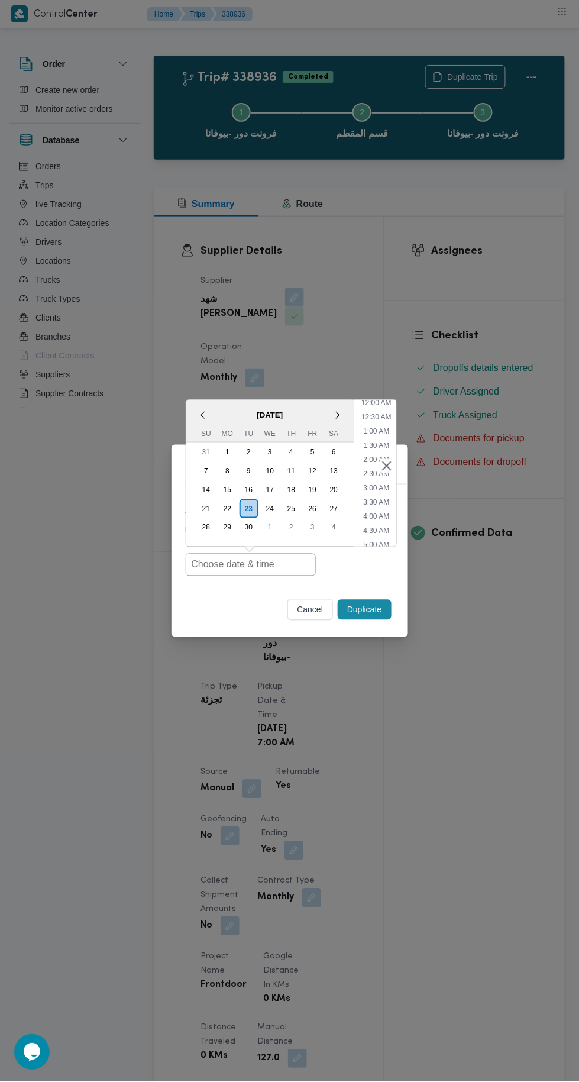
type input "[DATE] 7:00AM"
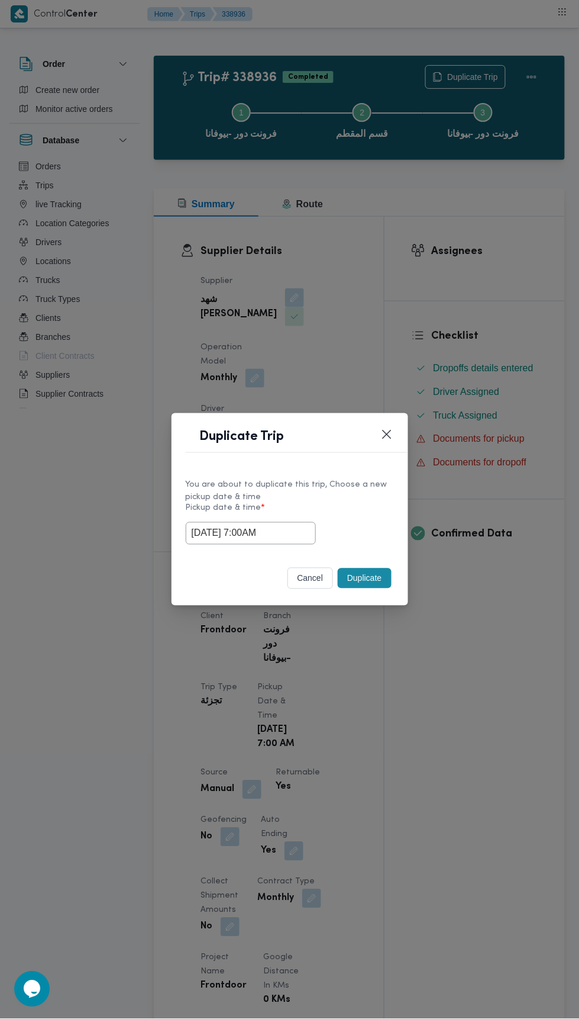
click at [513, 301] on div "Duplicate Trip You are about to duplicate this trip, Choose a new pickup date &…" at bounding box center [289, 509] width 579 height 1019
click at [376, 583] on button "Duplicate" at bounding box center [364, 578] width 53 height 20
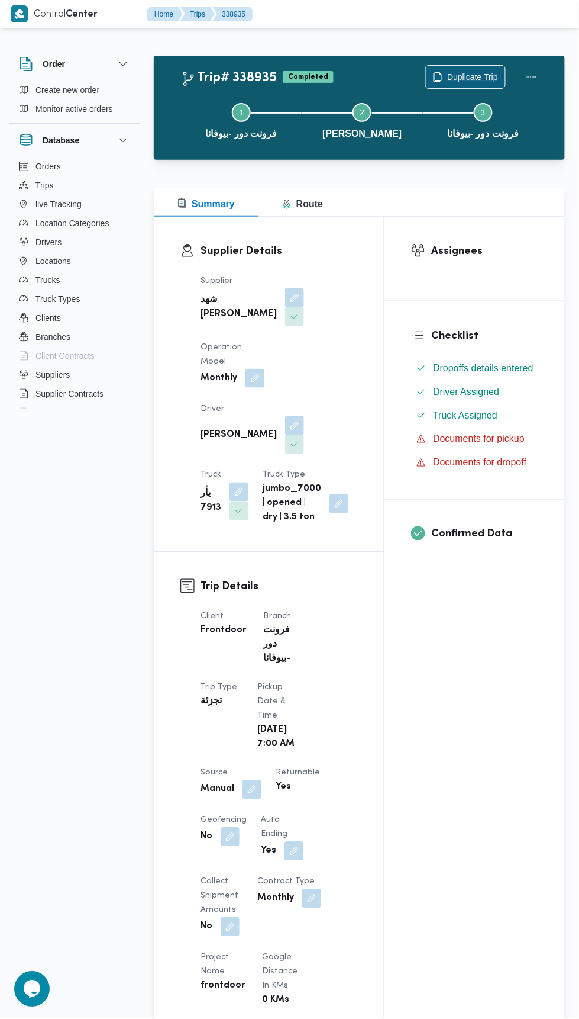
click at [470, 76] on span "Duplicate Trip" at bounding box center [472, 77] width 51 height 14
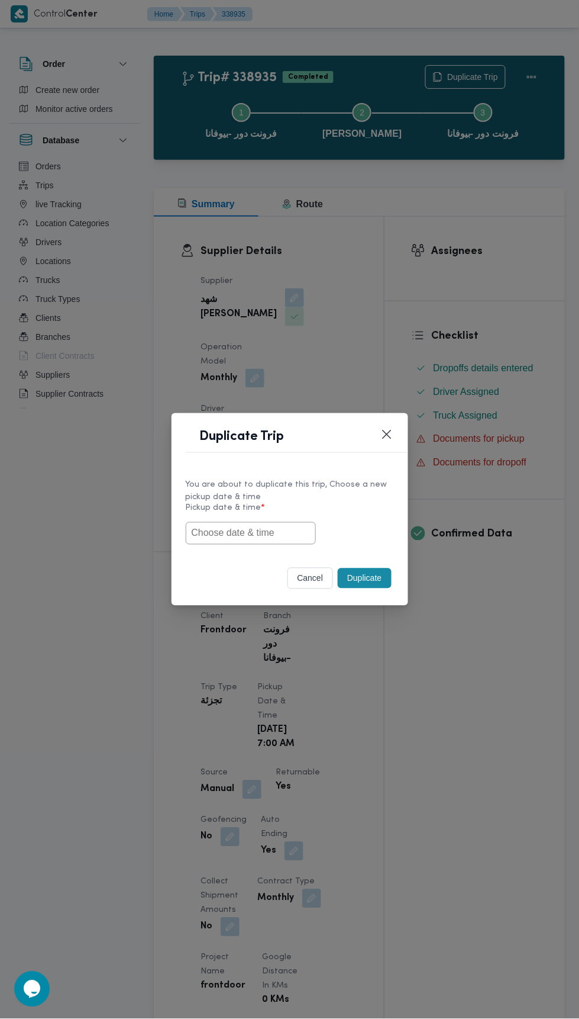
click at [285, 531] on input "text" at bounding box center [251, 533] width 130 height 22
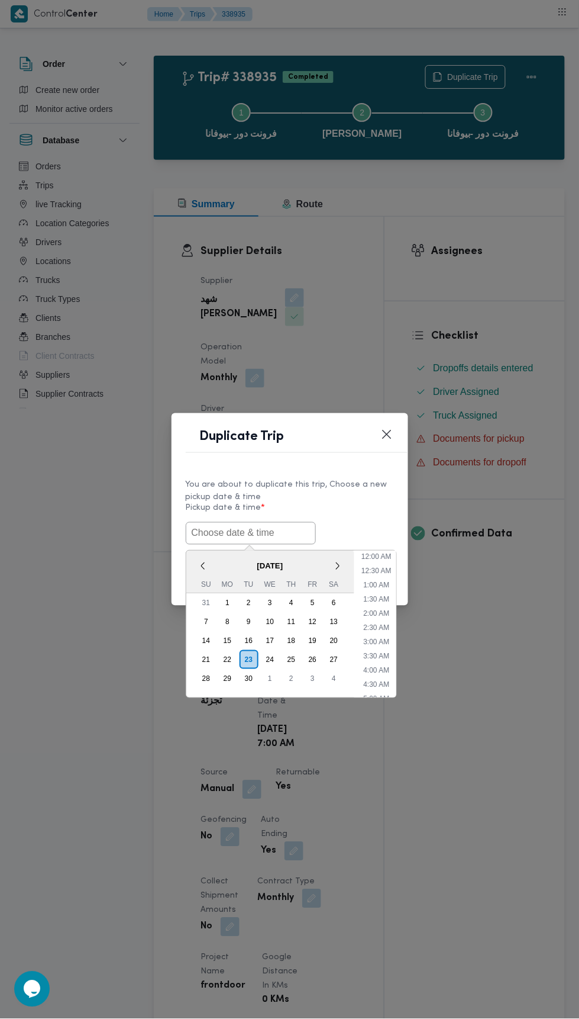
scroll to position [3, 0]
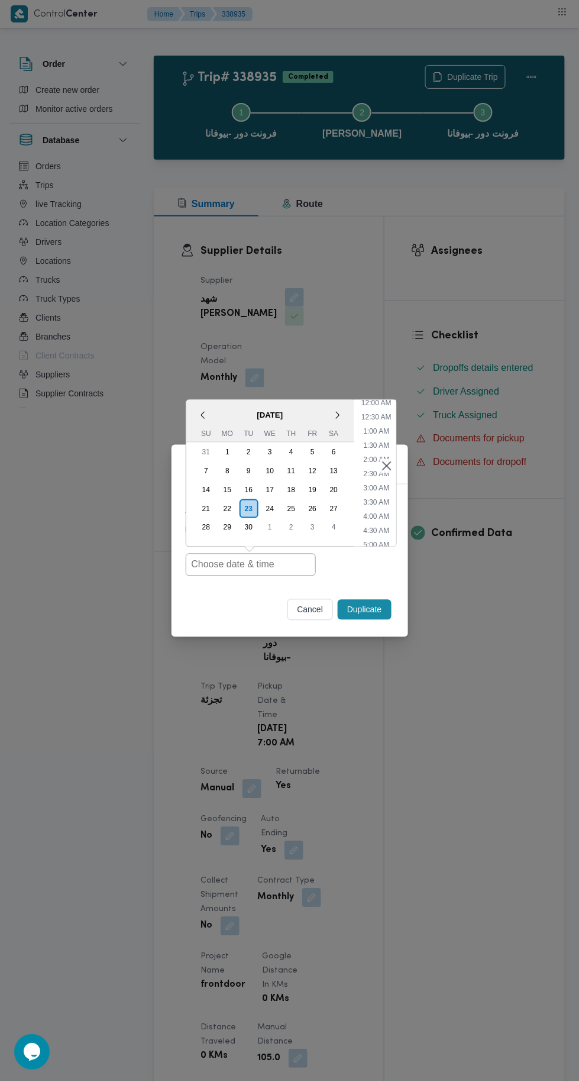
type input "[DATE] 7:00AM"
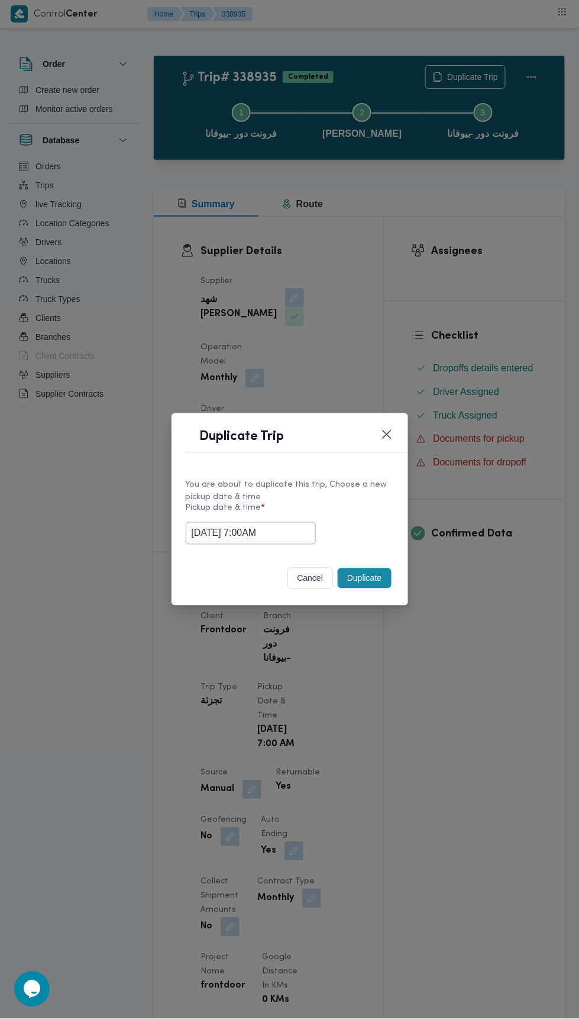
click at [531, 279] on div "Duplicate Trip You are about to duplicate this trip, Choose a new pickup date &…" at bounding box center [289, 509] width 579 height 1019
click at [369, 578] on button "Duplicate" at bounding box center [364, 578] width 53 height 20
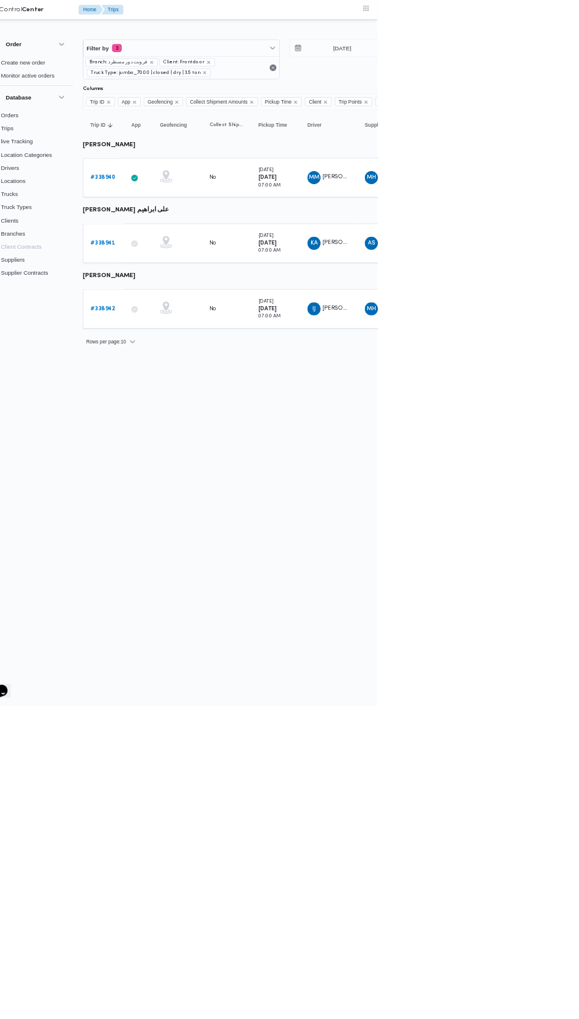
click at [185, 348] on b "# 338941" at bounding box center [183, 351] width 36 height 8
click at [528, 69] on input "[DATE]" at bounding box center [520, 69] width 134 height 24
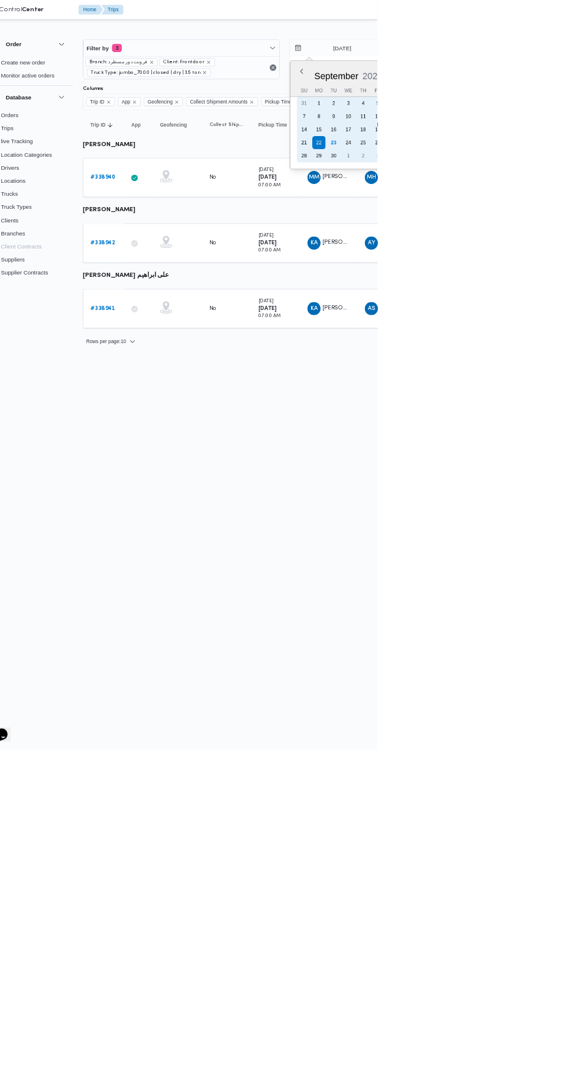
click at [481, 198] on div "21" at bounding box center [473, 205] width 19 height 19
type input "[DATE]"
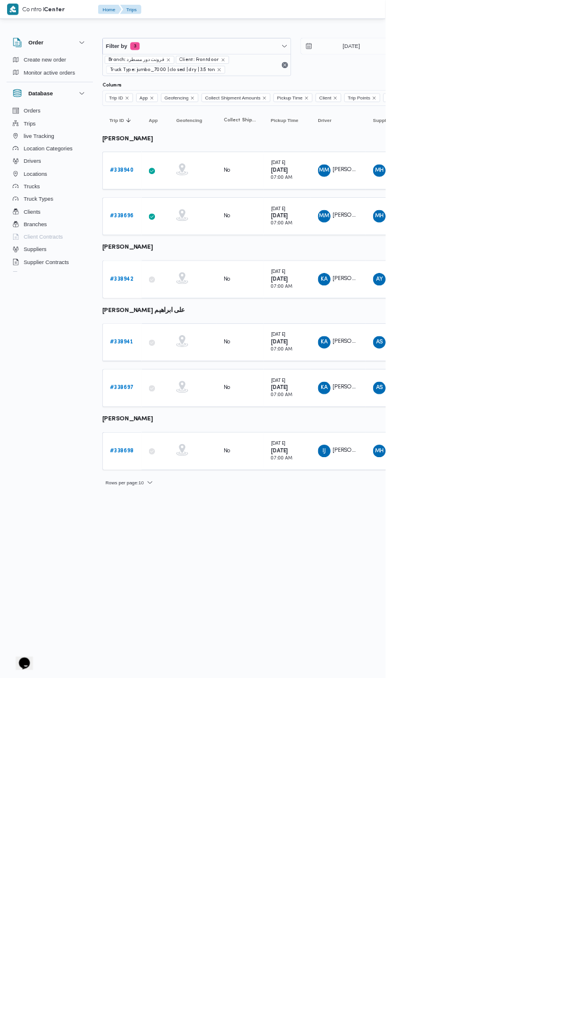
click at [196, 254] on b "# 338940" at bounding box center [183, 256] width 36 height 8
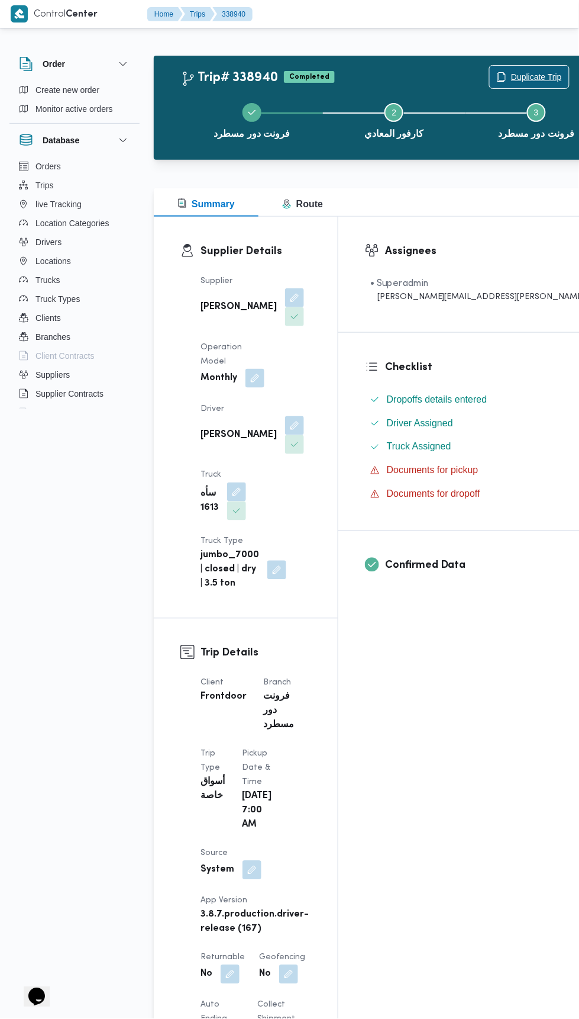
click at [511, 75] on span "Duplicate Trip" at bounding box center [536, 77] width 51 height 14
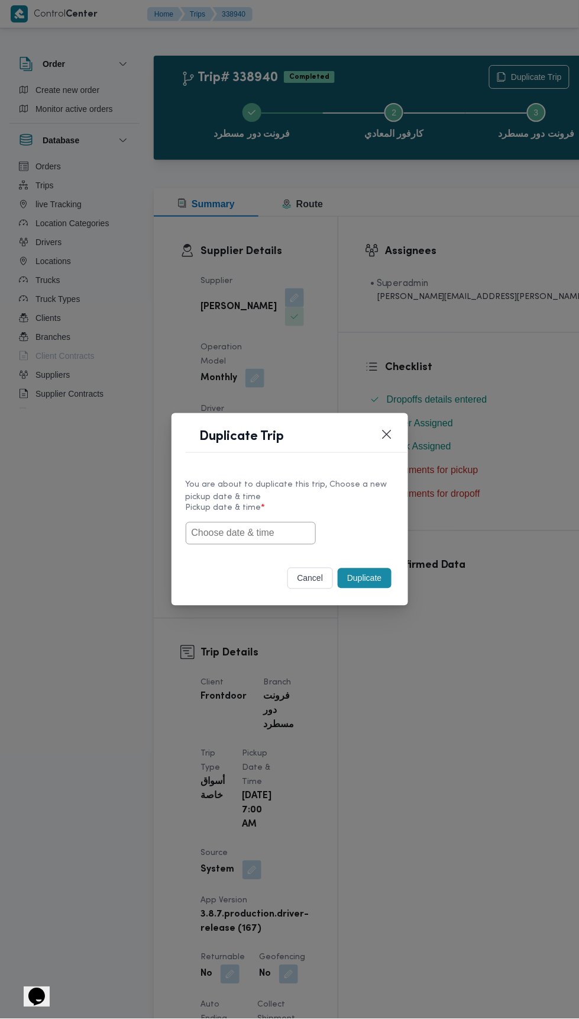
click at [270, 529] on input "text" at bounding box center [251, 533] width 130 height 22
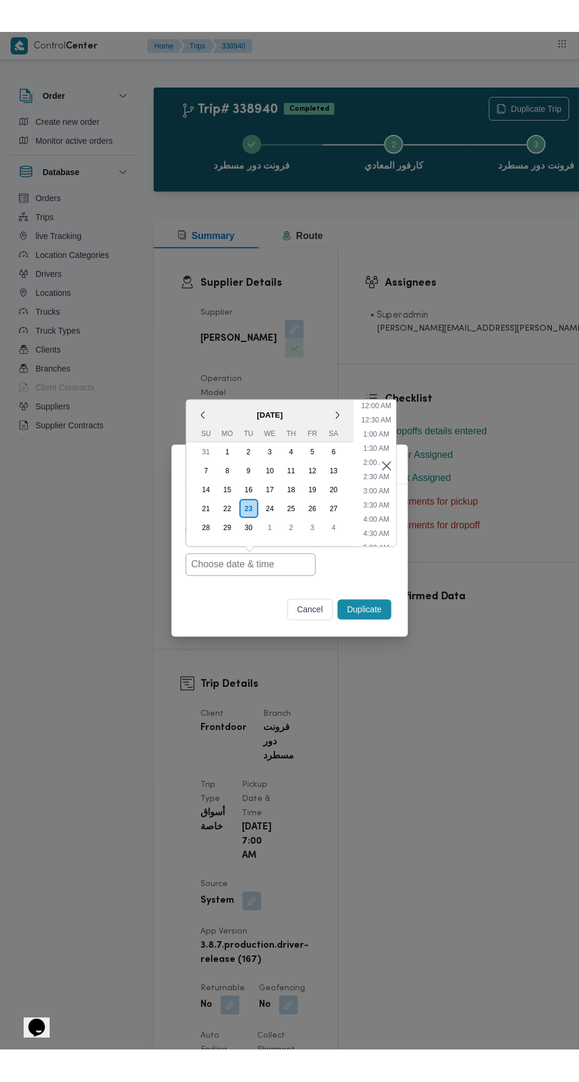
scroll to position [3, 0]
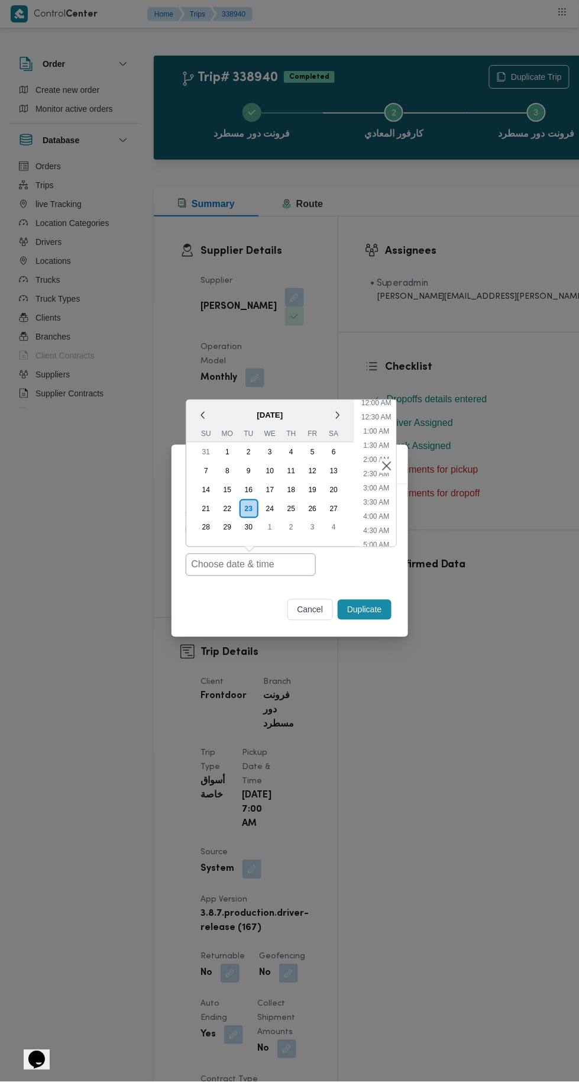
type input "[DATE] 7:00AM"
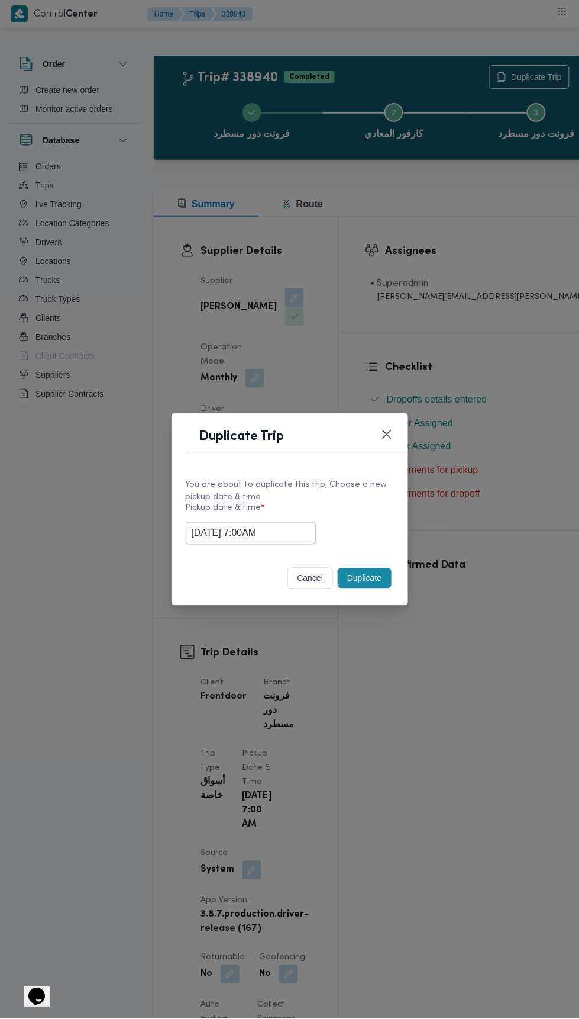
click at [482, 302] on div "Duplicate Trip You are about to duplicate this trip, Choose a new pickup date &…" at bounding box center [289, 509] width 579 height 1019
click at [374, 573] on button "Duplicate" at bounding box center [364, 578] width 53 height 20
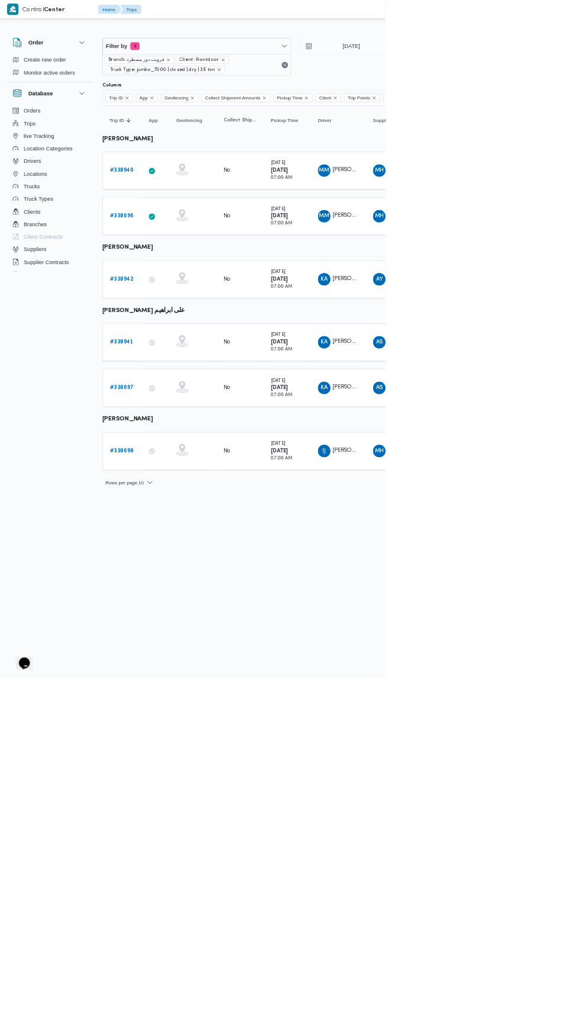
click at [196, 674] on b "# 338698" at bounding box center [183, 678] width 36 height 8
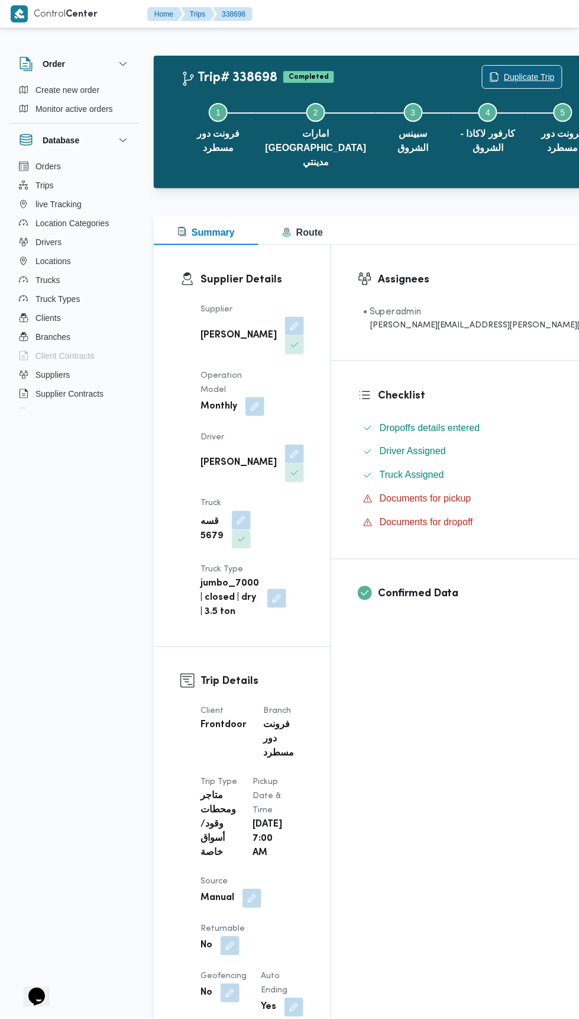
click at [504, 72] on span "Duplicate Trip" at bounding box center [529, 77] width 51 height 14
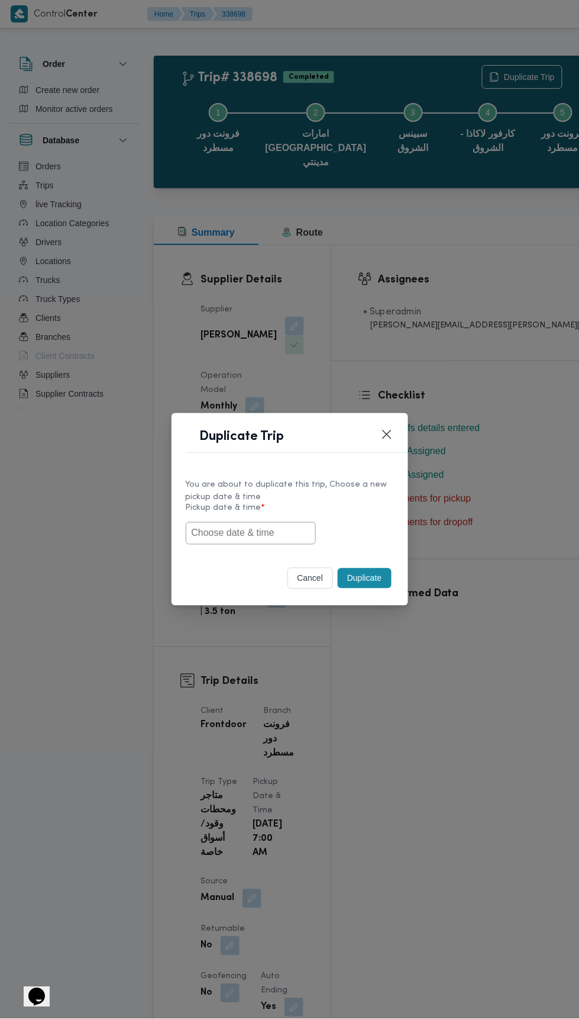
click at [262, 532] on input "text" at bounding box center [251, 533] width 130 height 22
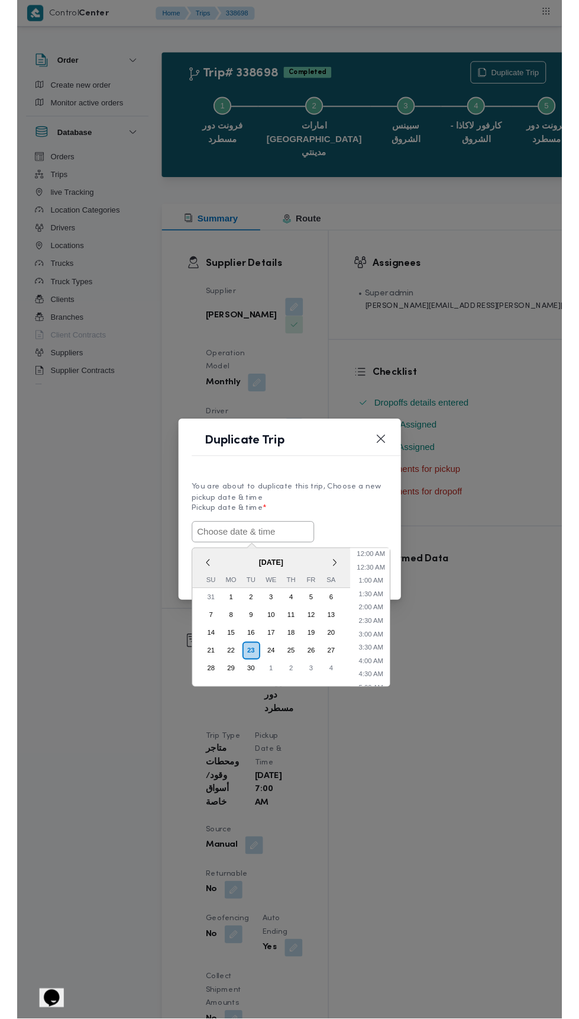
scroll to position [3, 0]
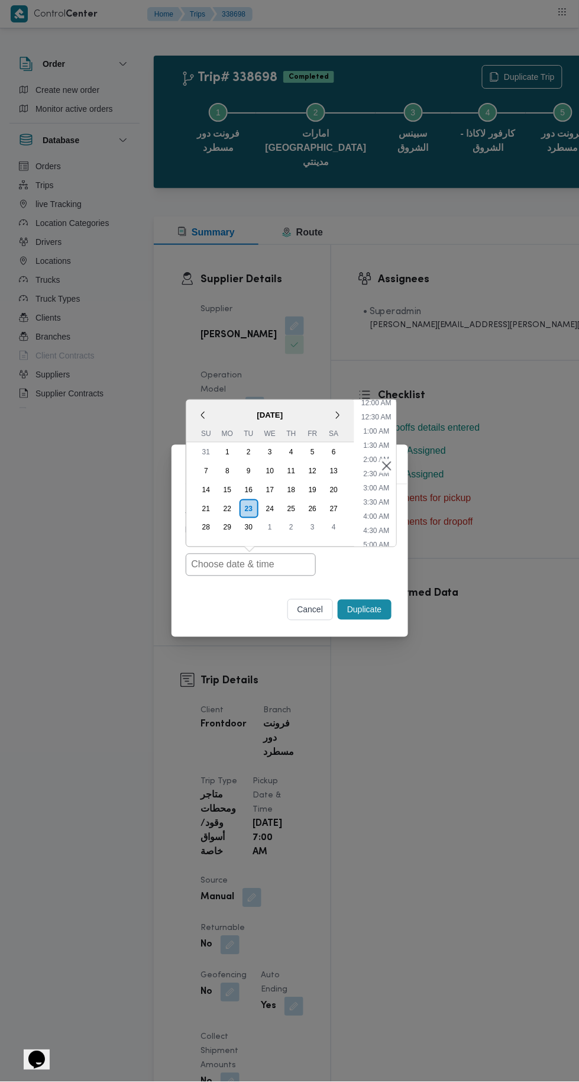
type input "[DATE] 7:00AM"
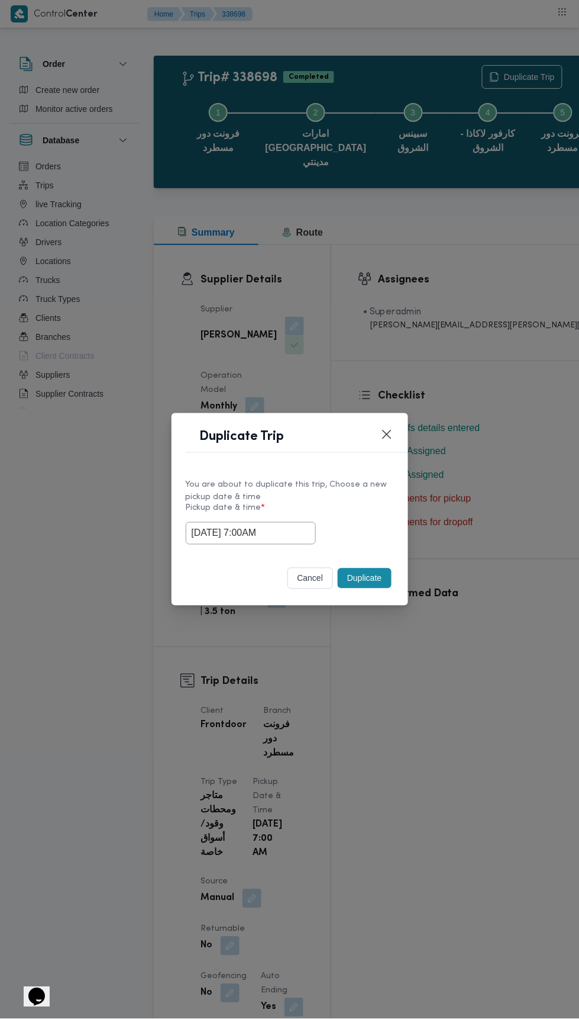
click at [497, 263] on div "Duplicate Trip You are about to duplicate this trip, Choose a new pickup date &…" at bounding box center [289, 509] width 579 height 1019
click at [369, 578] on button "Duplicate" at bounding box center [364, 578] width 53 height 20
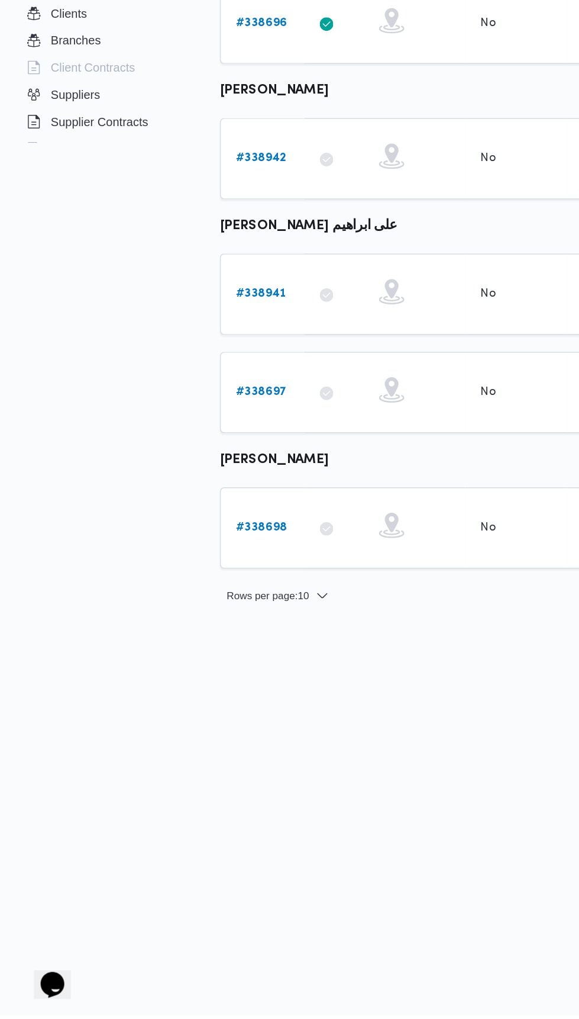
click at [189, 510] on b "# 338941" at bounding box center [183, 514] width 36 height 8
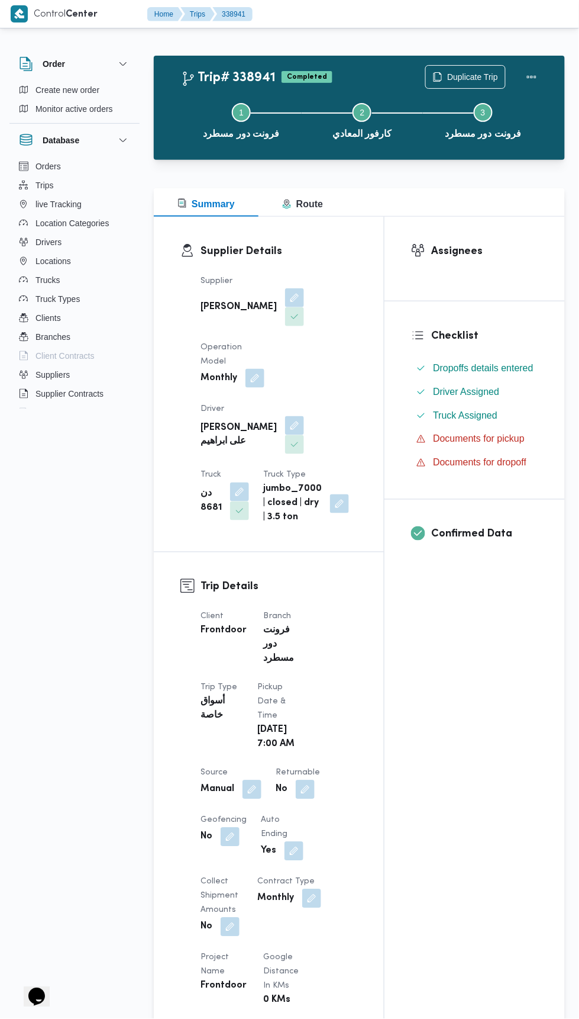
scroll to position [9, 0]
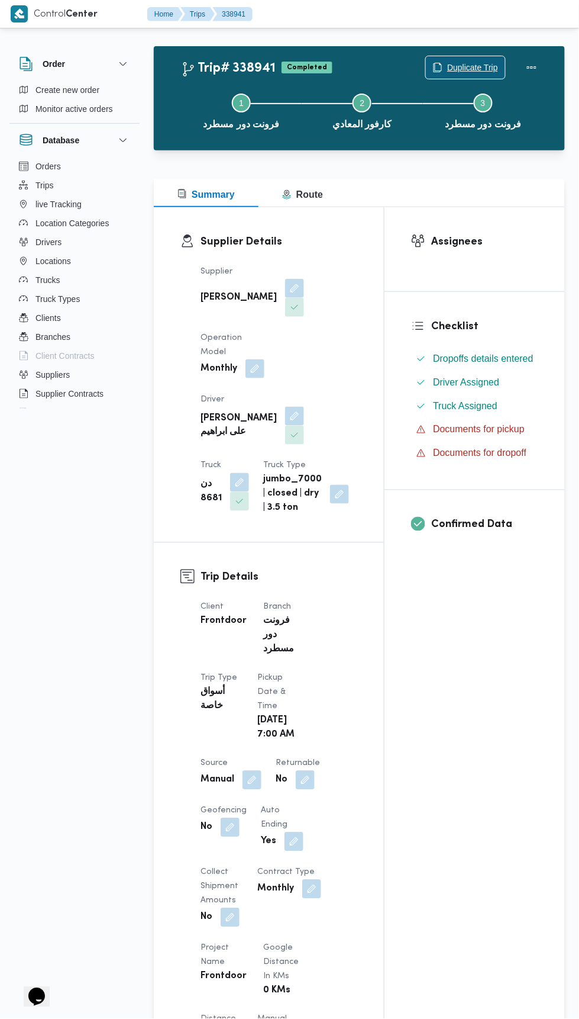
click at [469, 65] on span "Duplicate Trip" at bounding box center [472, 67] width 51 height 14
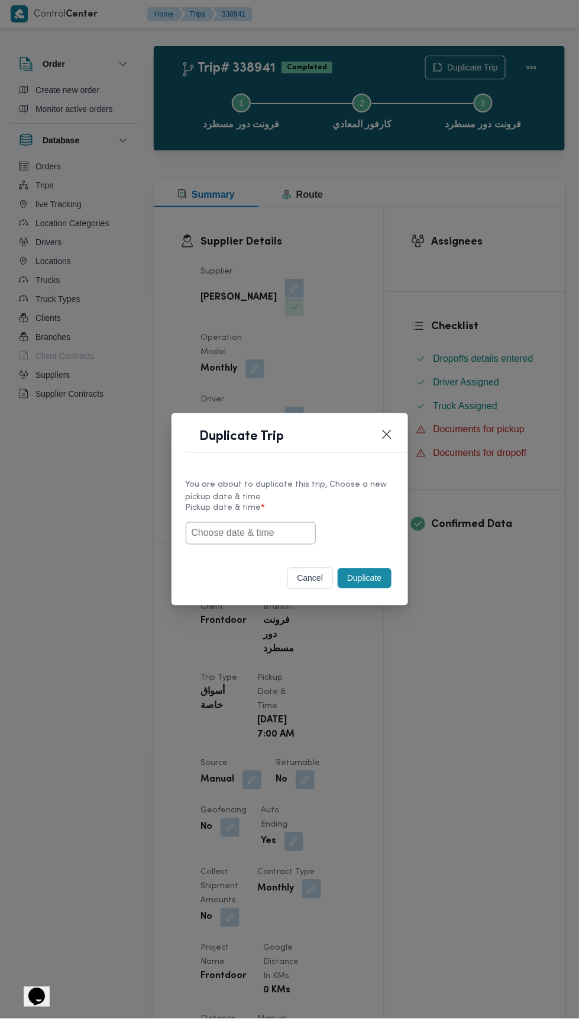
click at [263, 530] on input "text" at bounding box center [251, 533] width 130 height 22
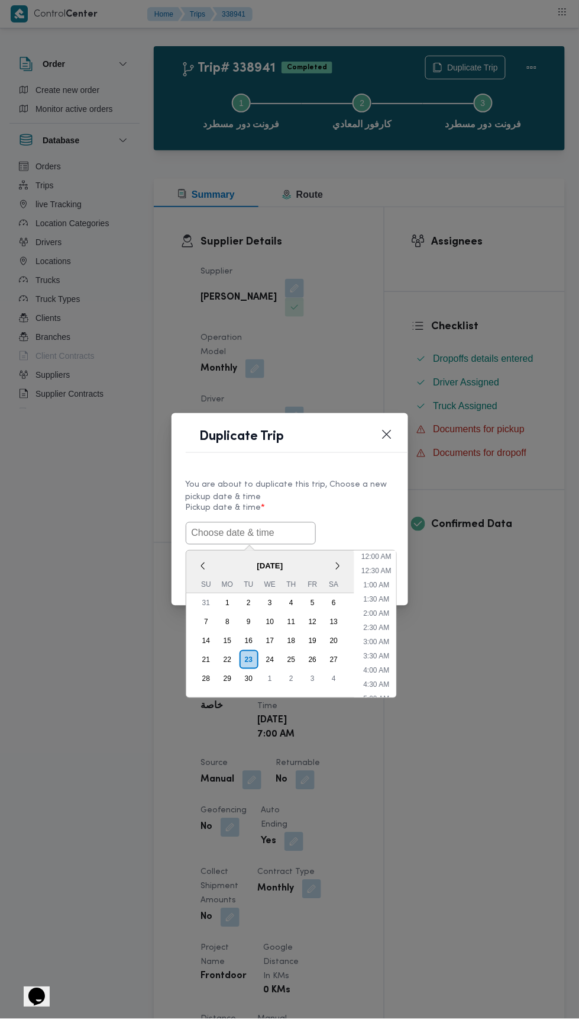
scroll to position [3, 0]
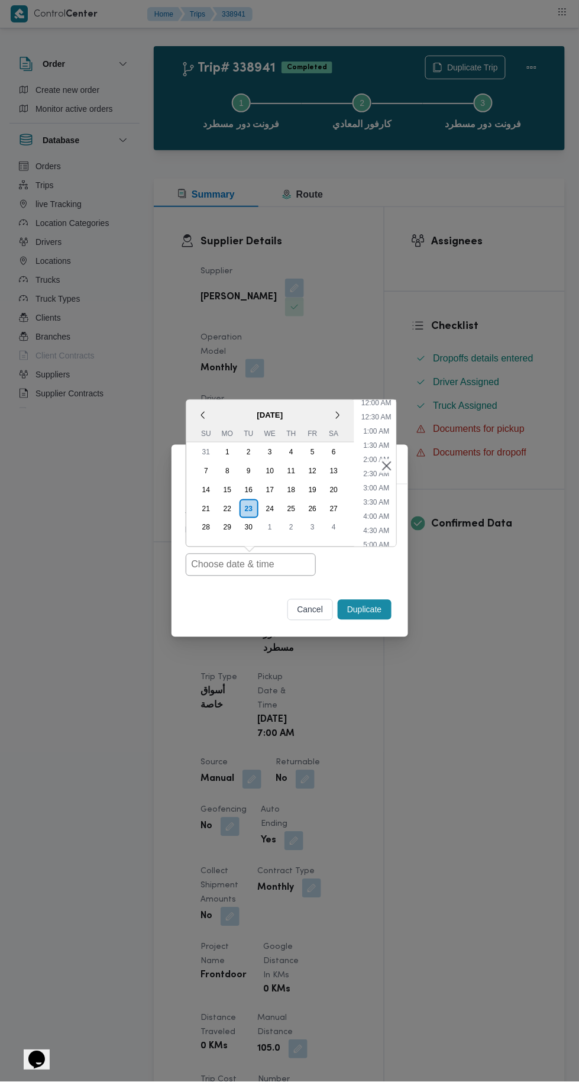
type input "23/09/2025 7:00AM"
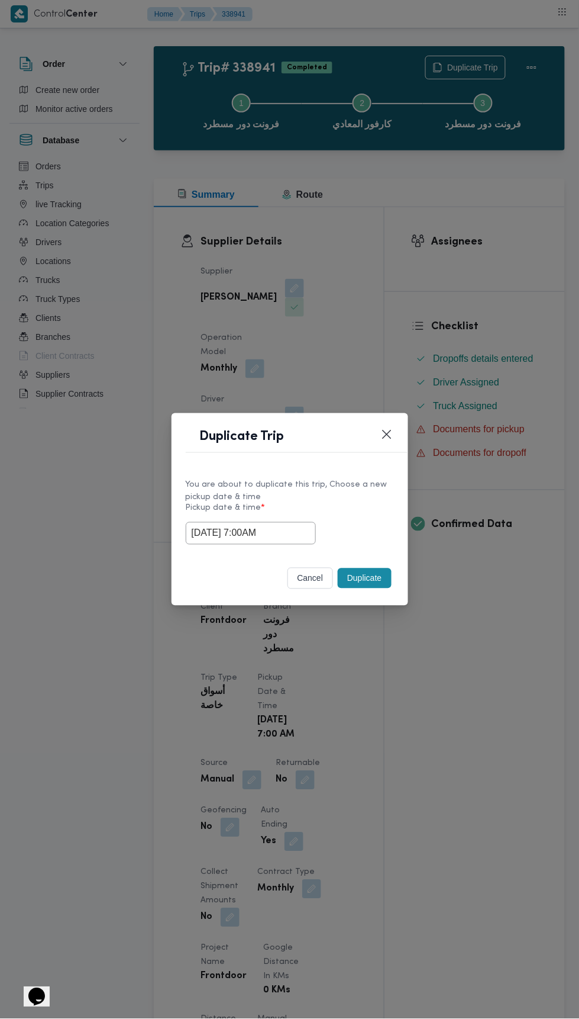
click at [438, 234] on div "Duplicate Trip You are about to duplicate this trip, Choose a new pickup date &…" at bounding box center [289, 509] width 579 height 1019
click at [375, 573] on button "Duplicate" at bounding box center [364, 578] width 53 height 20
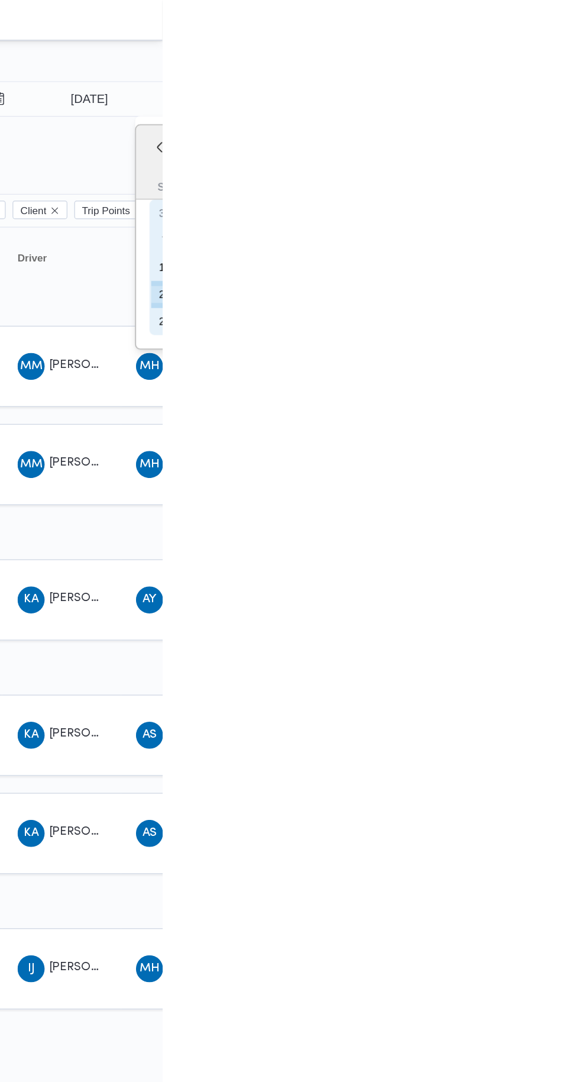
type input "[DATE]"
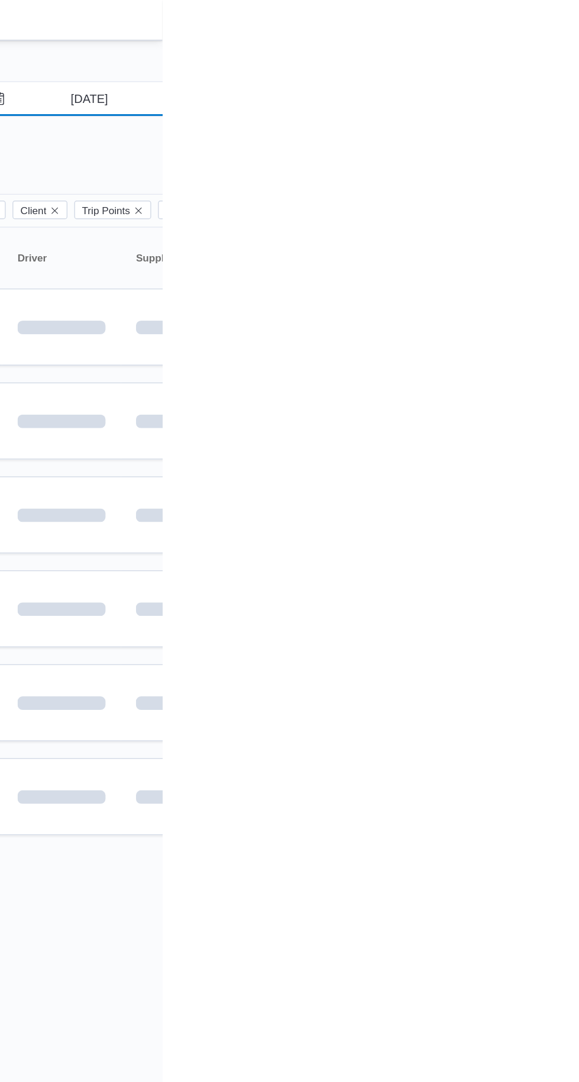
click at [537, 68] on input "21/9/2025" at bounding box center [520, 69] width 134 height 24
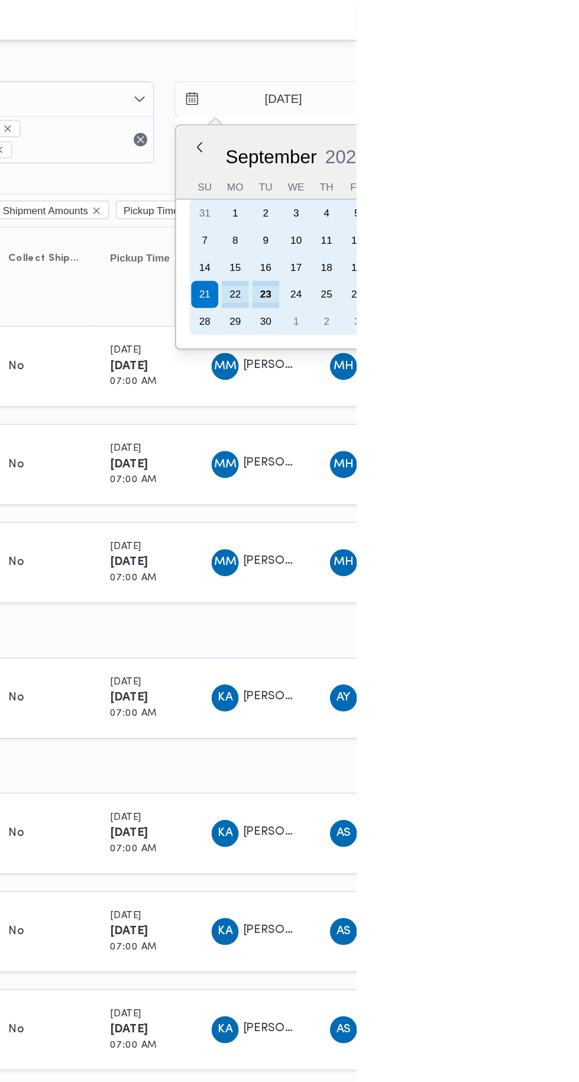
click at [524, 202] on div "23" at bounding box center [516, 205] width 19 height 19
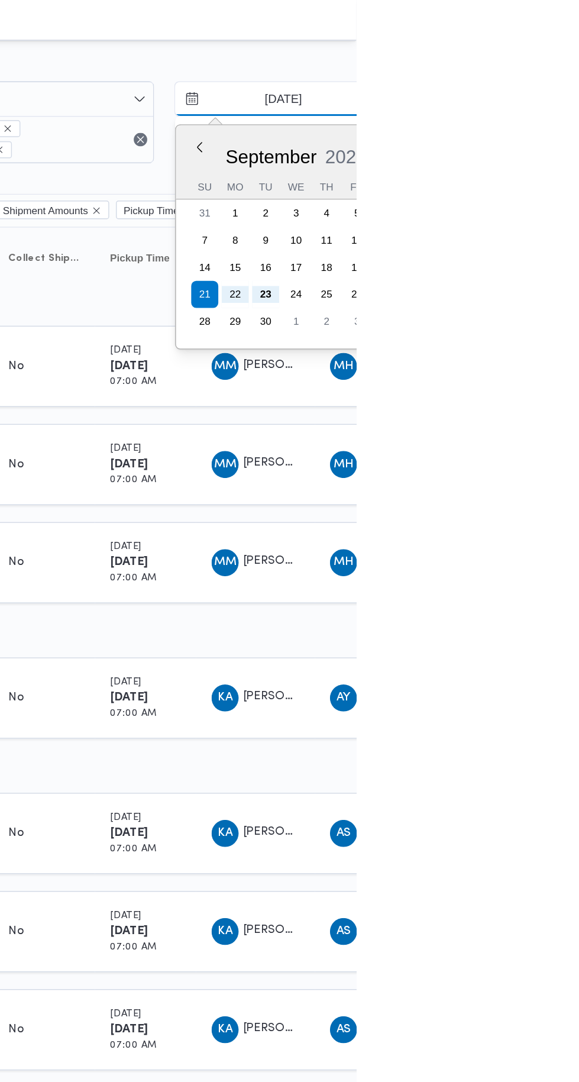
type input "[DATE]"
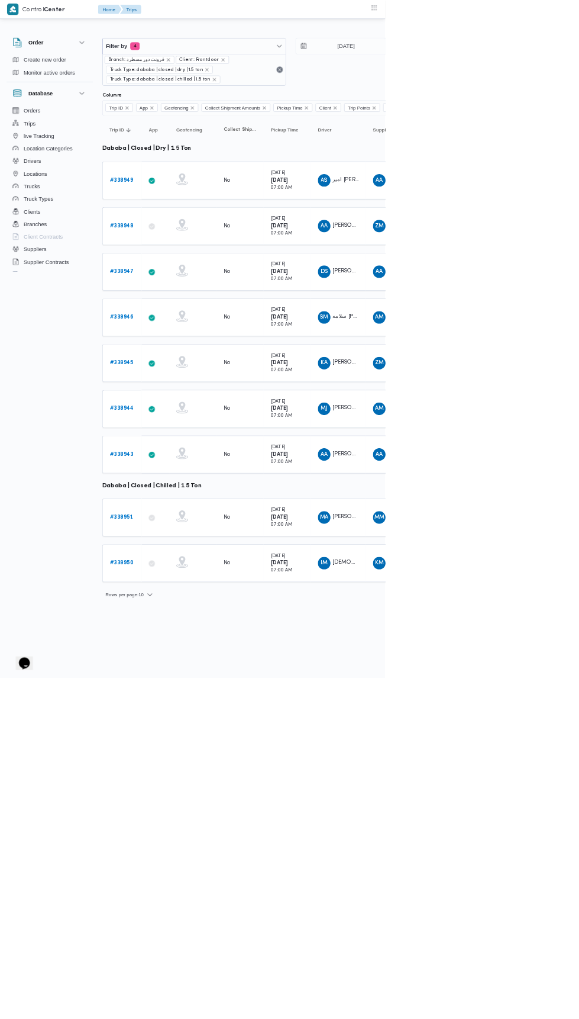
click at [188, 269] on b "# 338949" at bounding box center [183, 271] width 36 height 8
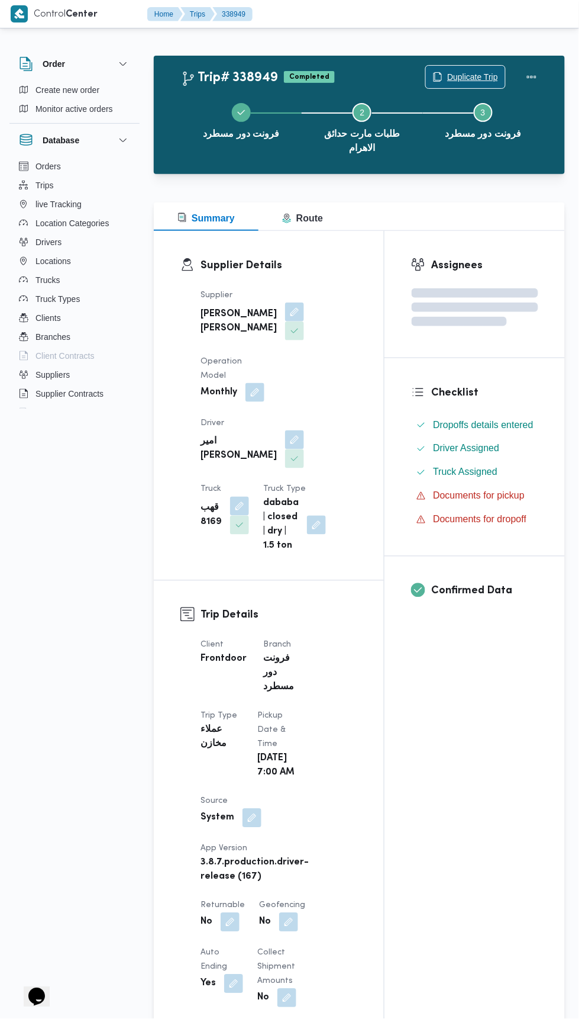
click at [467, 73] on span "Duplicate Trip" at bounding box center [472, 77] width 51 height 14
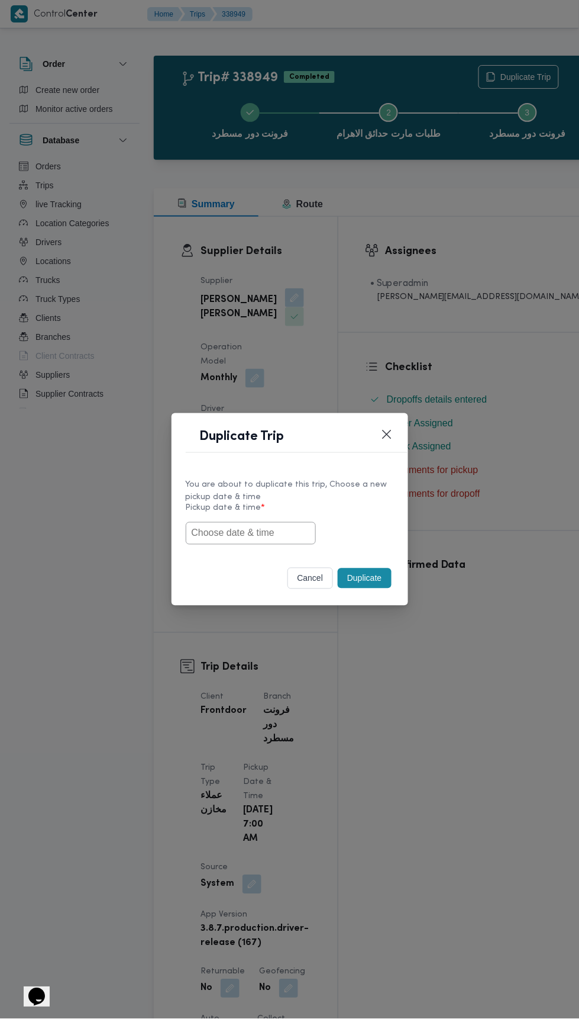
click at [294, 529] on input "text" at bounding box center [251, 533] width 130 height 22
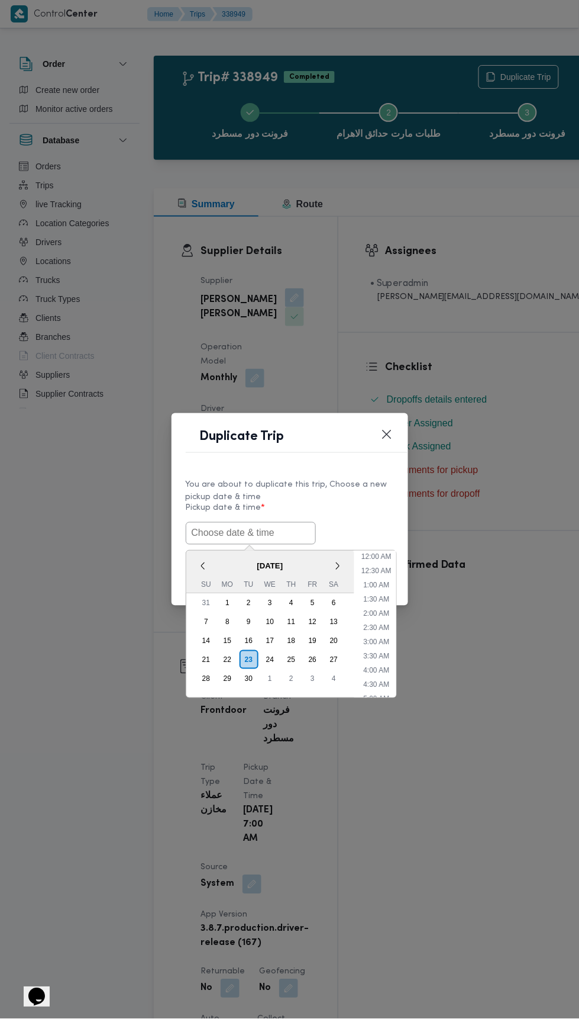
scroll to position [3, 0]
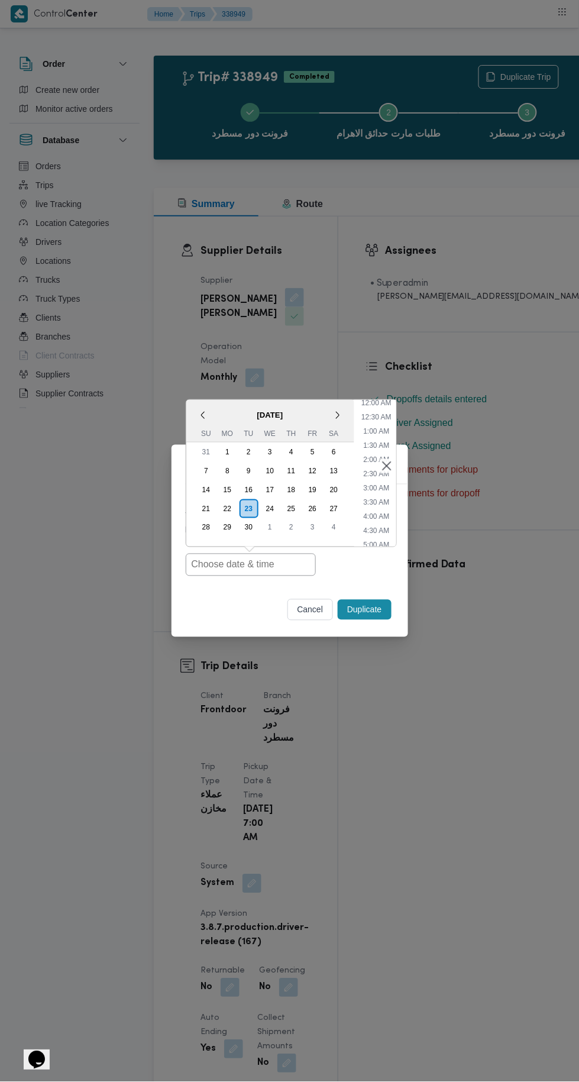
type input "[DATE] 7:00AM"
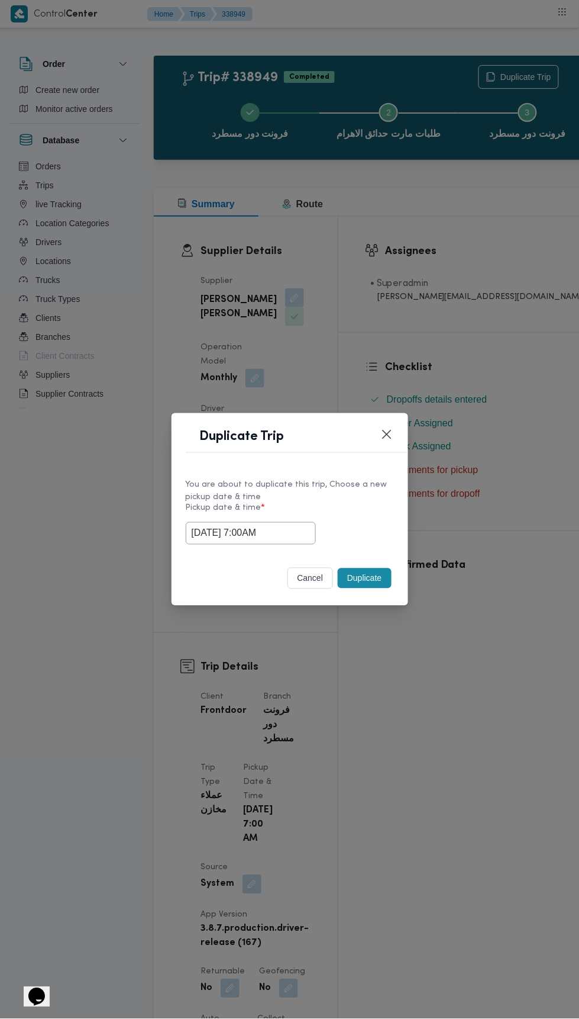
click at [470, 284] on div "Duplicate Trip You are about to duplicate this trip, Choose a new pickup date &…" at bounding box center [289, 509] width 579 height 1019
click at [370, 573] on button "Duplicate" at bounding box center [364, 578] width 53 height 20
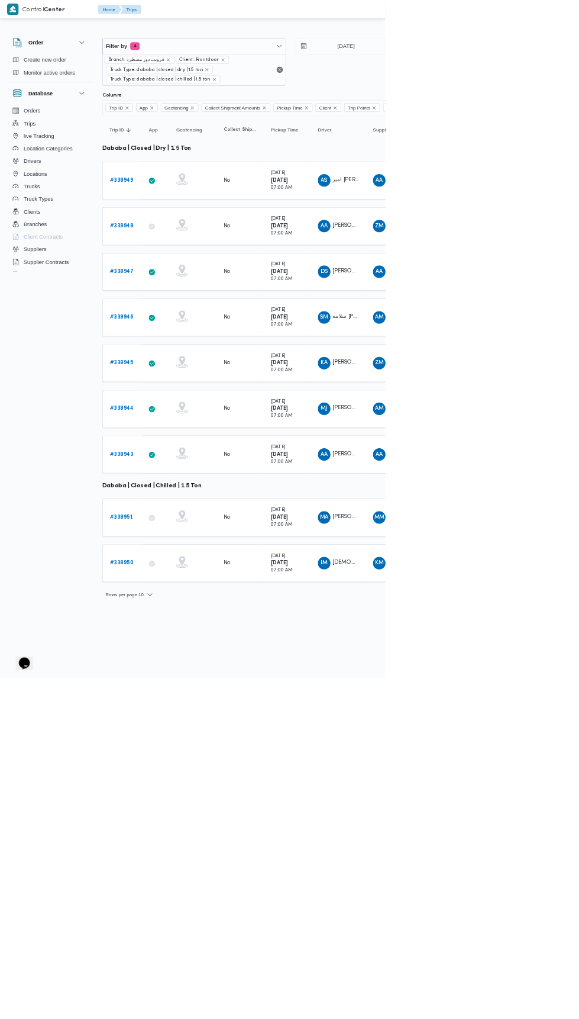
click at [188, 337] on b "# 338948" at bounding box center [183, 340] width 36 height 8
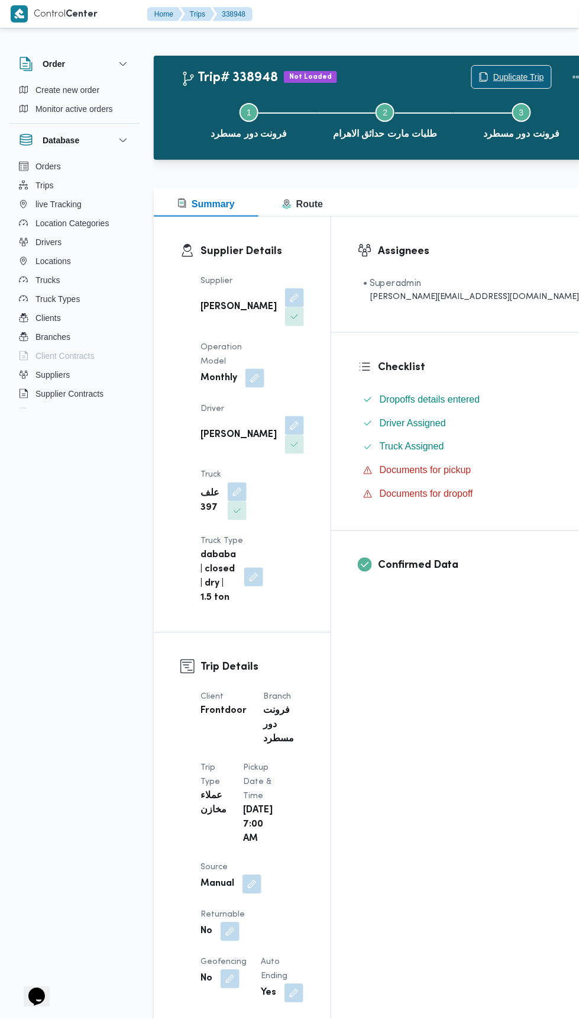
click at [494, 78] on span "Duplicate Trip" at bounding box center [519, 77] width 51 height 14
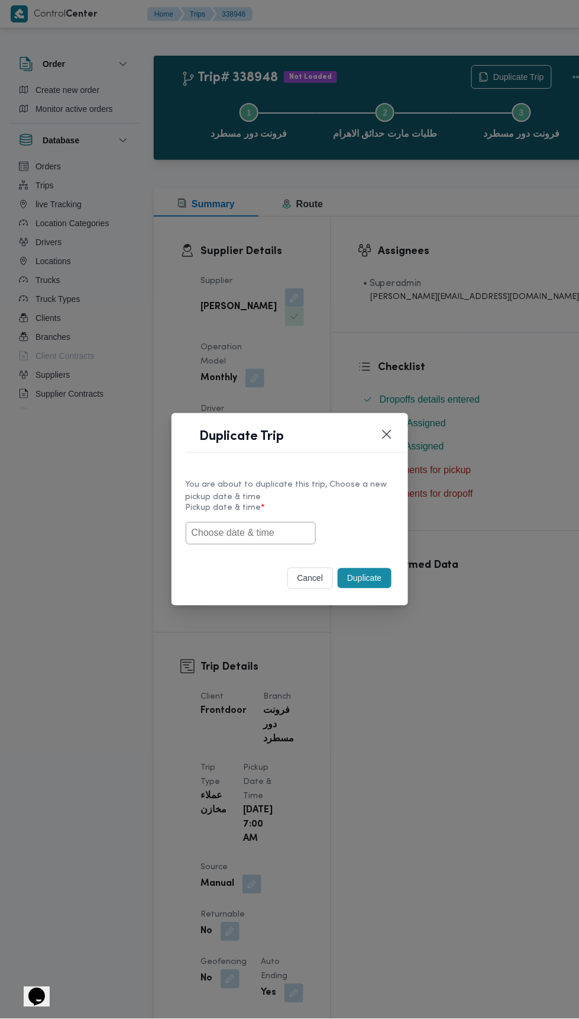
click at [285, 536] on input "text" at bounding box center [251, 533] width 130 height 22
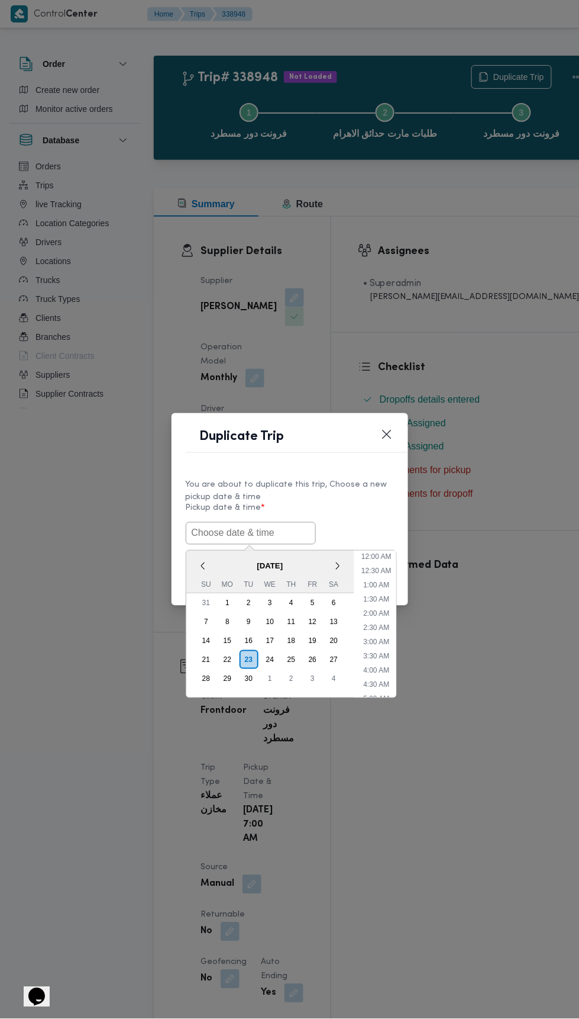
scroll to position [3, 0]
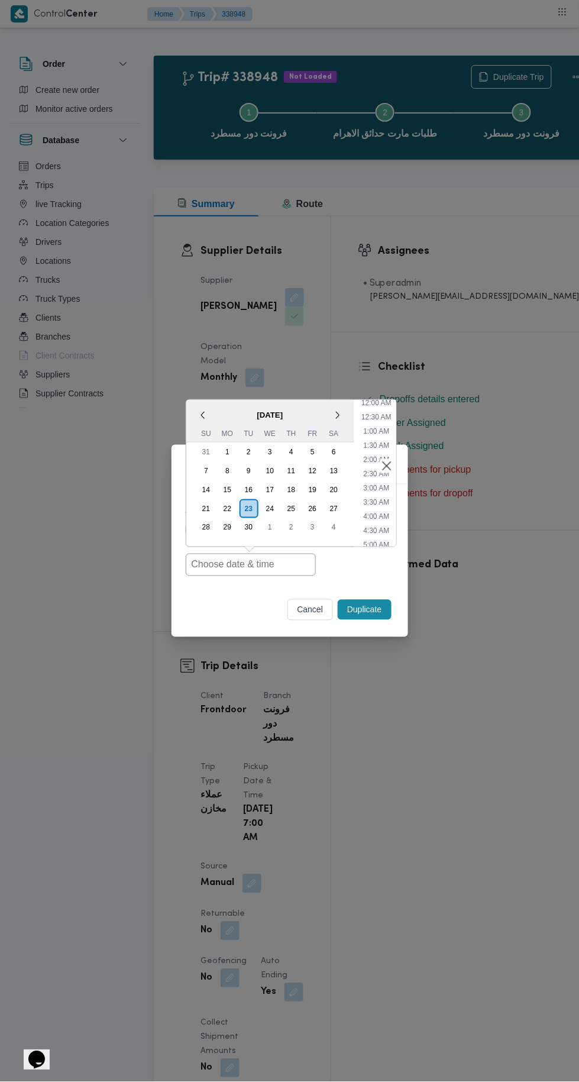
type input "[DATE] 7:00AM"
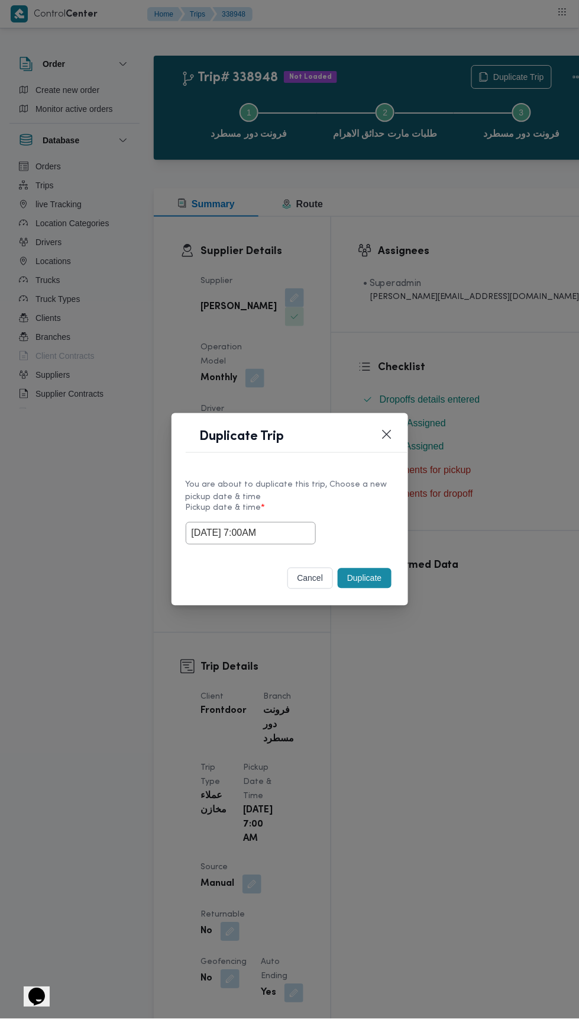
click at [469, 265] on div "Duplicate Trip You are about to duplicate this trip, Choose a new pickup date &…" at bounding box center [289, 509] width 579 height 1019
click at [373, 581] on button "Duplicate" at bounding box center [364, 578] width 53 height 20
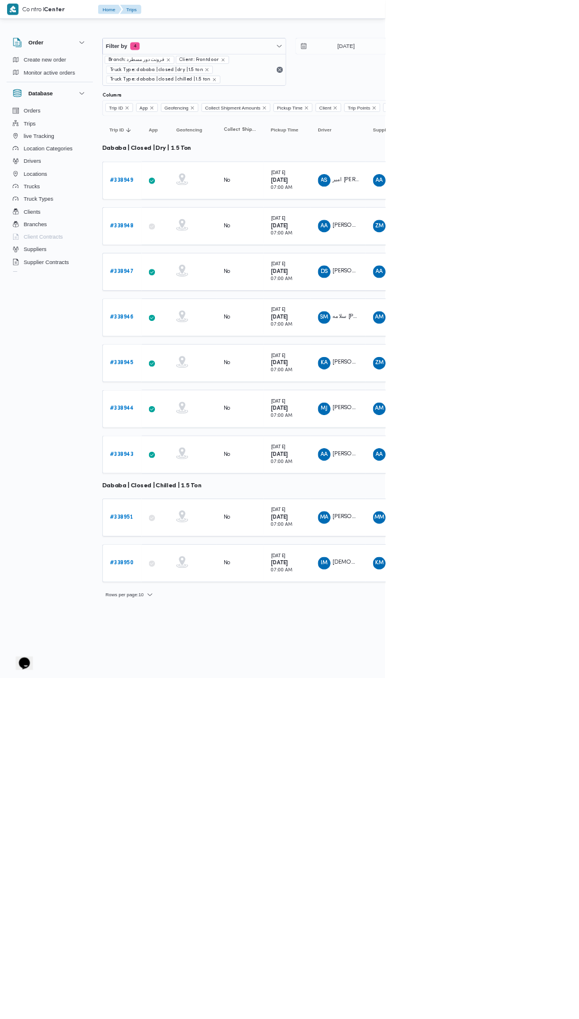
click at [196, 405] on b "# 338947" at bounding box center [183, 408] width 36 height 8
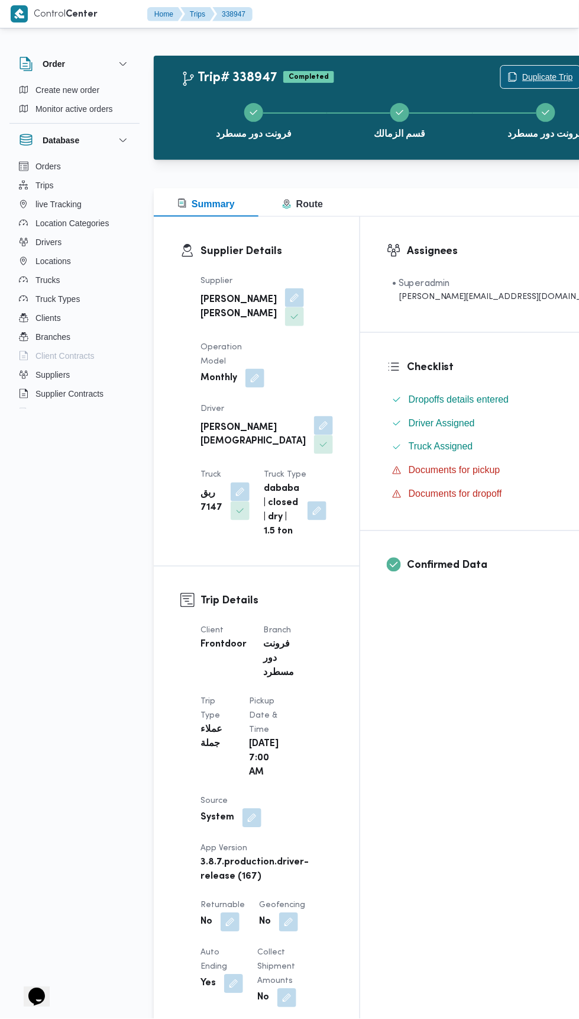
click at [523, 76] on span "Duplicate Trip" at bounding box center [548, 77] width 51 height 14
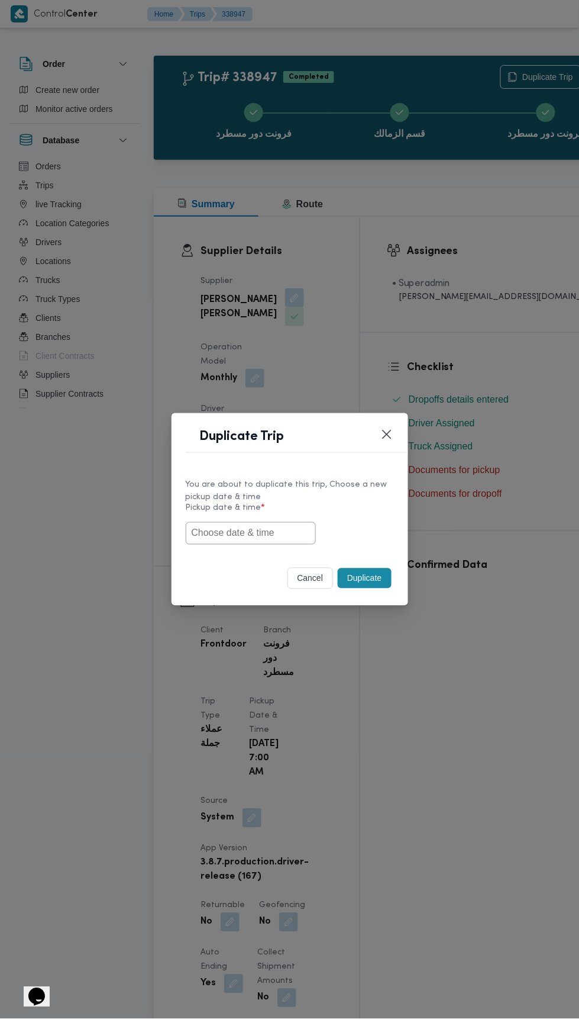
click at [269, 536] on input "text" at bounding box center [251, 533] width 130 height 22
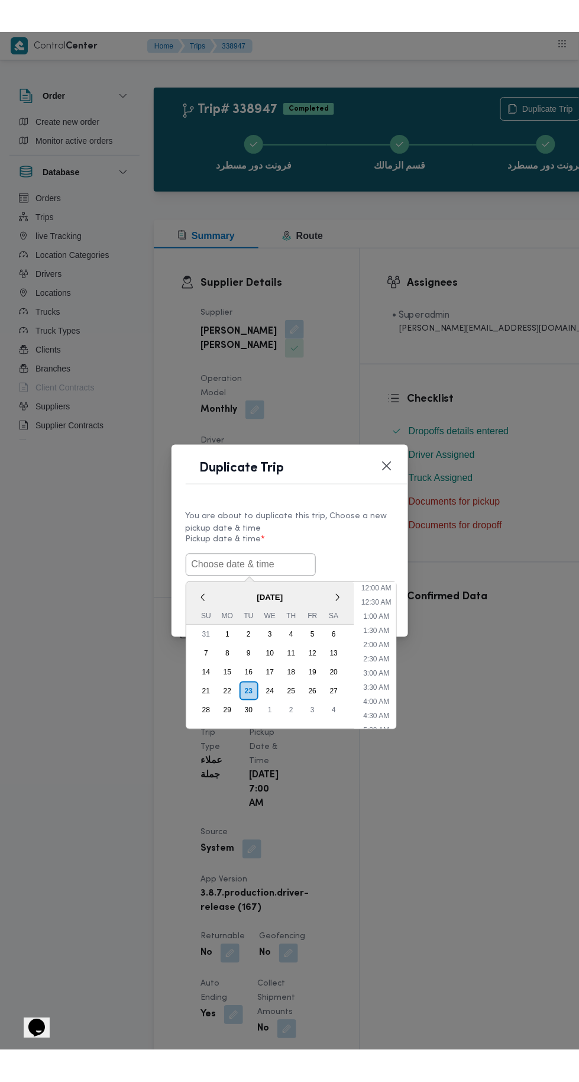
scroll to position [3, 0]
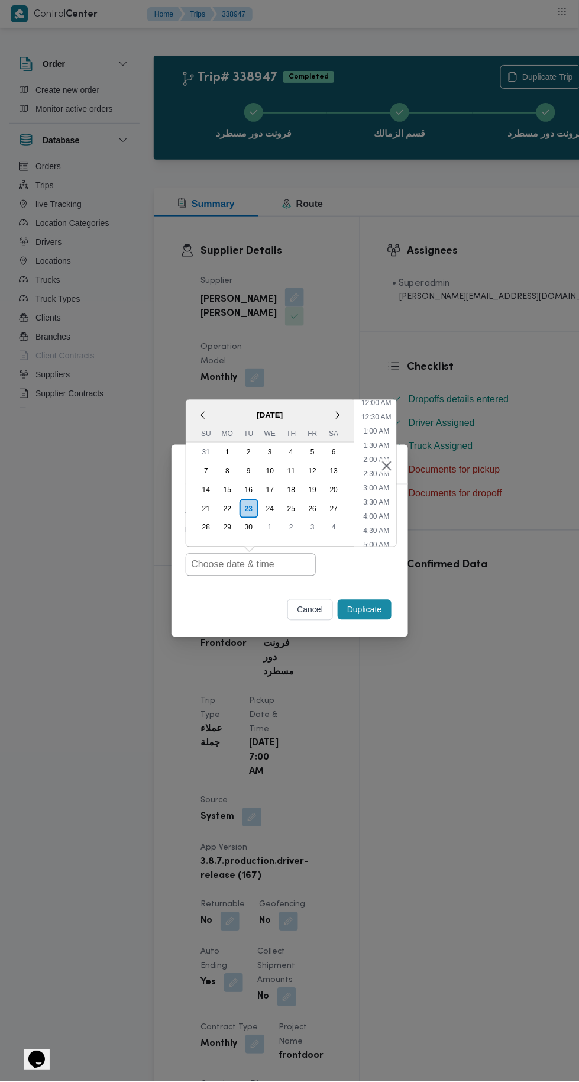
type input "[DATE] 7:00AM"
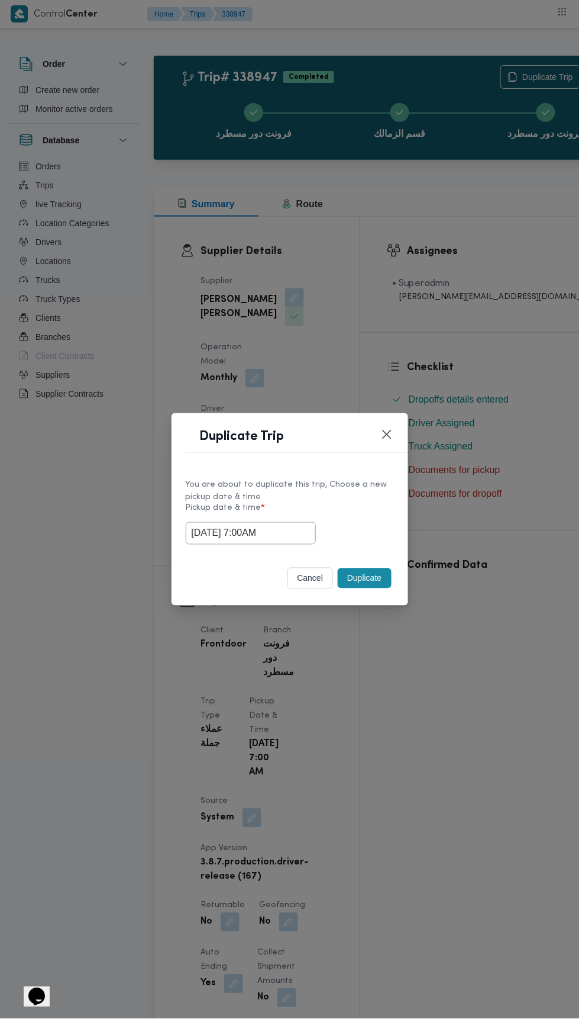
click at [475, 245] on div "Duplicate Trip You are about to duplicate this trip, Choose a new pickup date &…" at bounding box center [289, 509] width 579 height 1019
click at [376, 576] on button "Duplicate" at bounding box center [364, 578] width 53 height 20
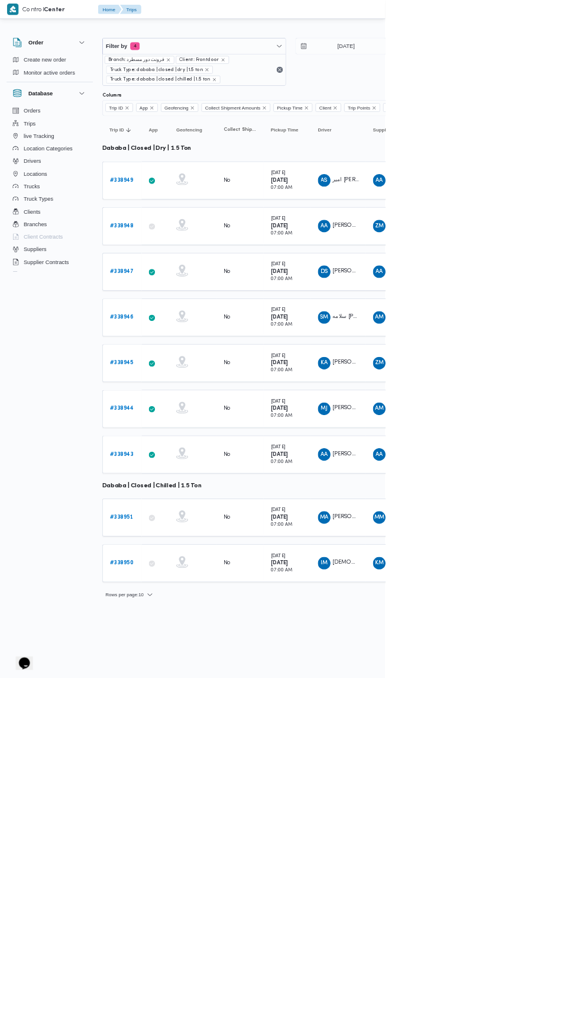
click at [189, 473] on b "# 338946" at bounding box center [183, 477] width 36 height 8
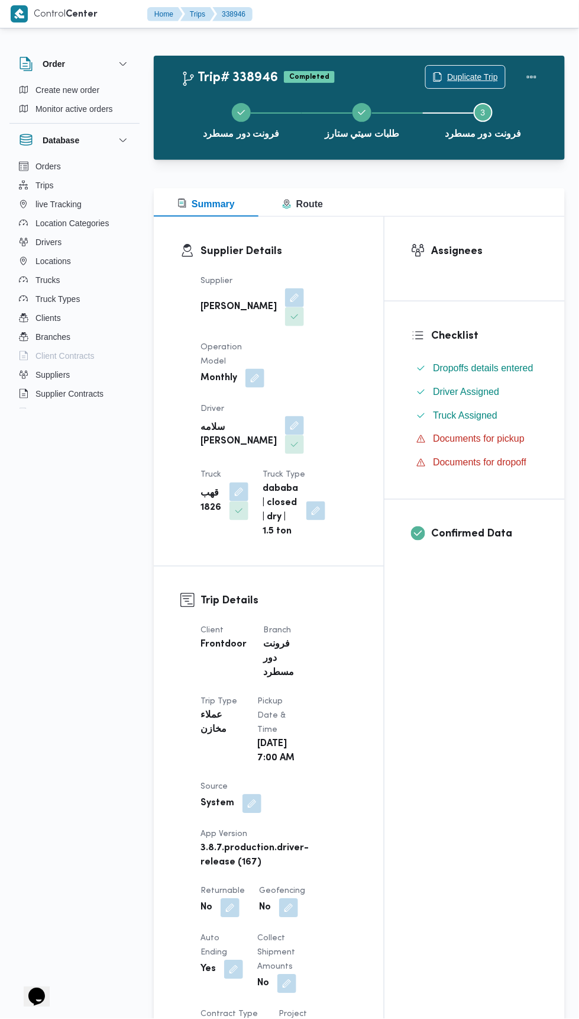
click at [469, 78] on span "Duplicate Trip" at bounding box center [472, 77] width 51 height 14
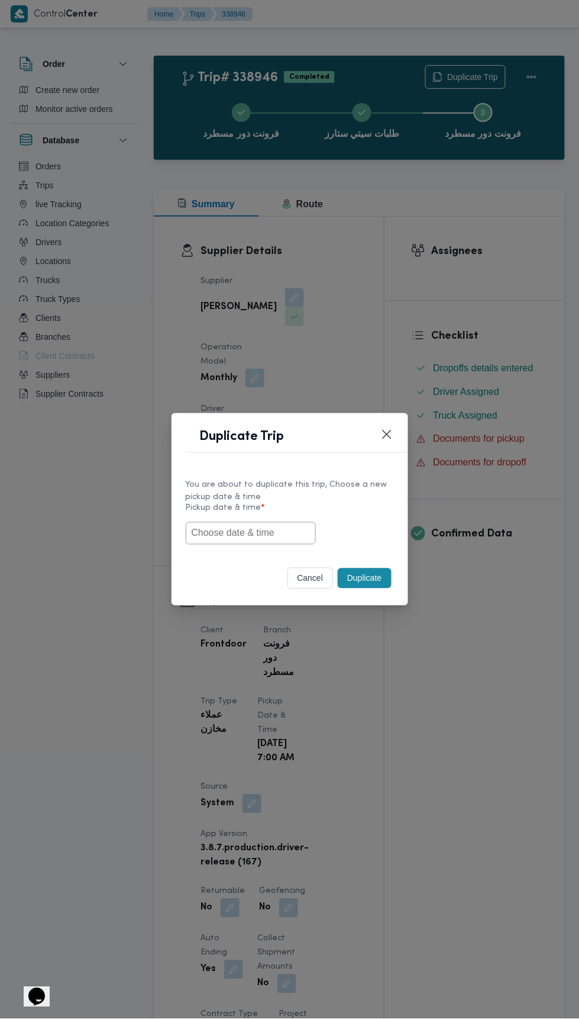
click at [289, 531] on input "text" at bounding box center [251, 533] width 130 height 22
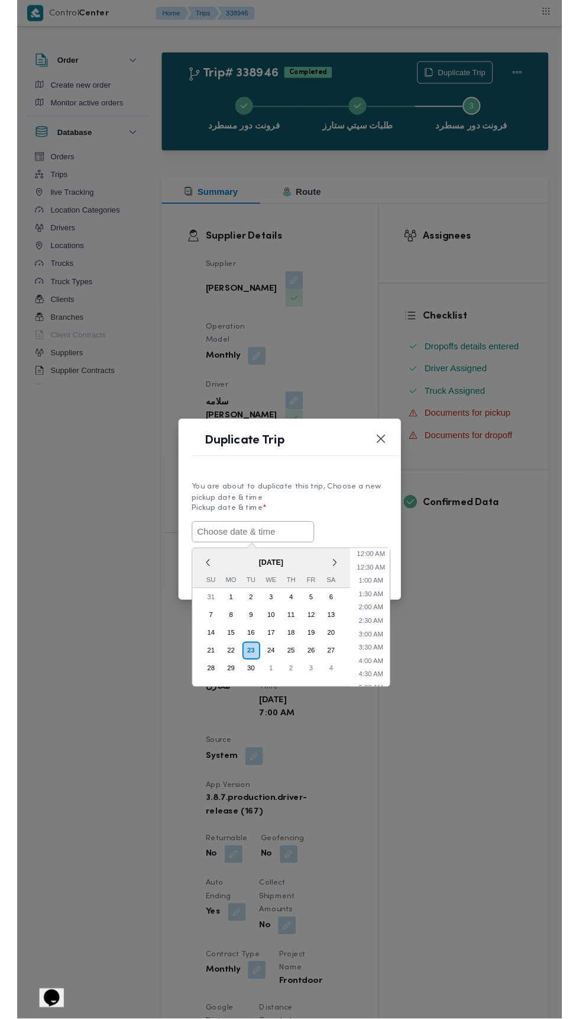
scroll to position [3, 0]
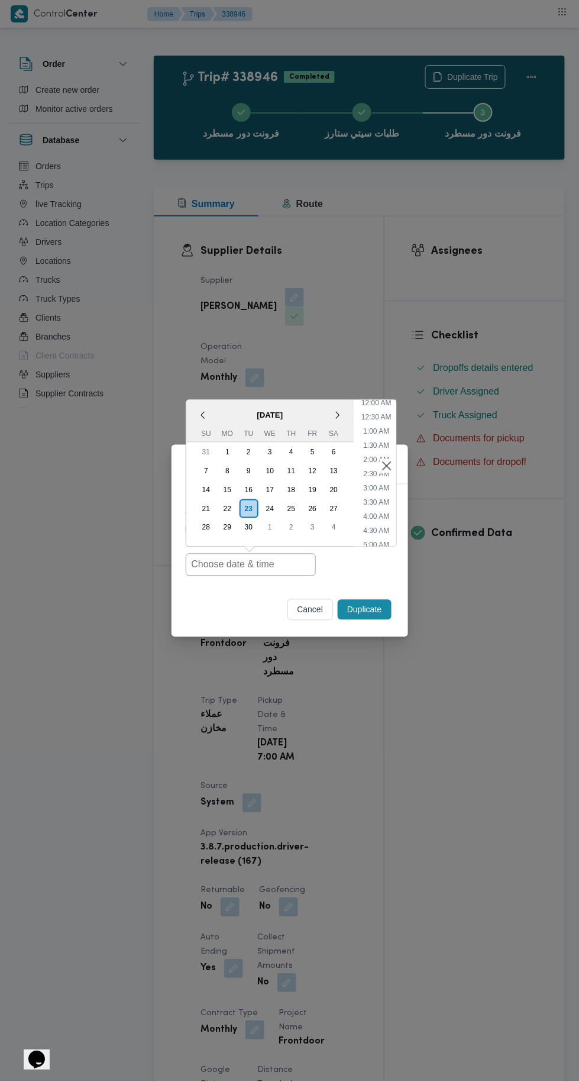
type input "[DATE] 7:00AM"
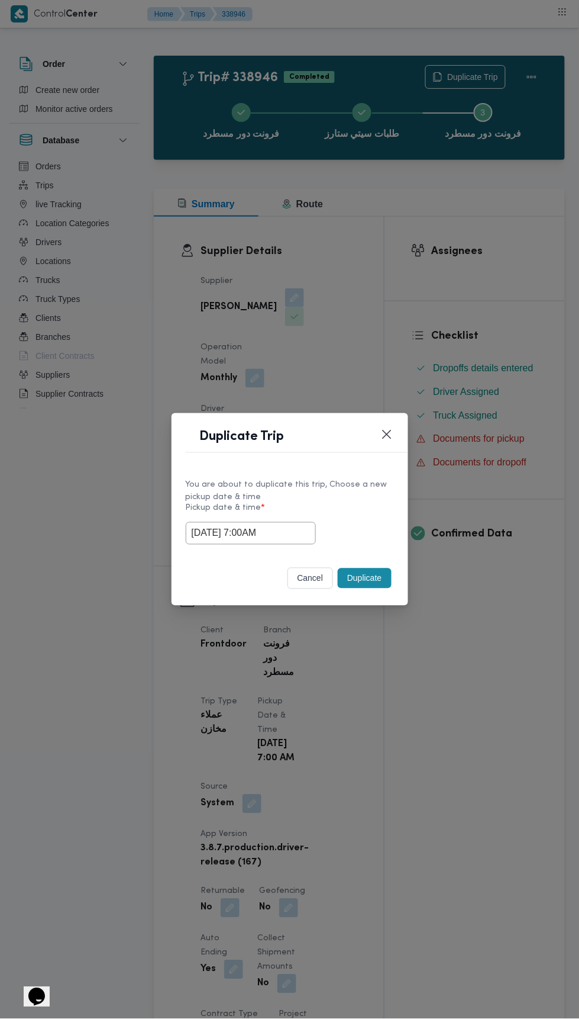
click at [465, 305] on div "Duplicate Trip You are about to duplicate this trip, Choose a new pickup date &…" at bounding box center [289, 509] width 579 height 1019
click at [363, 585] on button "Duplicate" at bounding box center [364, 578] width 53 height 20
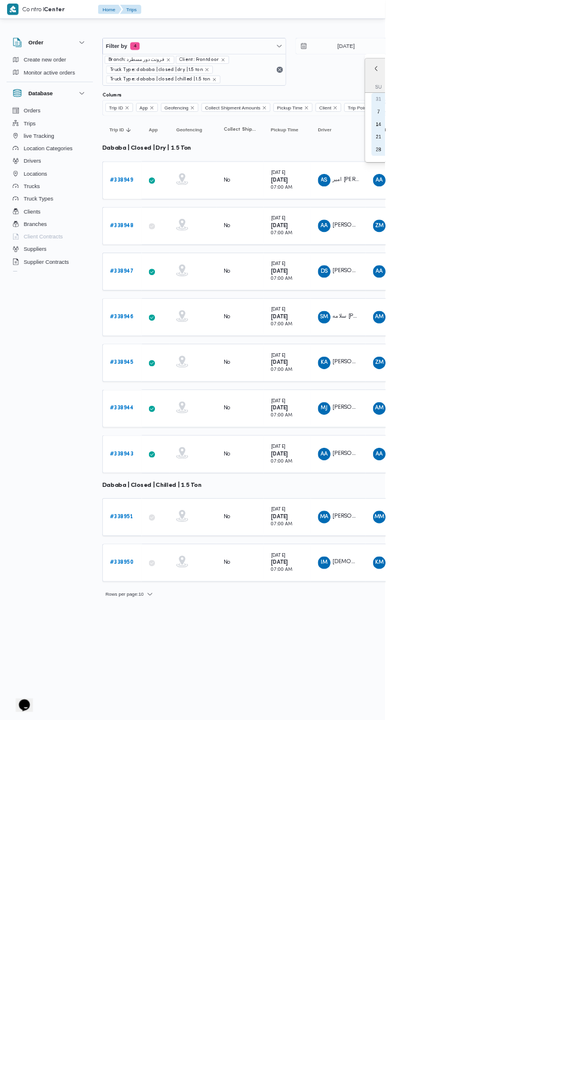
type input "[DATE]"
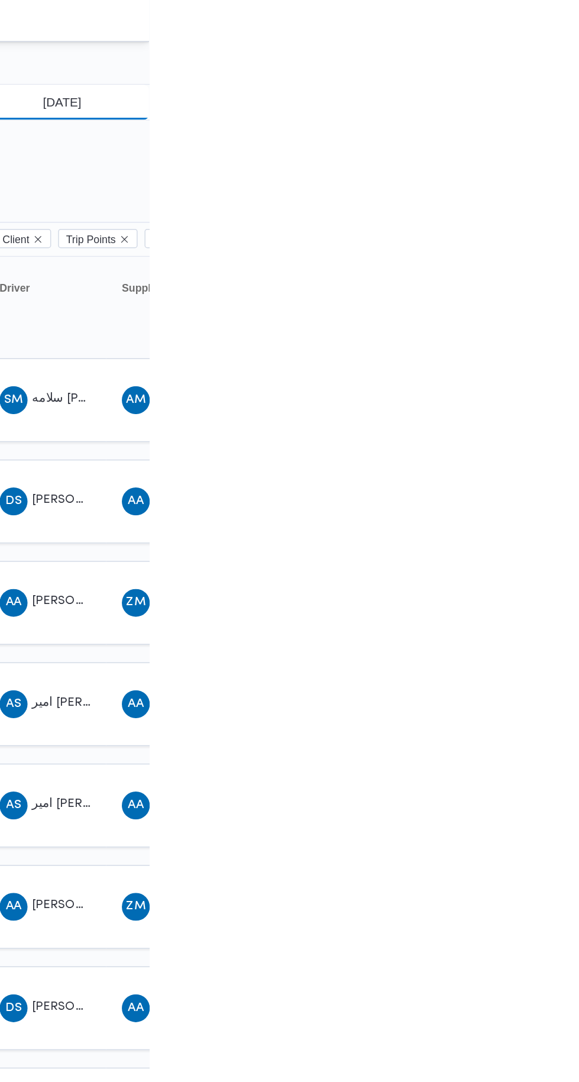
click at [540, 69] on input "[DATE]" at bounding box center [512, 69] width 134 height 24
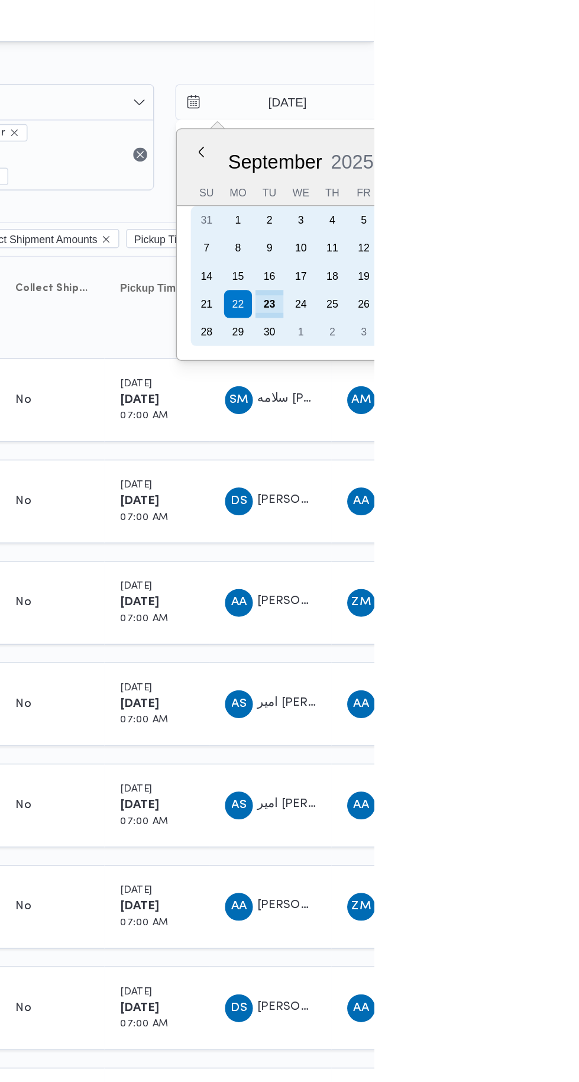
click at [507, 206] on div "23" at bounding box center [508, 205] width 19 height 19
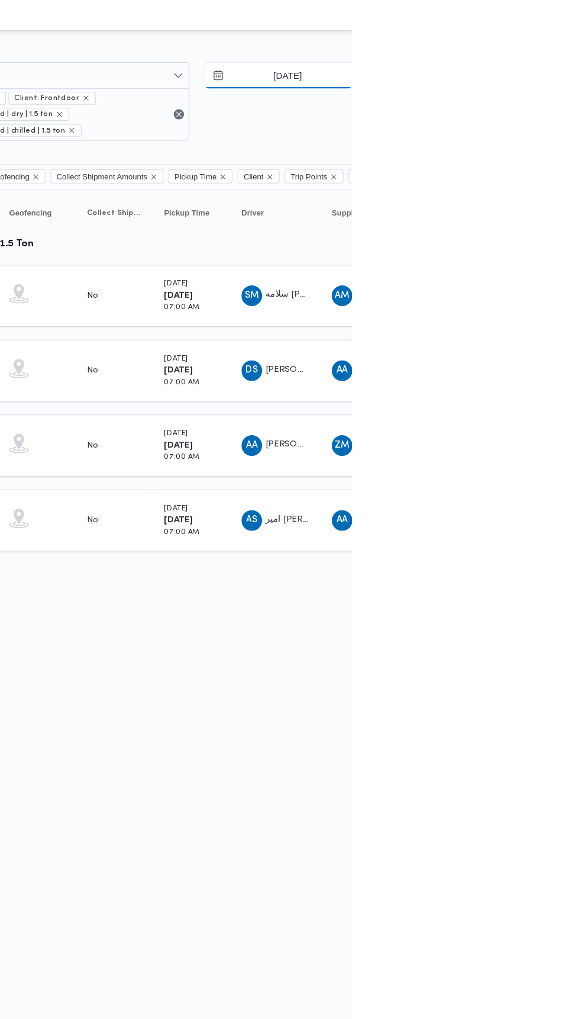
click at [515, 73] on input "[DATE]" at bounding box center [512, 69] width 134 height 24
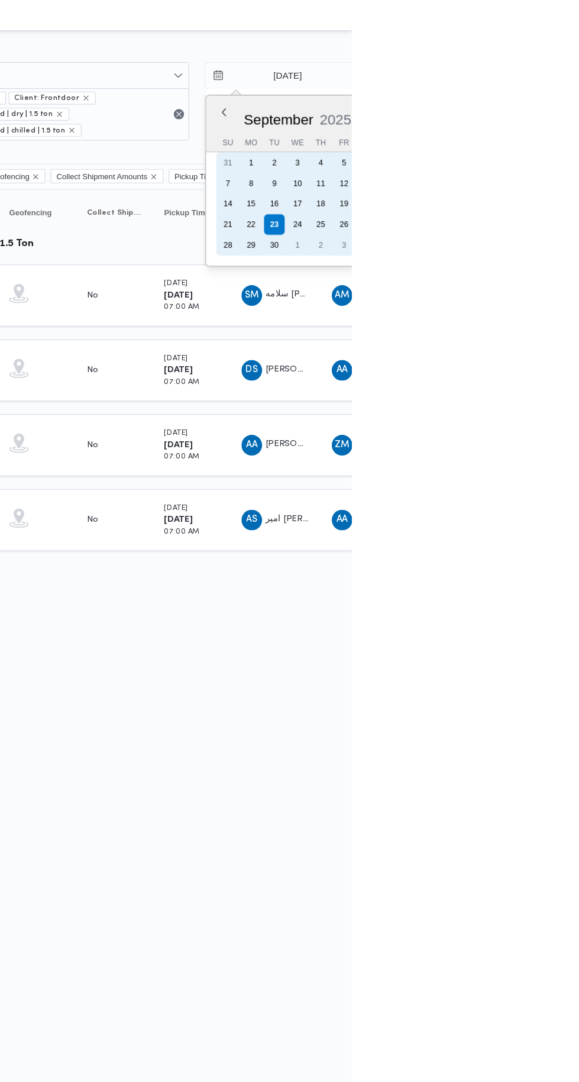
click at [482, 206] on div "22" at bounding box center [487, 205] width 19 height 19
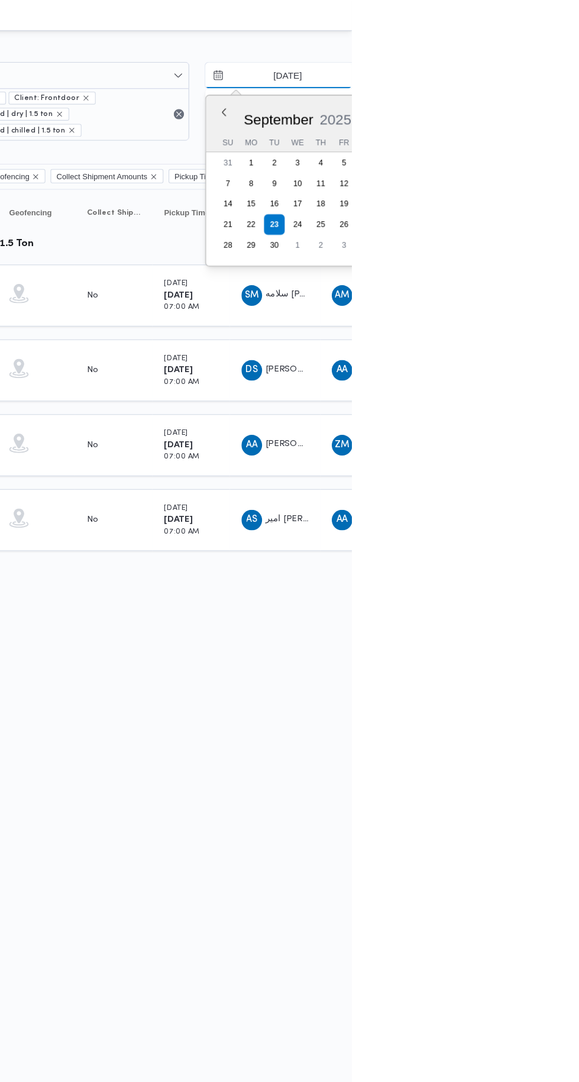
type input "[DATE]"
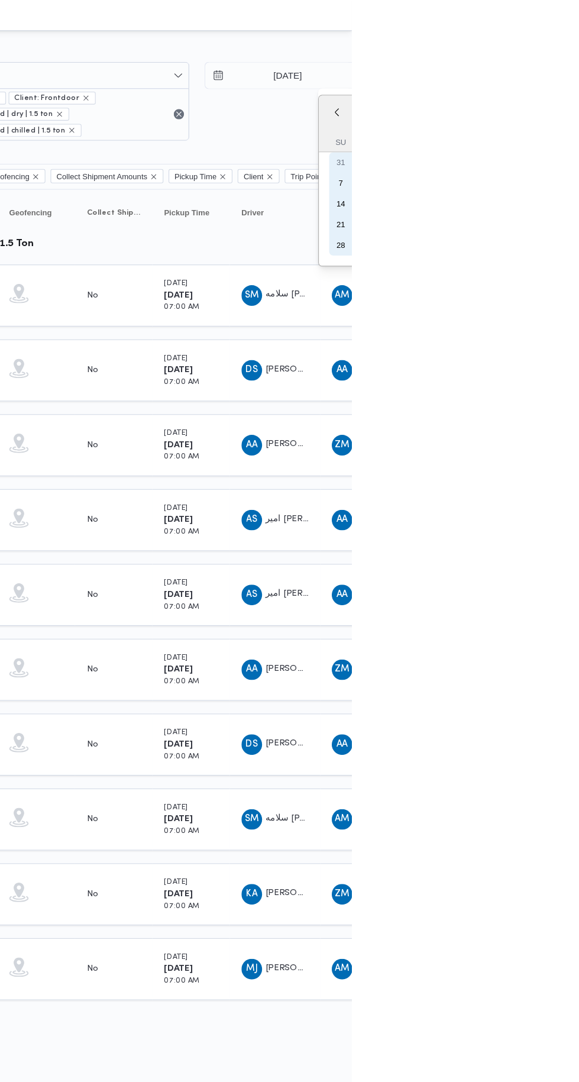
type input "[DATE]"
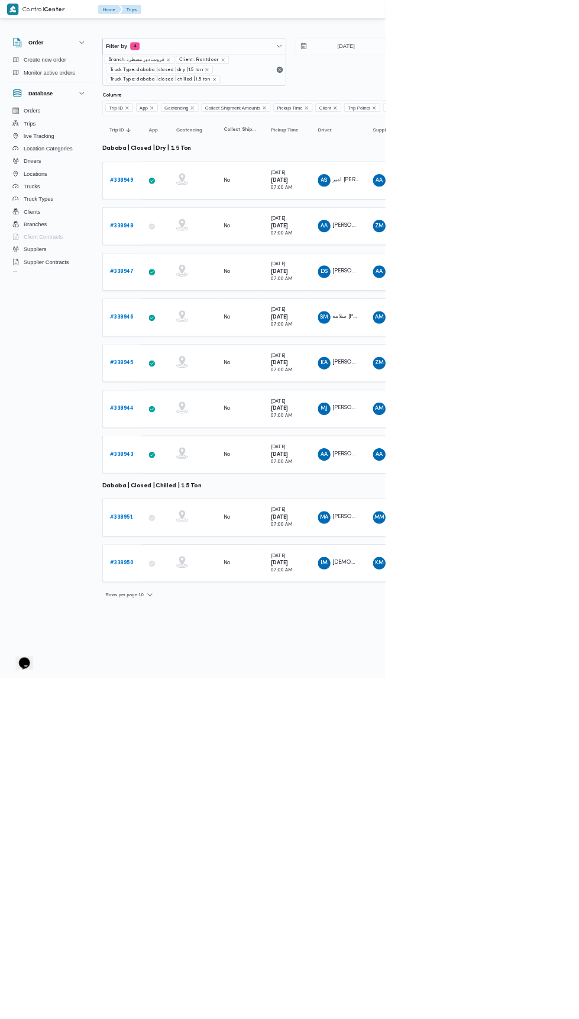
click at [195, 542] on b "# 338945" at bounding box center [183, 546] width 36 height 8
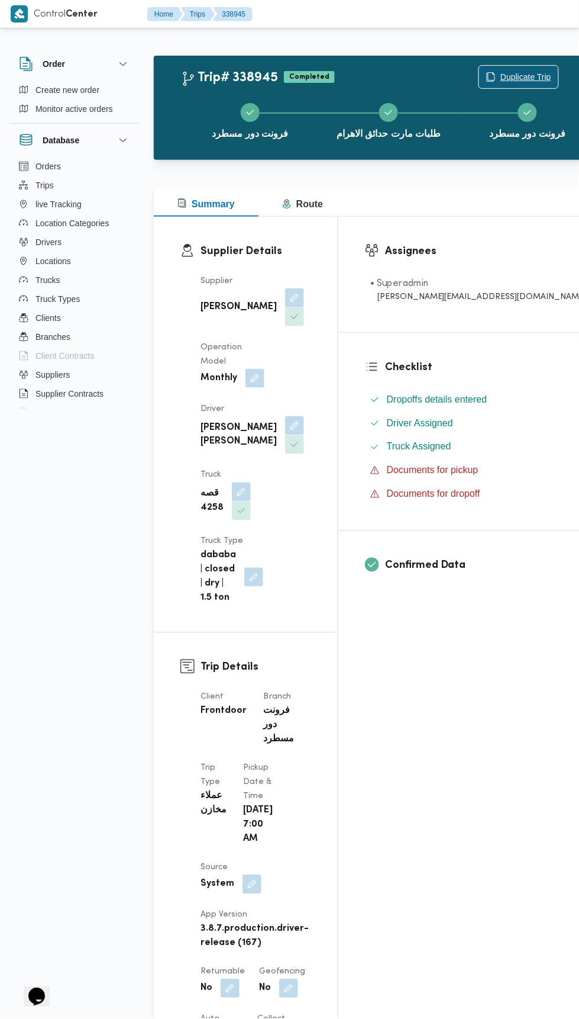
click at [501, 75] on span "Duplicate Trip" at bounding box center [526, 77] width 51 height 14
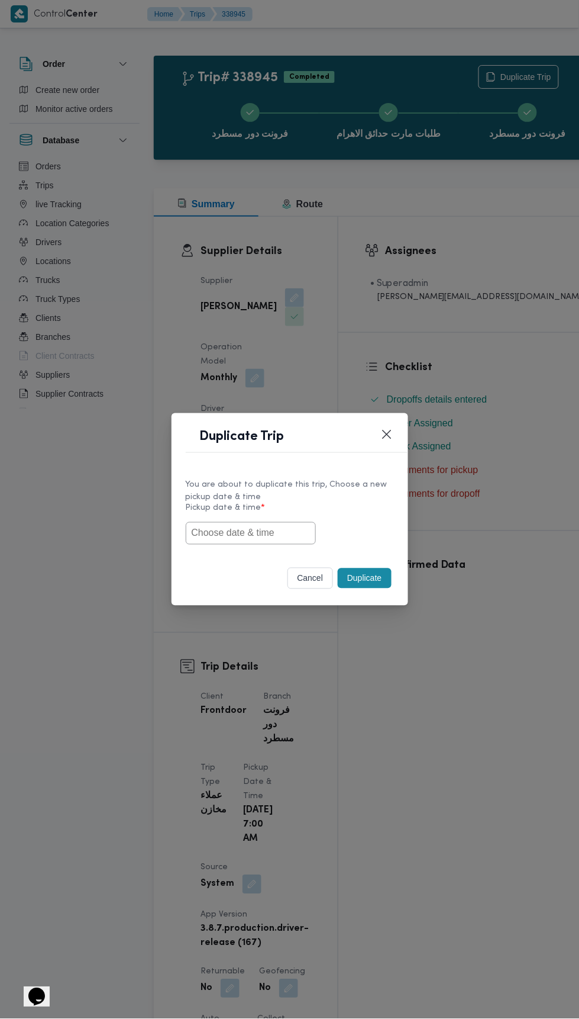
click at [280, 530] on input "text" at bounding box center [251, 533] width 130 height 22
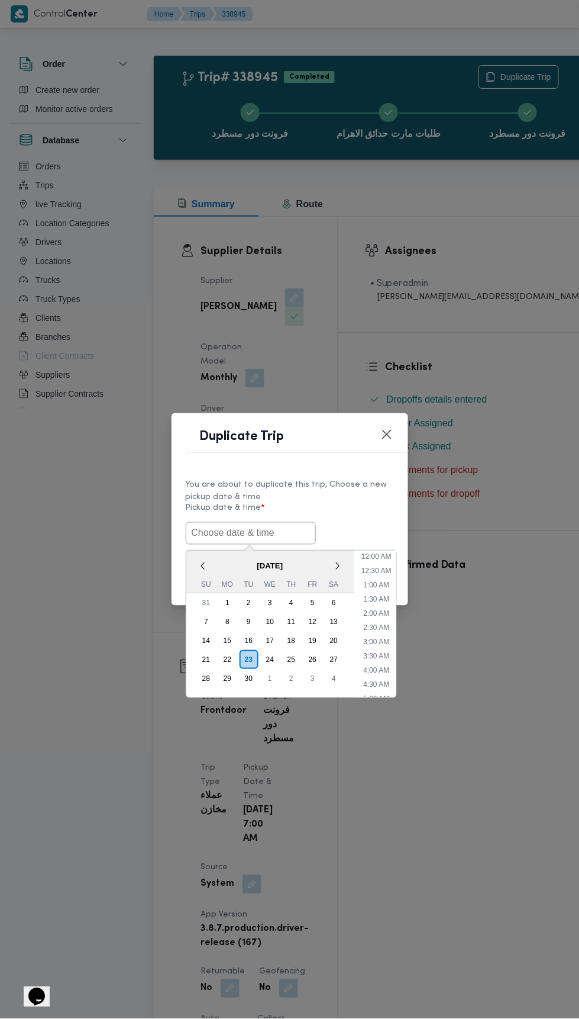
scroll to position [3, 0]
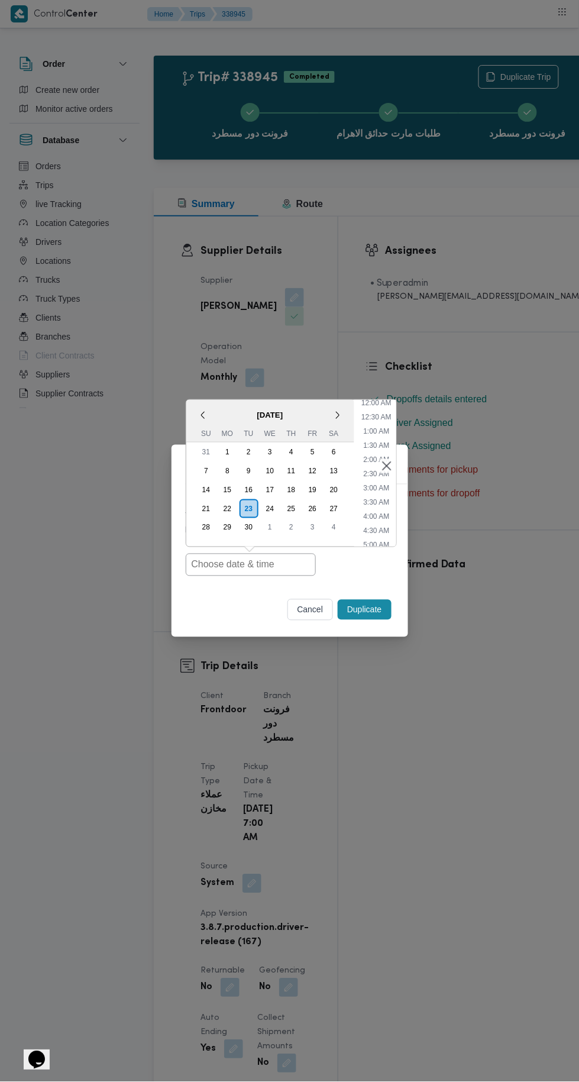
type input "[DATE] 7:00AM"
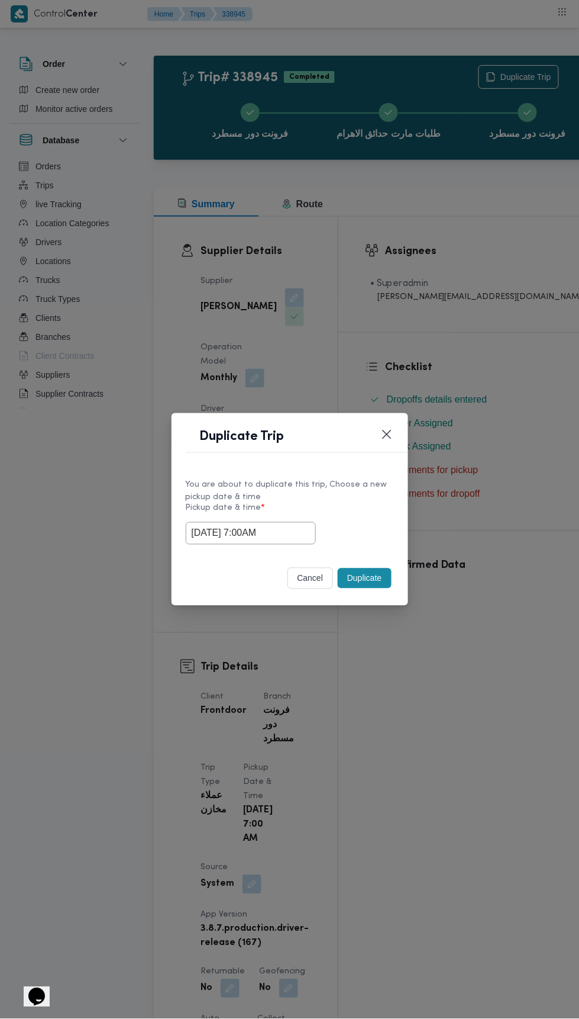
click at [475, 286] on div "Duplicate Trip You are about to duplicate this trip, Choose a new pickup date &…" at bounding box center [289, 509] width 579 height 1019
click at [365, 546] on div "You are about to duplicate this trip, Choose a new pickup date & time Pickup da…" at bounding box center [290, 511] width 237 height 88
click at [370, 579] on button "Duplicate" at bounding box center [364, 578] width 53 height 20
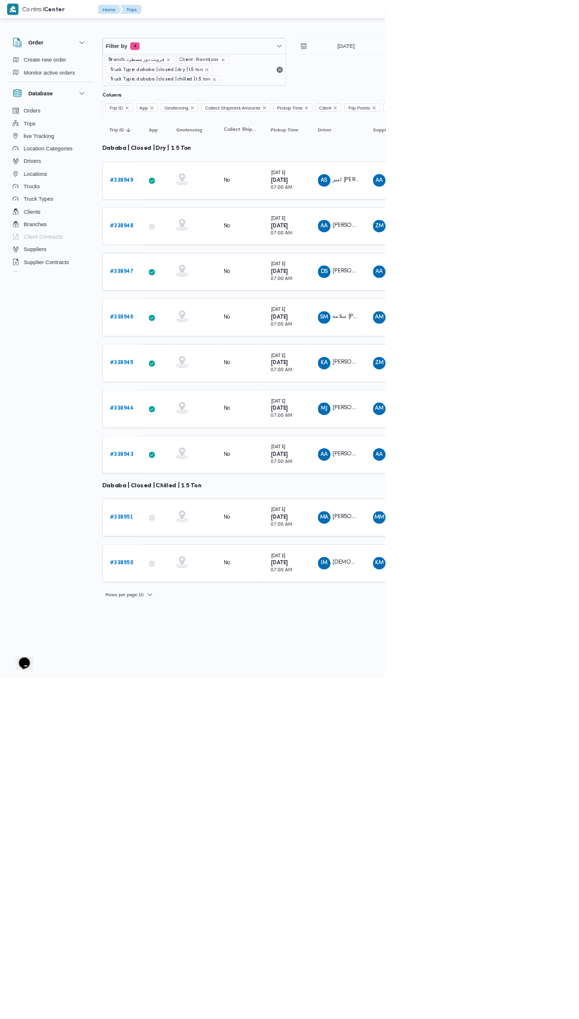
click at [187, 610] on b "# 338944" at bounding box center [183, 614] width 36 height 8
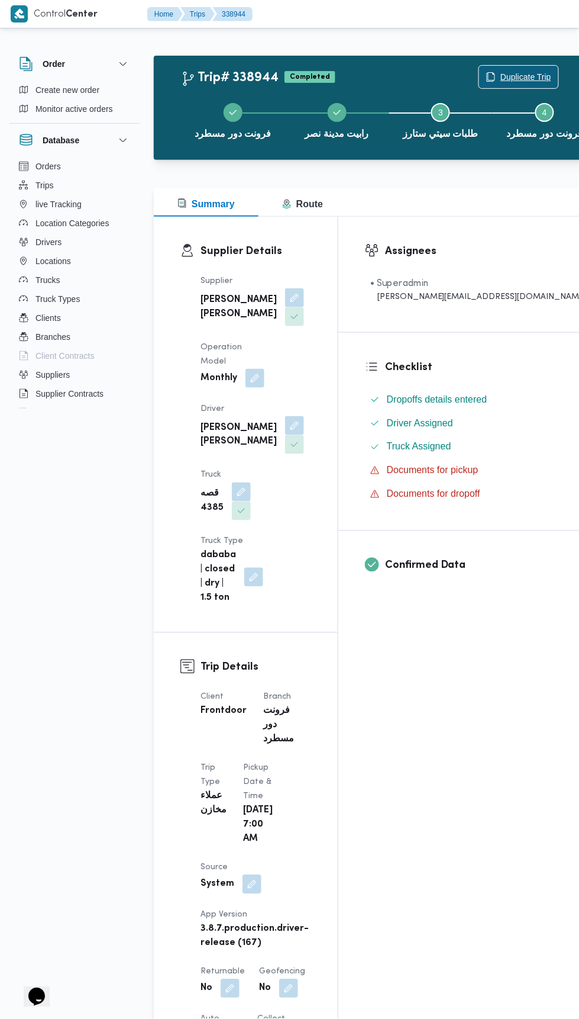
click at [501, 76] on span "Duplicate Trip" at bounding box center [526, 77] width 51 height 14
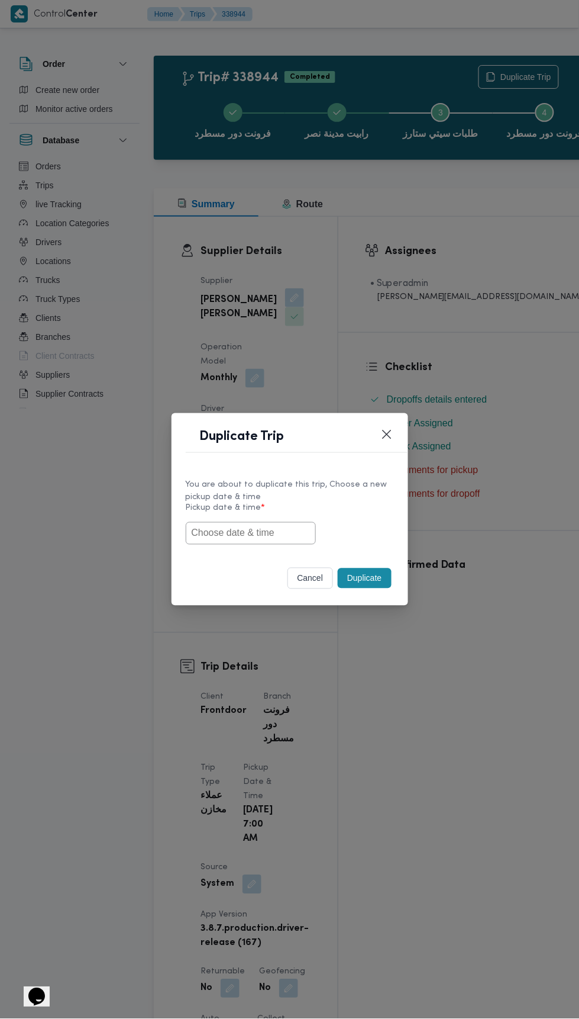
click at [305, 532] on input "text" at bounding box center [251, 533] width 130 height 22
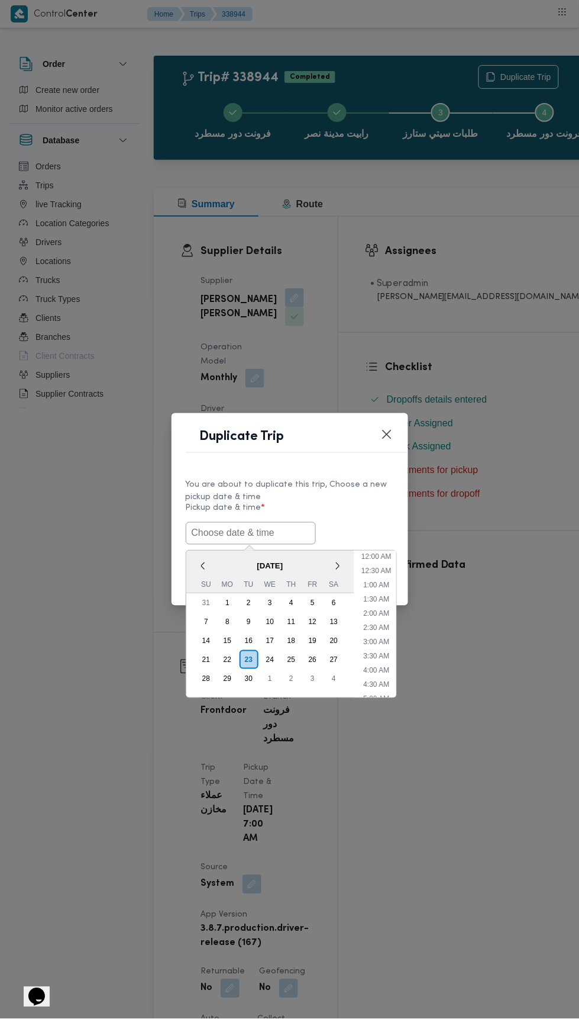
scroll to position [3, 0]
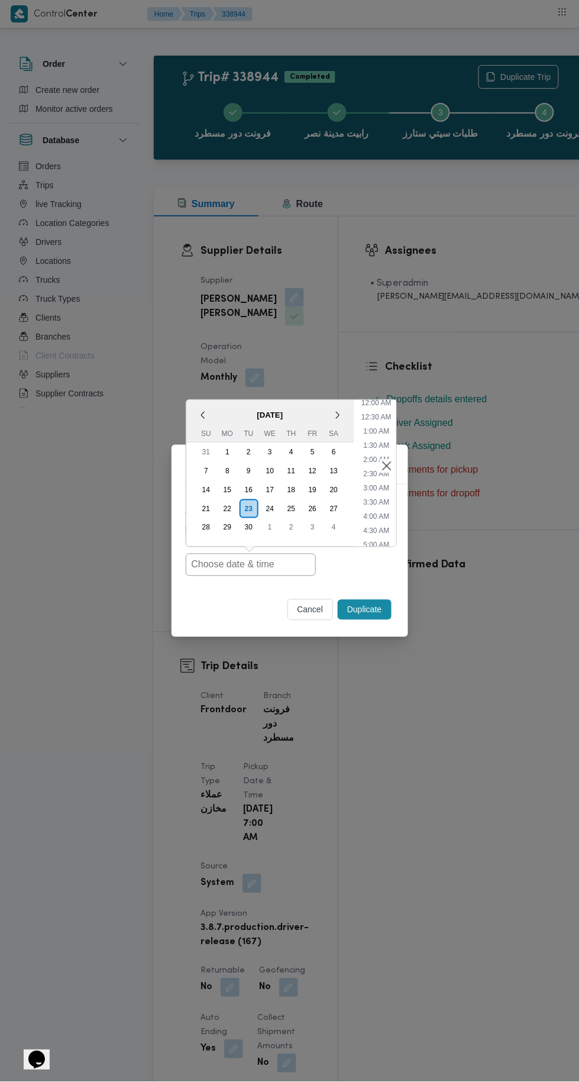
type input "[DATE] 7:00AM"
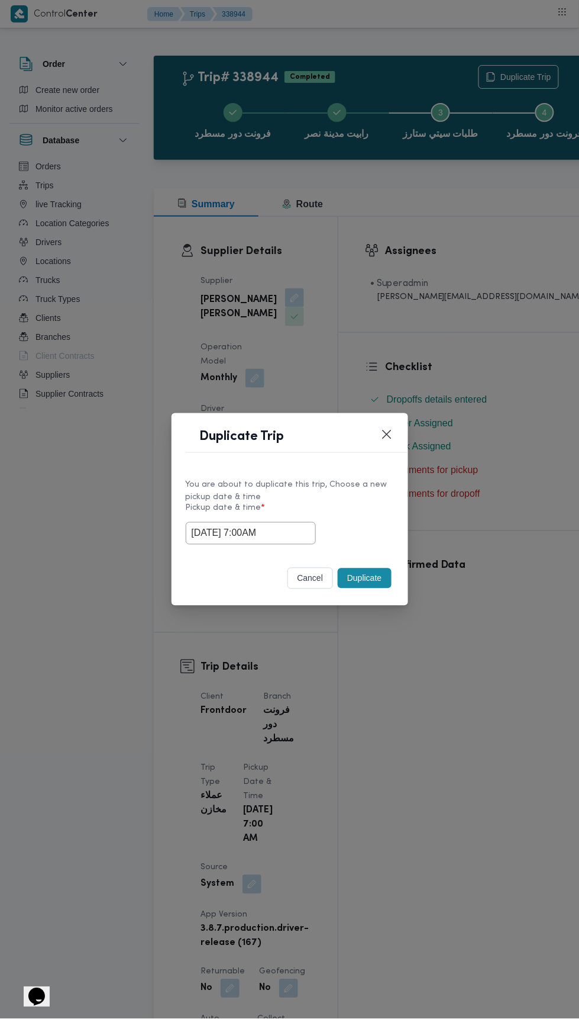
click at [494, 301] on div "Duplicate Trip You are about to duplicate this trip, Choose a new pickup date &…" at bounding box center [289, 509] width 579 height 1019
click at [387, 578] on button "Duplicate" at bounding box center [364, 578] width 53 height 20
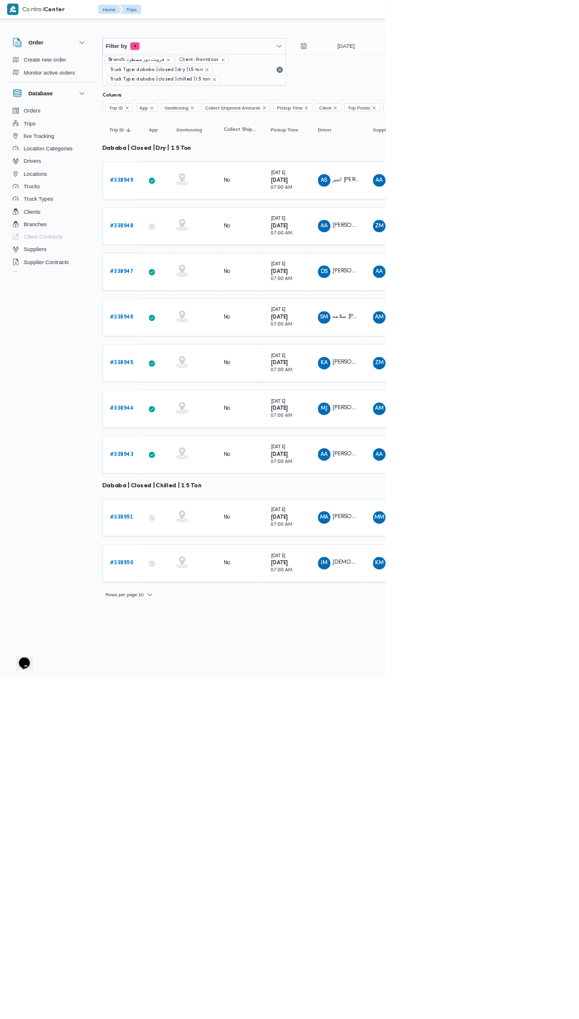
click at [191, 679] on b "# 338943" at bounding box center [183, 683] width 36 height 8
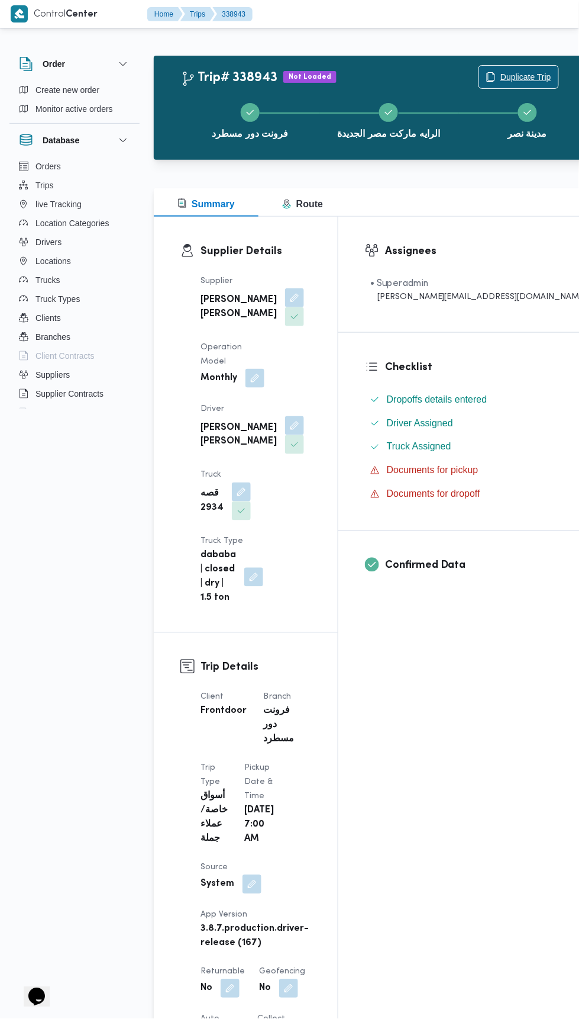
click at [501, 75] on span "Duplicate Trip" at bounding box center [526, 77] width 51 height 14
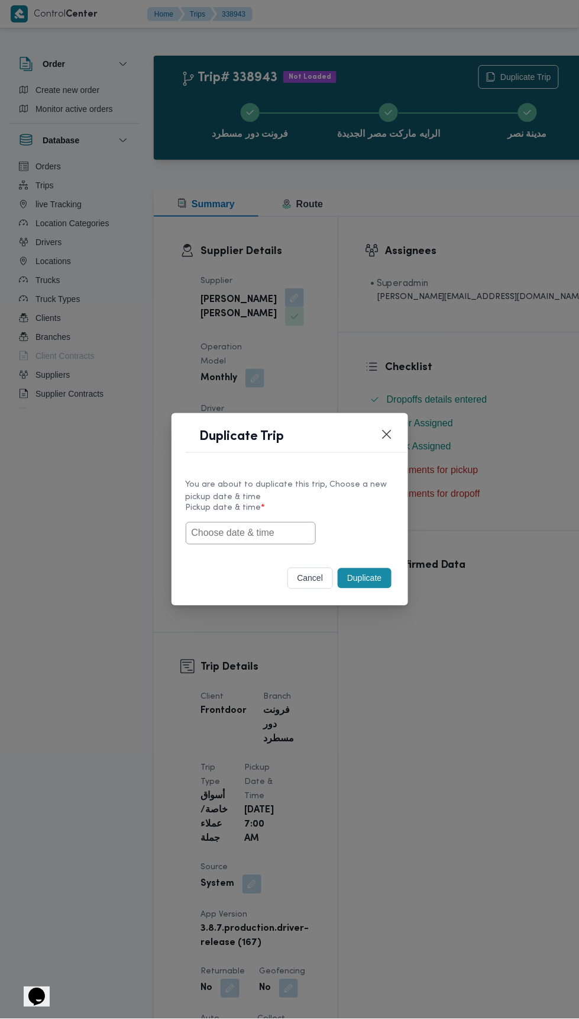
click at [288, 528] on input "text" at bounding box center [251, 533] width 130 height 22
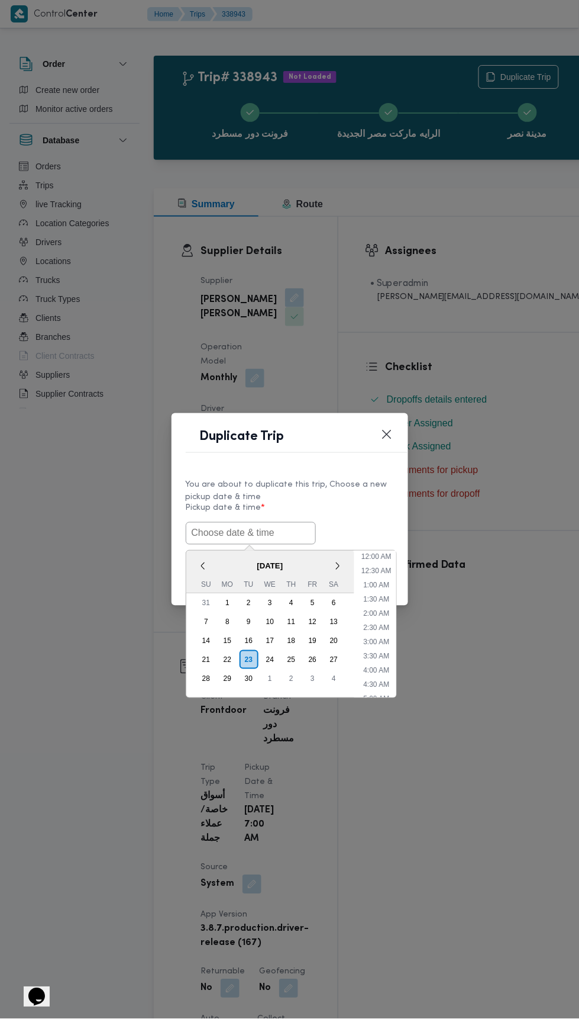
scroll to position [3, 0]
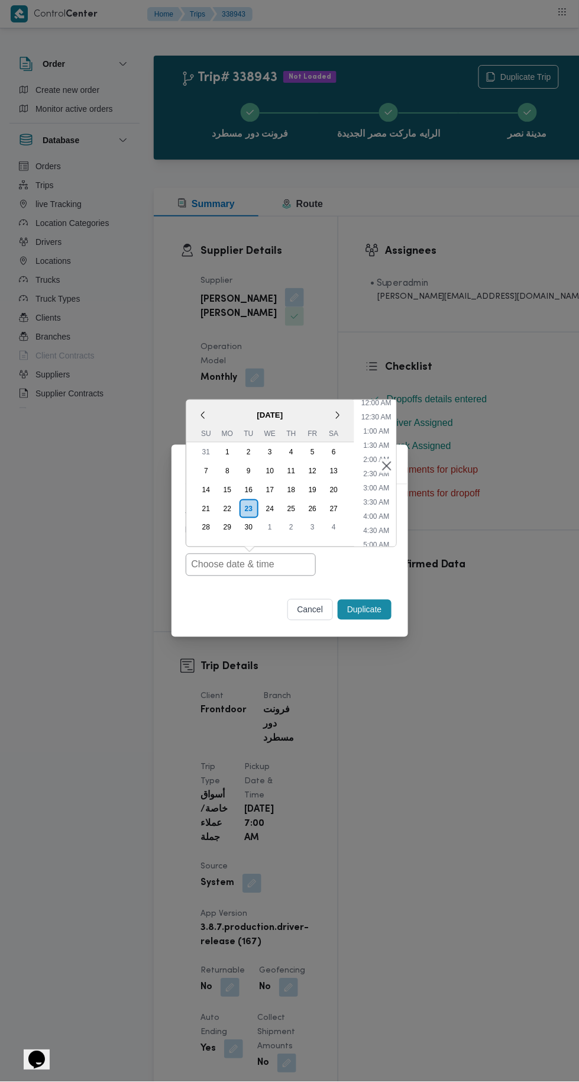
type input "[DATE] 7:00AM"
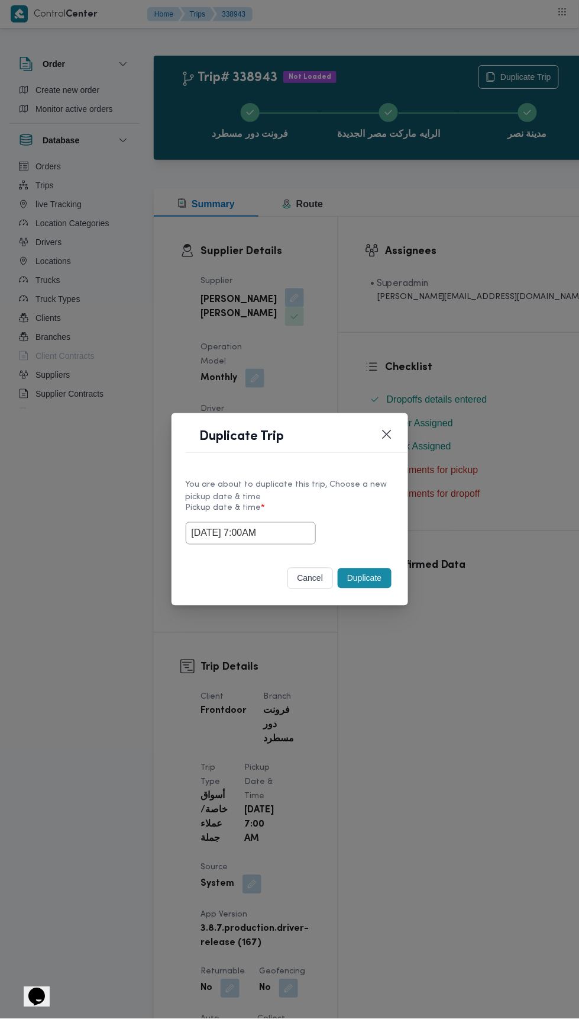
click at [505, 295] on div "Duplicate Trip You are about to duplicate this trip, Choose a new pickup date &…" at bounding box center [289, 509] width 579 height 1019
click at [379, 583] on button "Duplicate" at bounding box center [364, 578] width 53 height 20
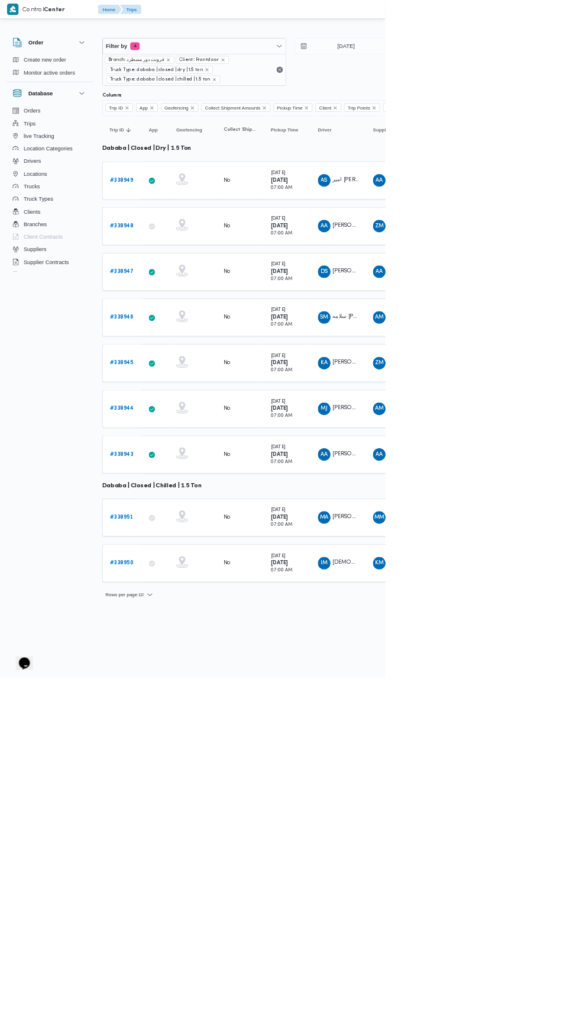
click at [189, 774] on b "# 338951" at bounding box center [182, 778] width 35 height 8
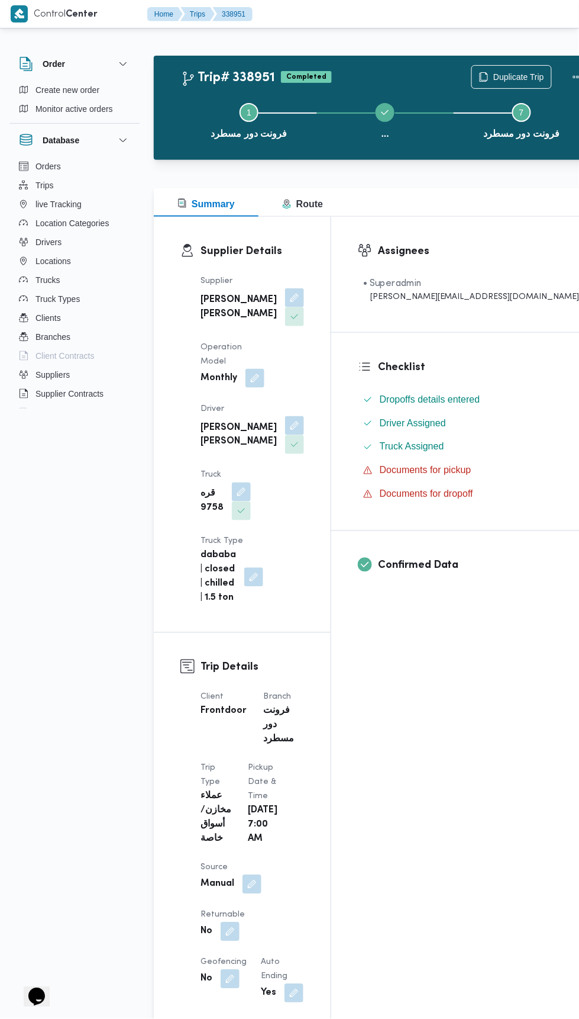
click at [451, 82] on div "Step 1 is incomplete 1 فرونت دور مسطرد ... Step 3 is incomplete 3 طلبات كورنيش …" at bounding box center [385, 120] width 423 height 76
click at [494, 77] on span "Duplicate Trip" at bounding box center [519, 77] width 51 height 14
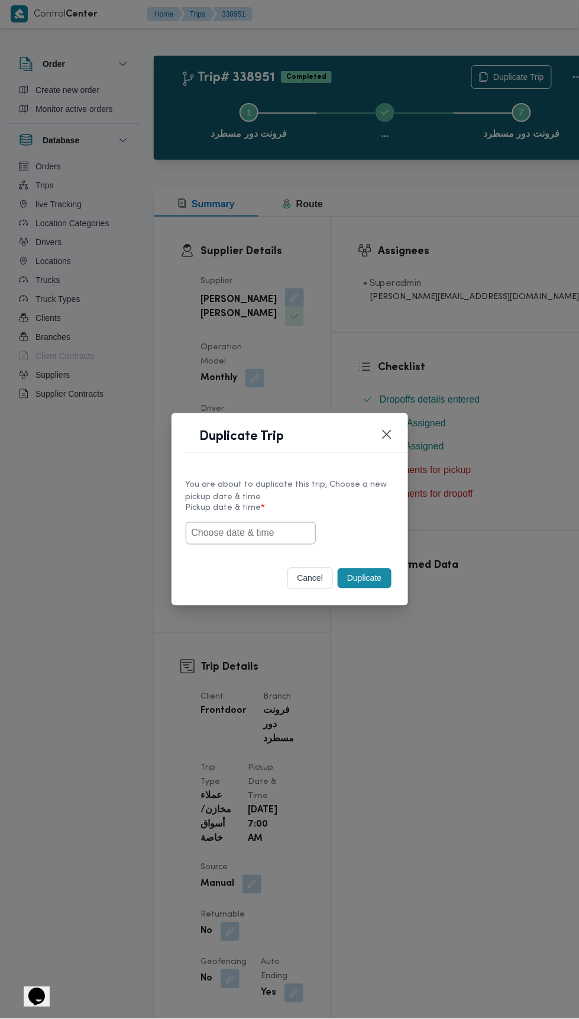
click at [267, 535] on input "text" at bounding box center [251, 533] width 130 height 22
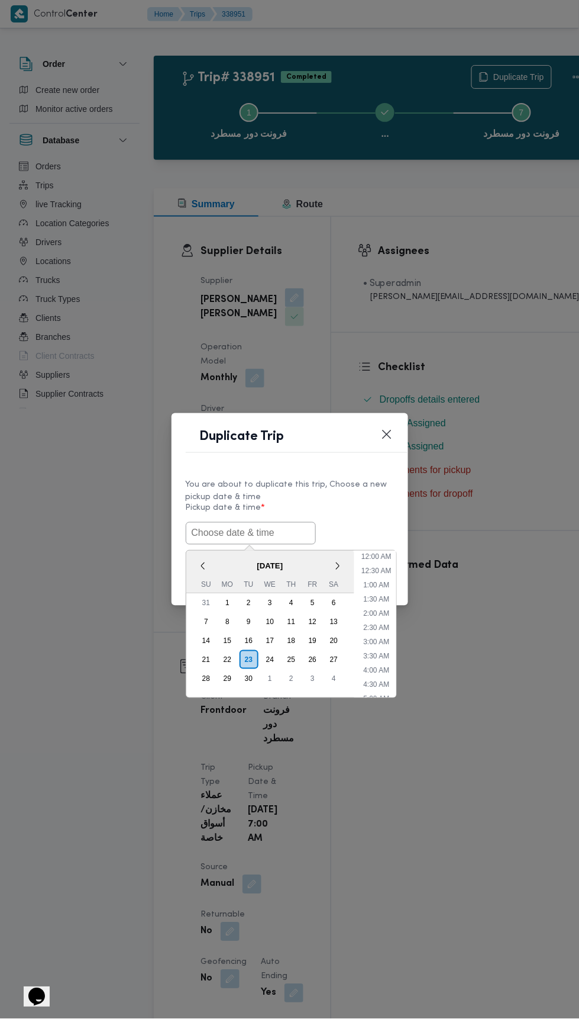
scroll to position [3, 0]
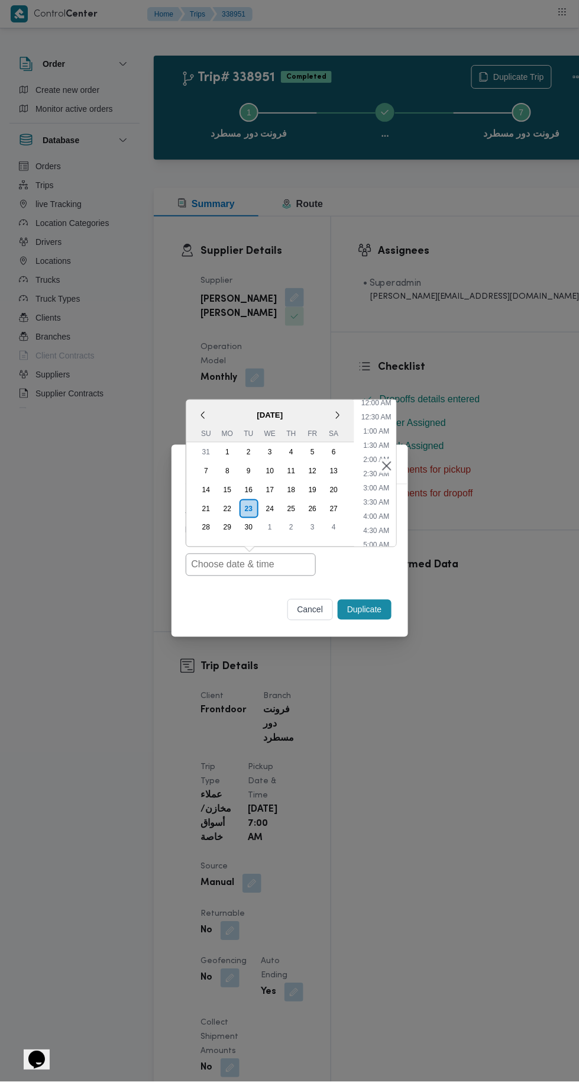
type input "[DATE] 7:00AM"
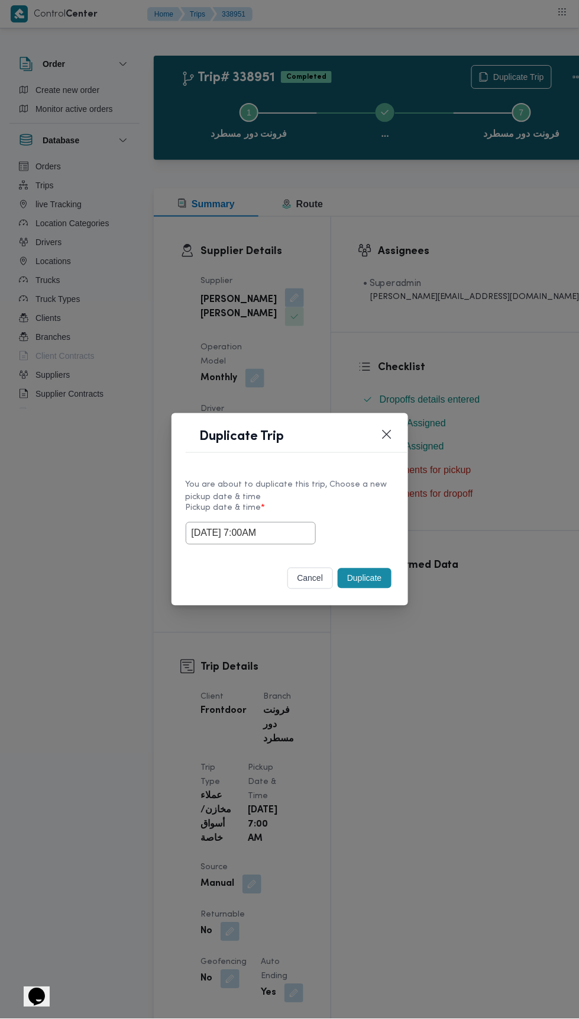
click at [476, 272] on div "Duplicate Trip You are about to duplicate this trip, Choose a new pickup date &…" at bounding box center [289, 509] width 579 height 1019
click at [366, 575] on button "Duplicate" at bounding box center [364, 578] width 53 height 20
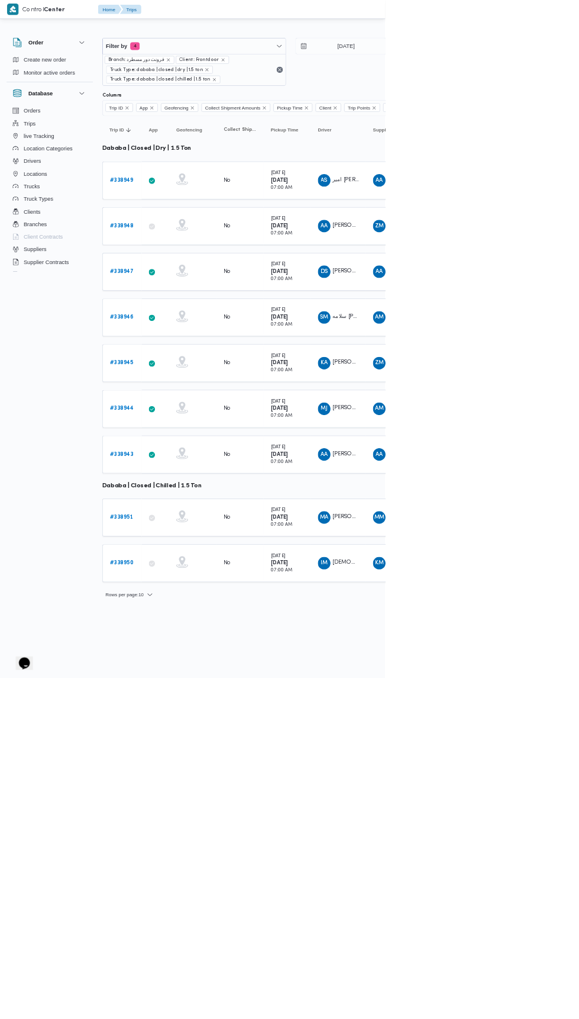
click at [190, 842] on b "# 338950" at bounding box center [183, 846] width 36 height 8
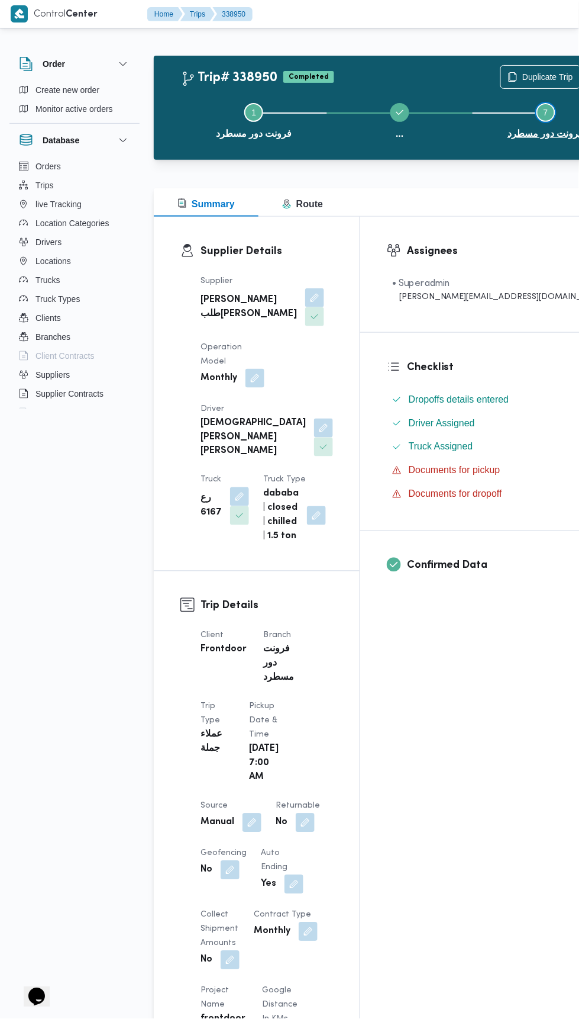
click at [479, 90] on button "Step 7 is incomplete 7 فرونت دور مسطرد" at bounding box center [546, 120] width 146 height 62
click at [523, 76] on span "Duplicate Trip" at bounding box center [548, 77] width 51 height 14
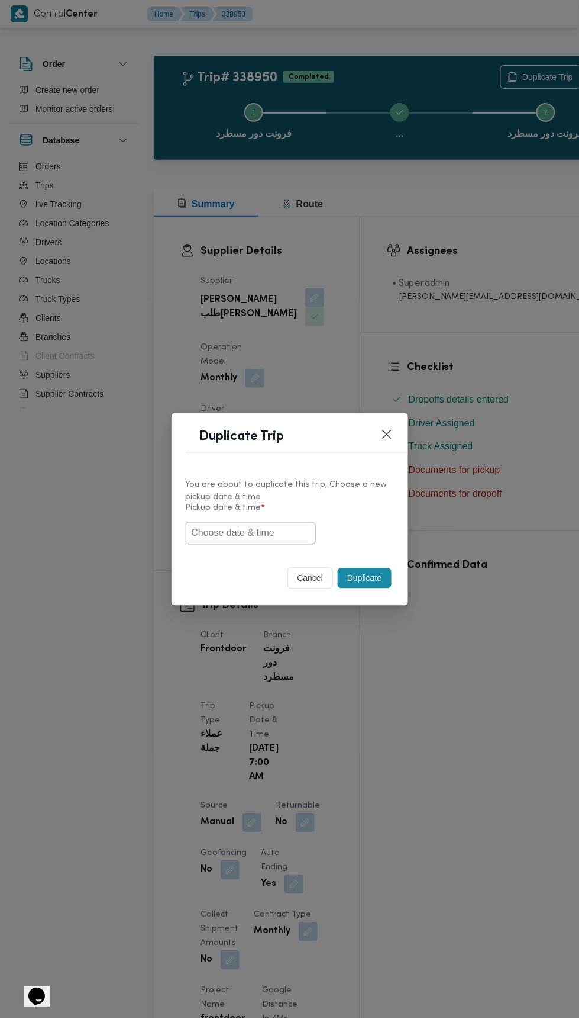
click at [292, 533] on input "text" at bounding box center [251, 533] width 130 height 22
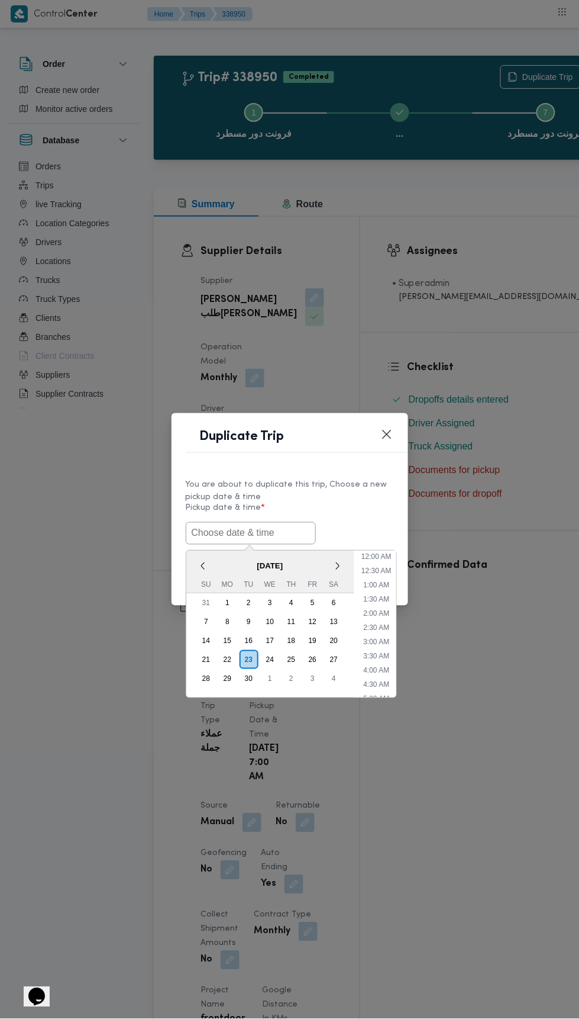
scroll to position [3, 0]
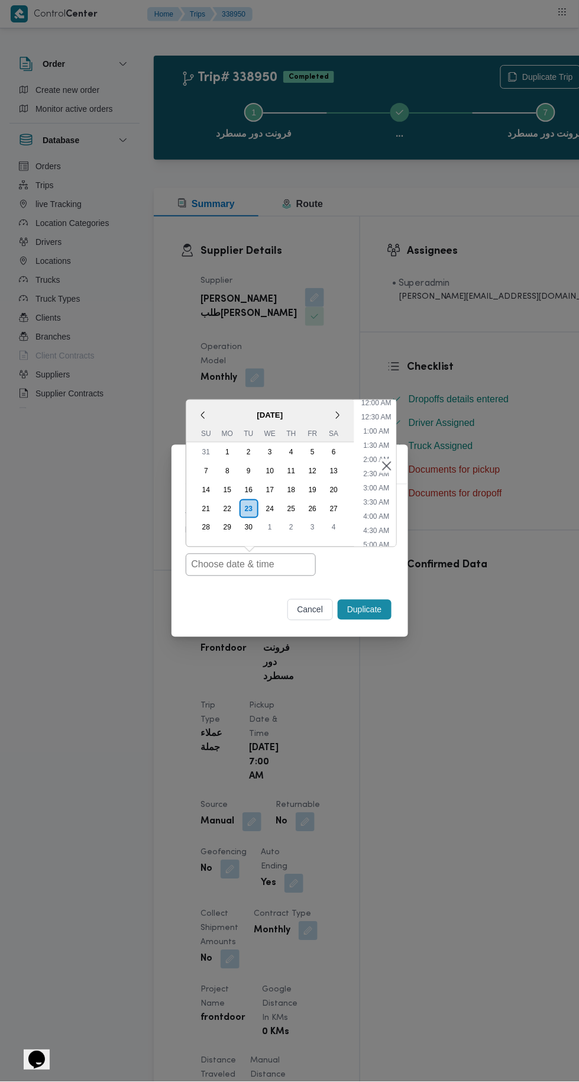
type input "[DATE] 7:00AM"
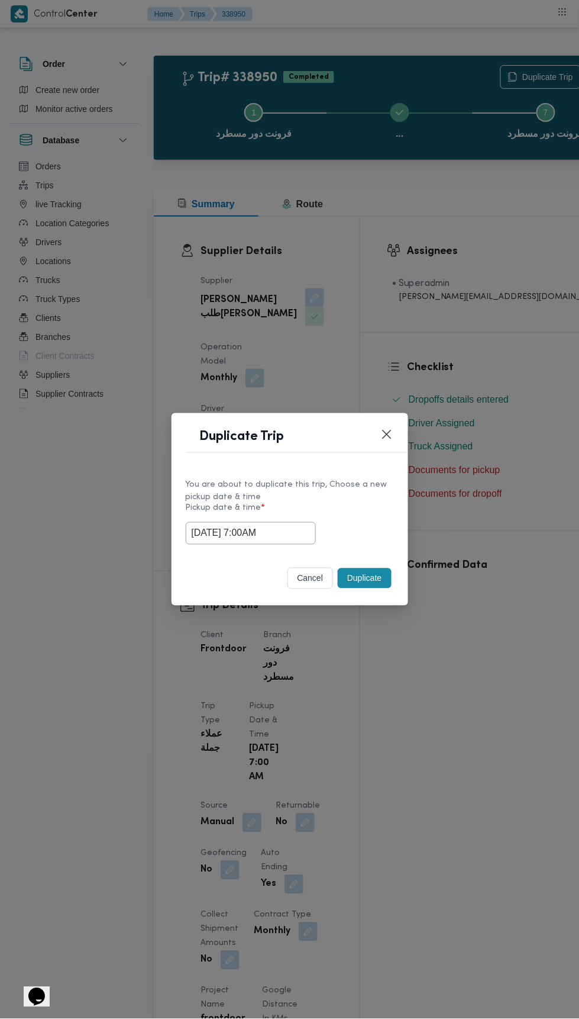
click at [491, 265] on div "Duplicate Trip You are about to duplicate this trip, Choose a new pickup date &…" at bounding box center [289, 509] width 579 height 1019
click at [376, 572] on button "Duplicate" at bounding box center [364, 578] width 53 height 20
